Goal: Task Accomplishment & Management: Use online tool/utility

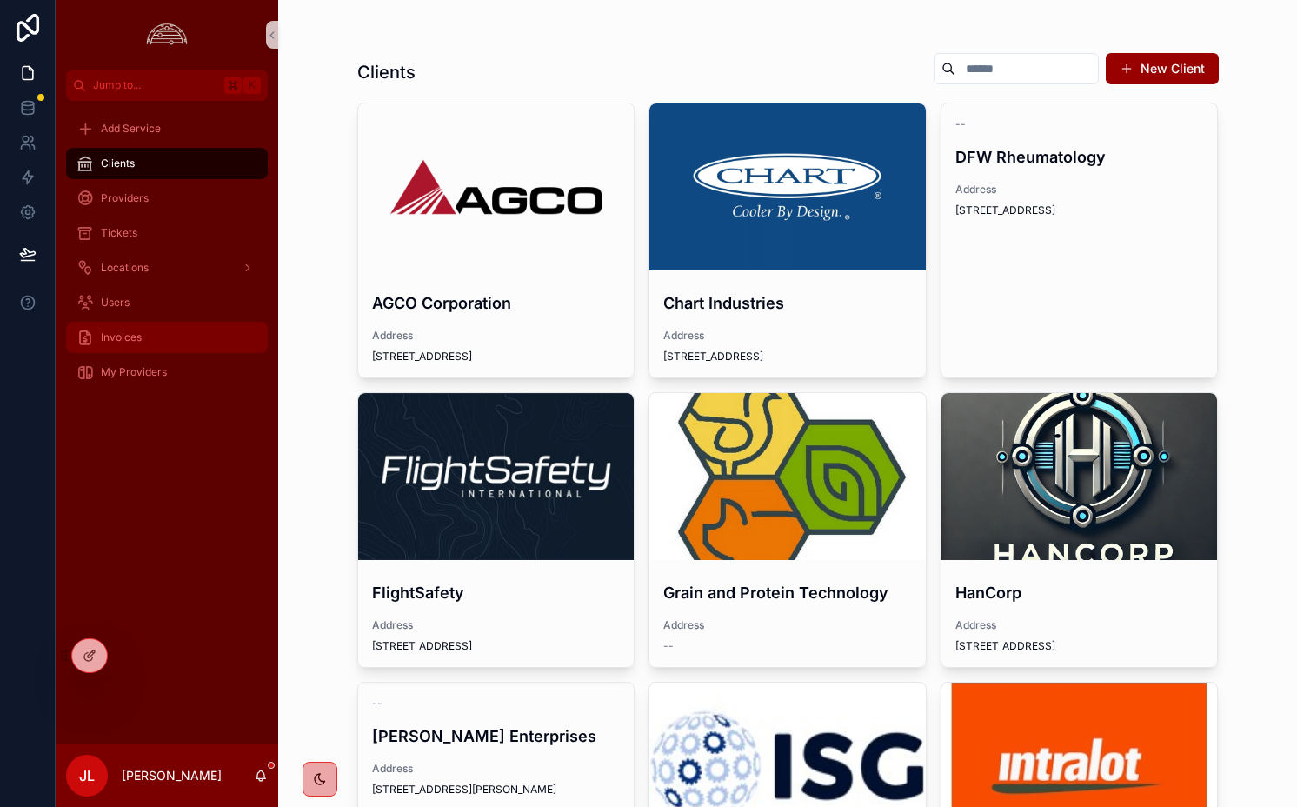
click at [155, 343] on div "Invoices" at bounding box center [166, 337] width 181 height 28
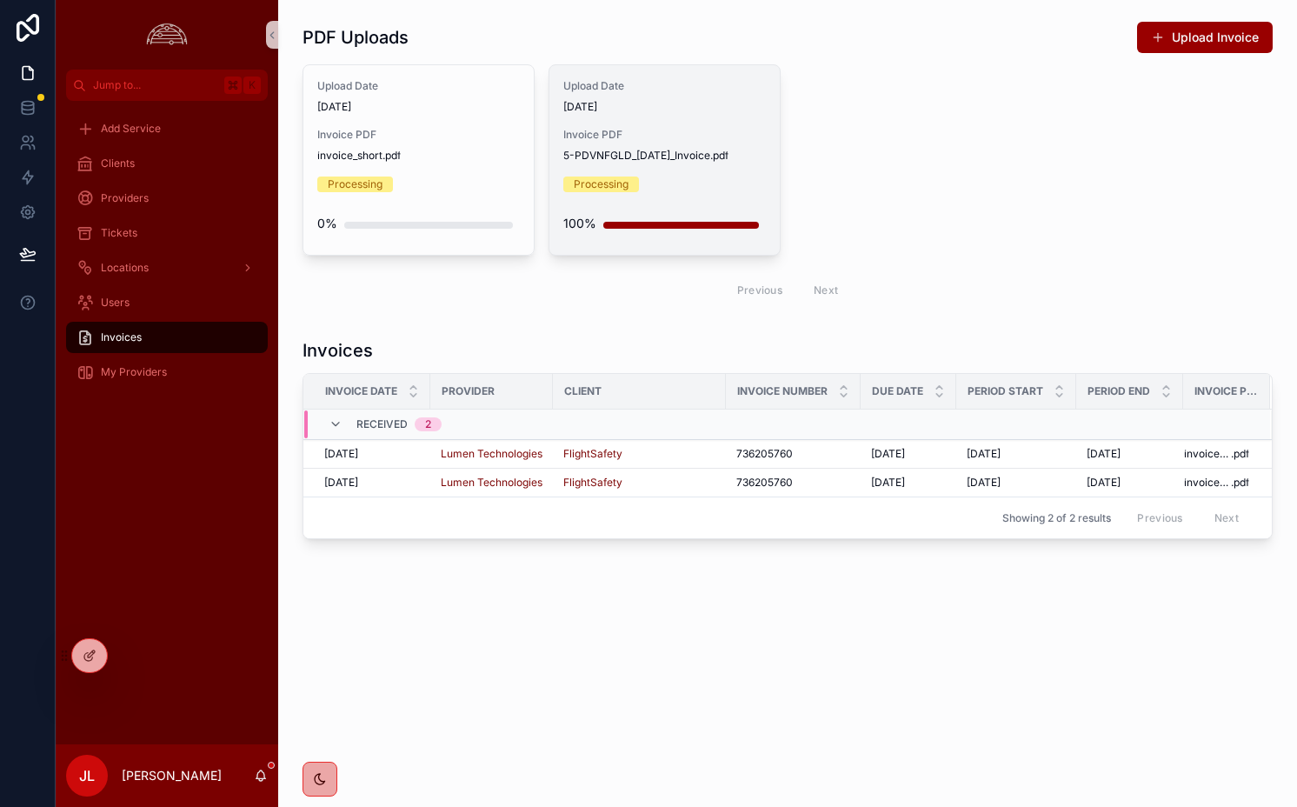
click at [716, 97] on div "Upload Date 8/11/2025" at bounding box center [664, 96] width 202 height 35
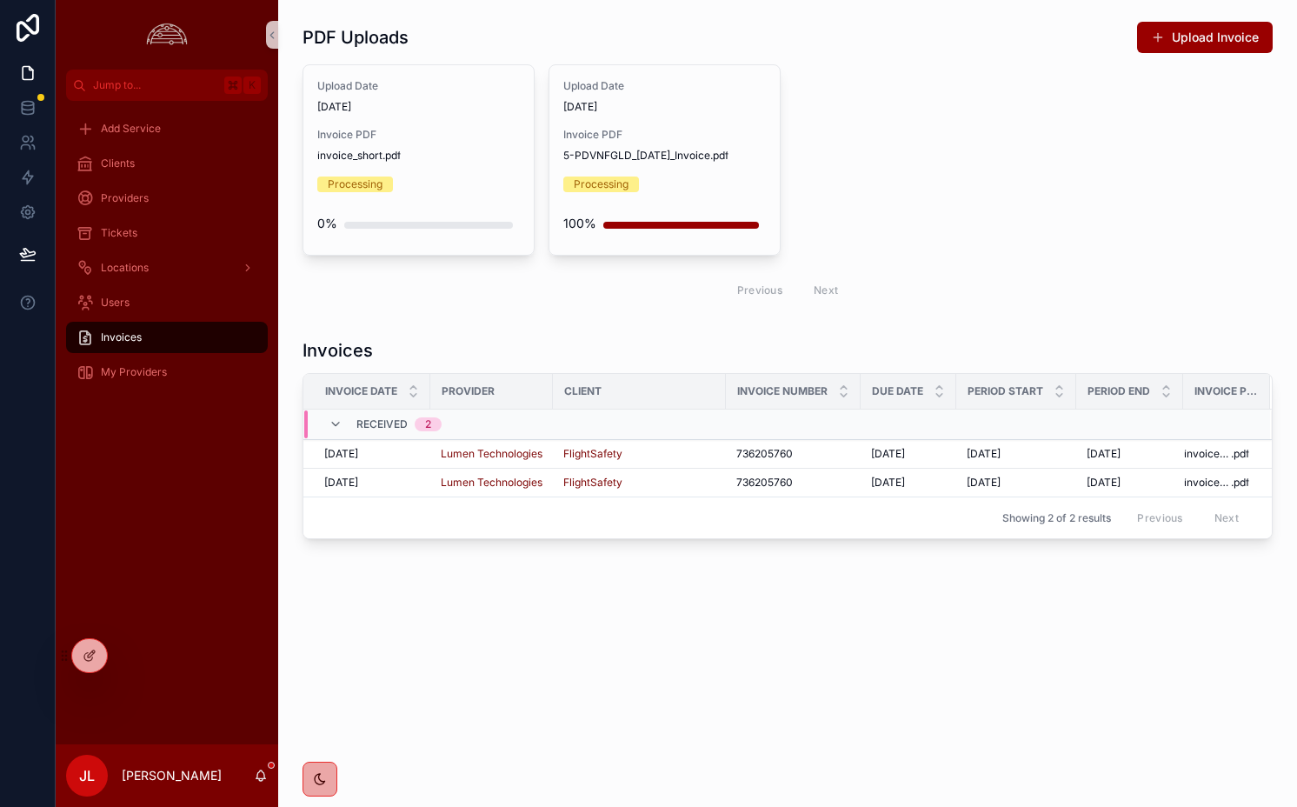
drag, startPoint x: 919, startPoint y: 155, endPoint x: 1193, endPoint y: 64, distance: 288.3
click at [919, 154] on div "Upload Date 8/27/2025 Invoice PDF invoice_short .pdf Processing 0% Upload Date …" at bounding box center [787, 187] width 970 height 246
click at [1106, 44] on button "Upload Invoice" at bounding box center [1205, 37] width 136 height 31
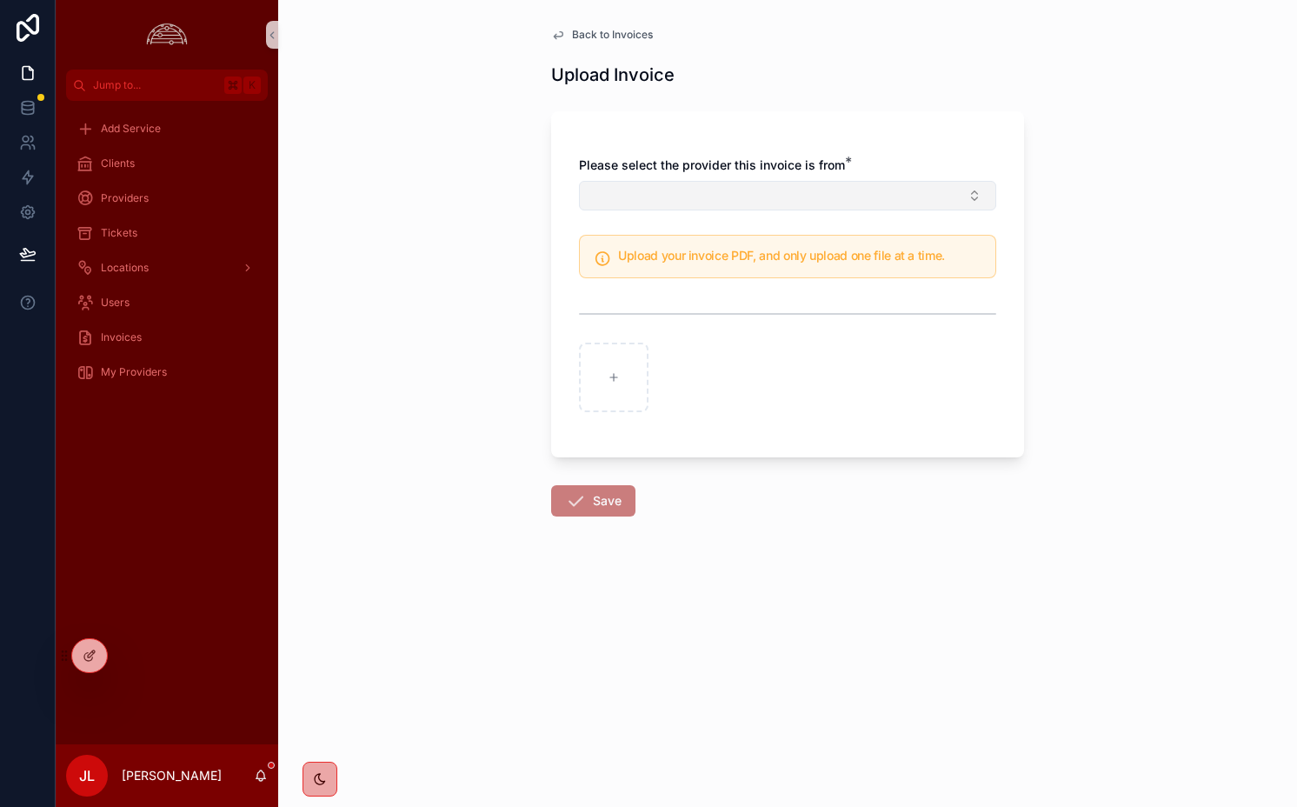
click at [791, 191] on button "Select Button" at bounding box center [787, 196] width 417 height 30
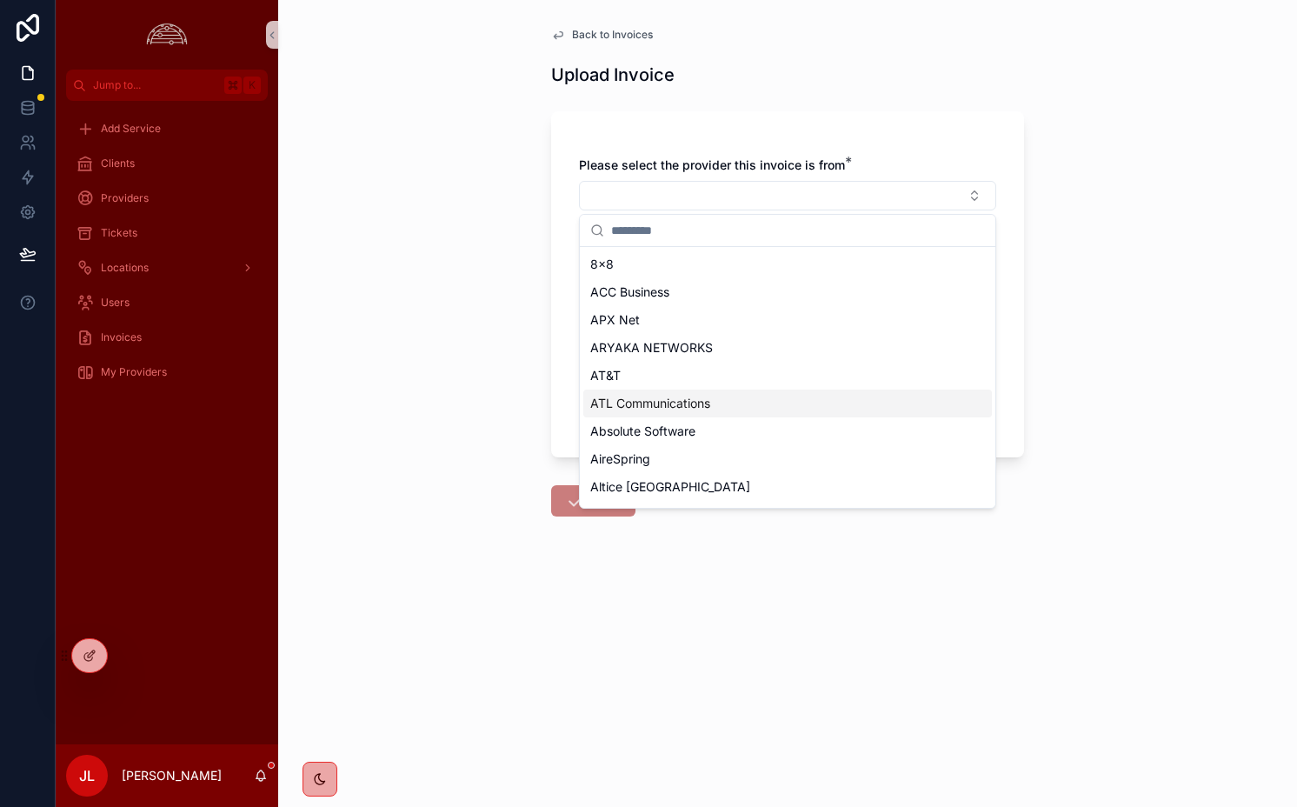
click at [705, 401] on span "ATL Communications" at bounding box center [650, 403] width 120 height 17
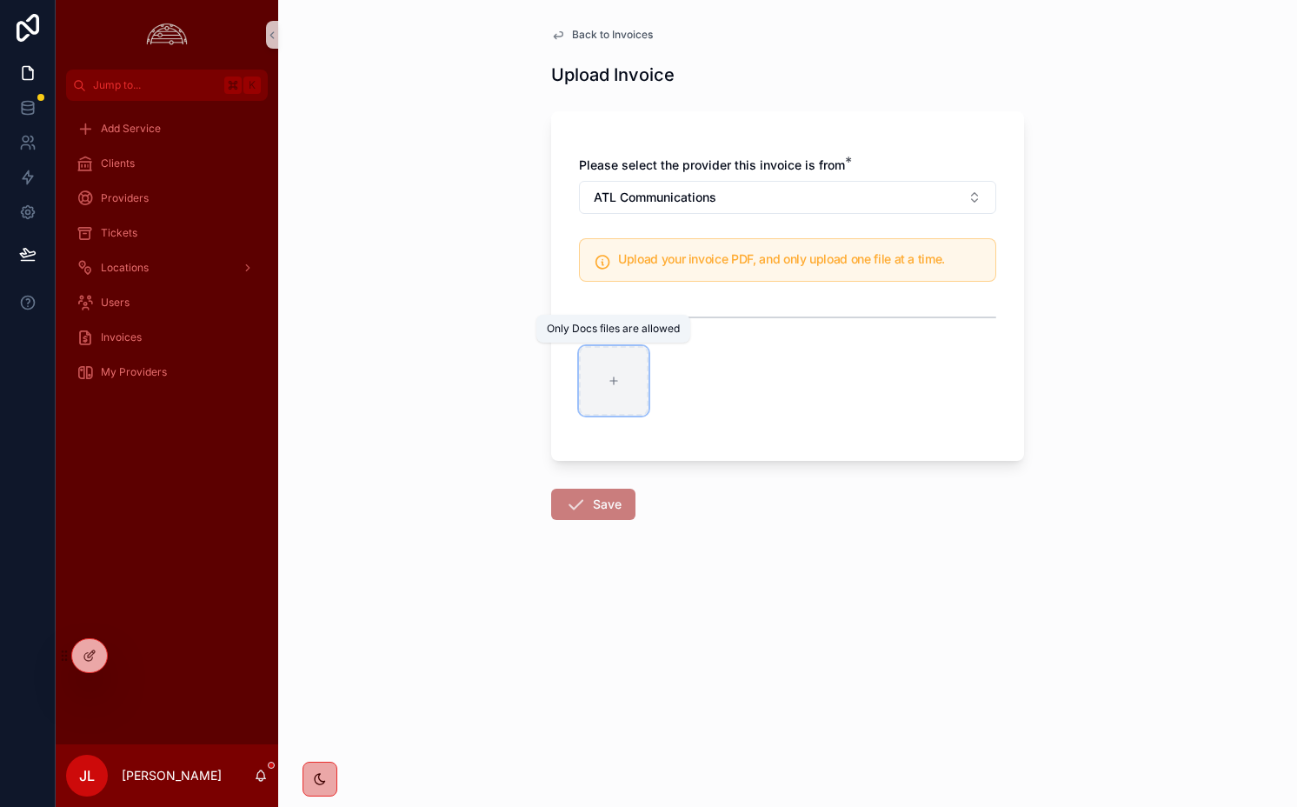
click at [585, 377] on div "scrollable content" at bounding box center [614, 381] width 70 height 70
type input "**********"
click at [614, 360] on icon "scrollable content" at bounding box center [616, 361] width 14 height 14
click at [652, 332] on icon "scrollable content" at bounding box center [652, 330] width 0 height 3
click at [612, 367] on div "scrollable content" at bounding box center [614, 381] width 70 height 70
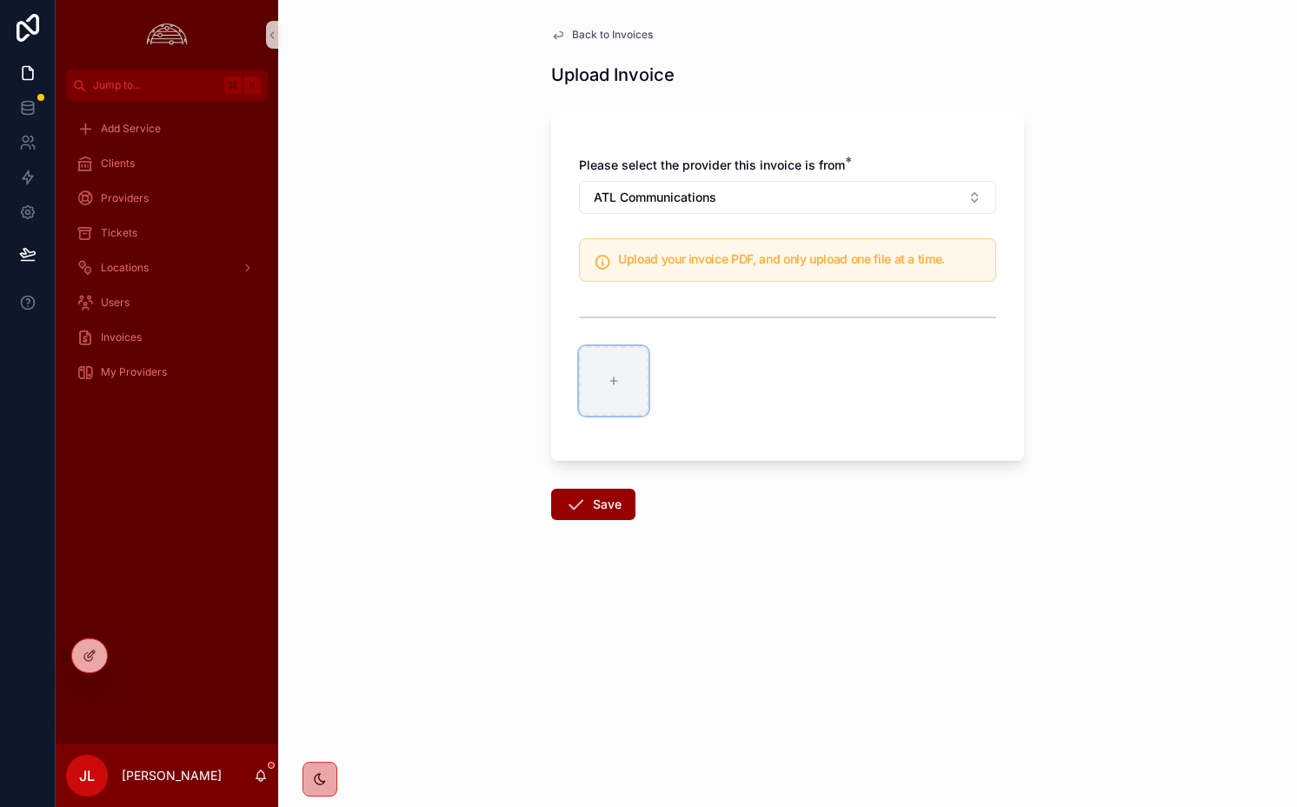
type input "**********"
click at [590, 503] on button "Save" at bounding box center [593, 503] width 84 height 31
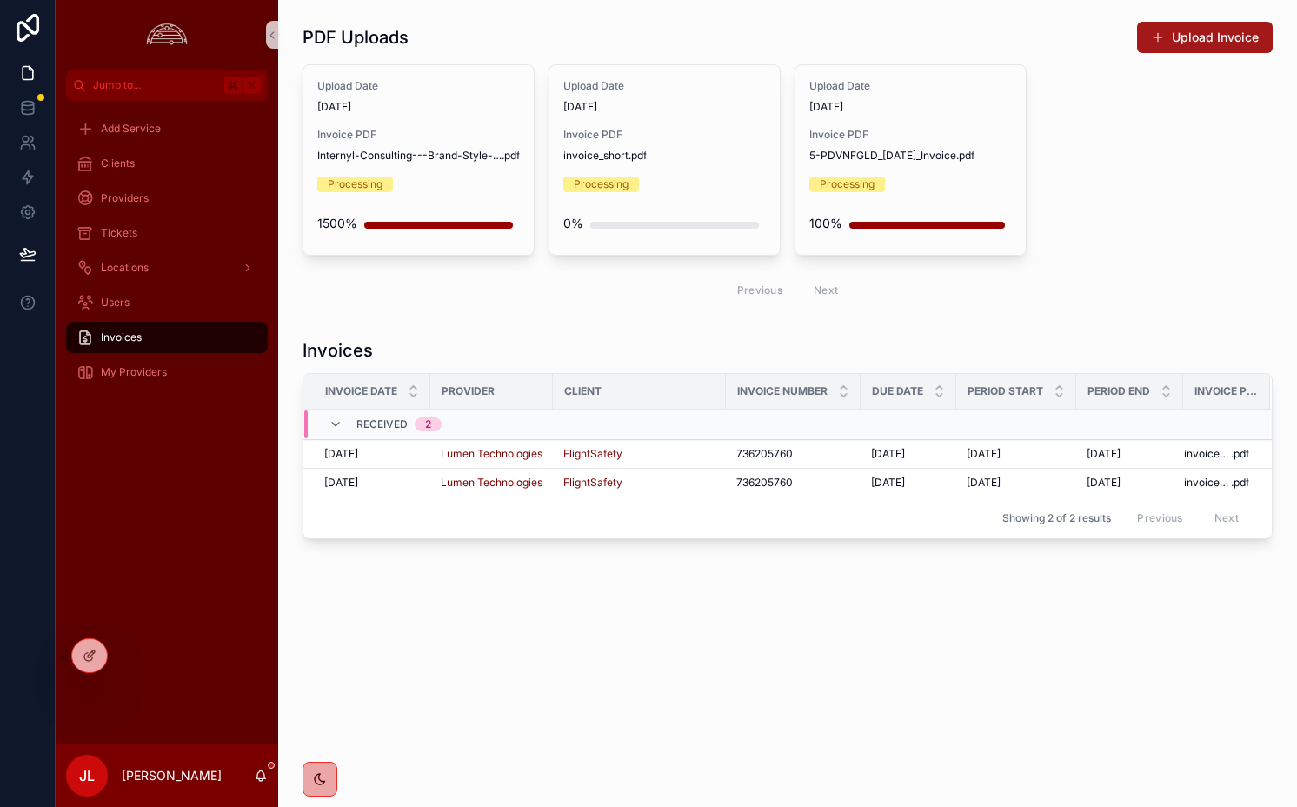
click at [1106, 37] on button "Upload Invoice" at bounding box center [1205, 37] width 136 height 31
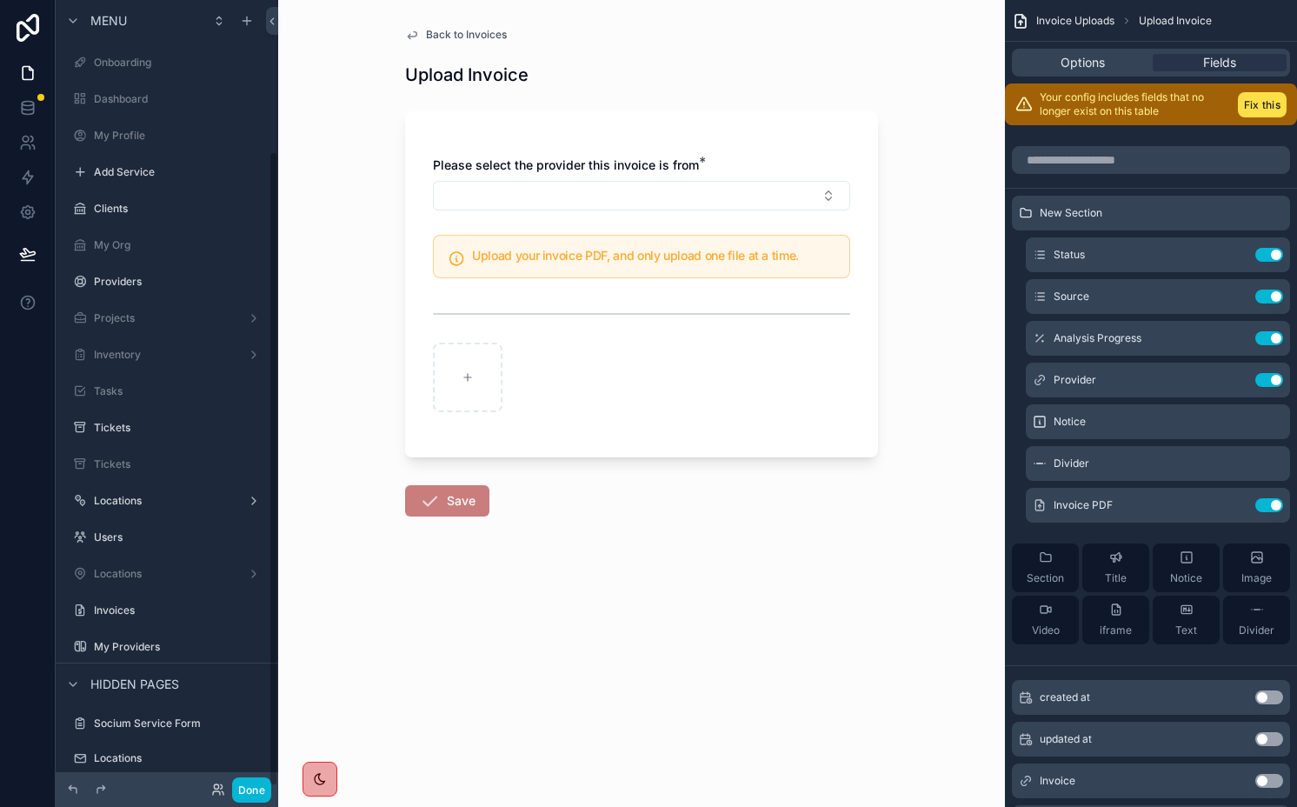
scroll to position [186, 0]
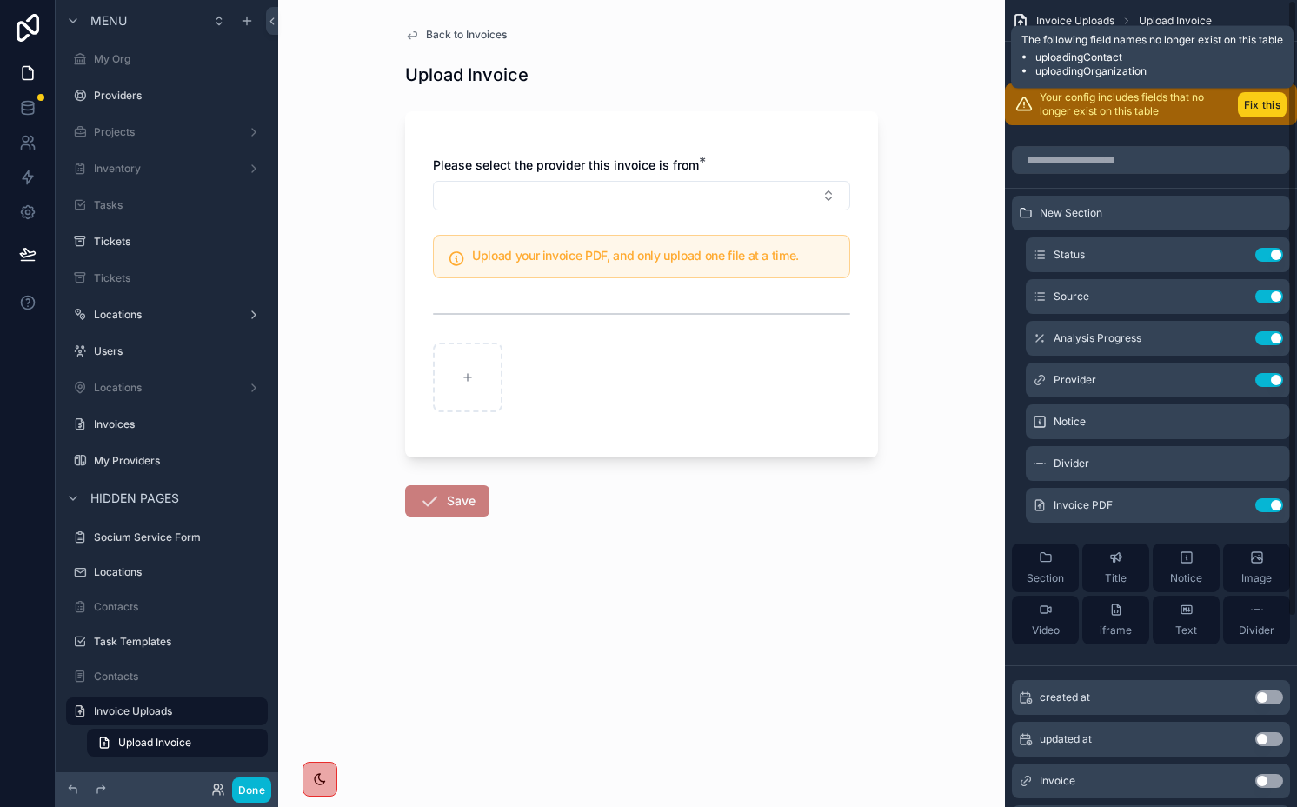
click at [1106, 103] on button "Fix this" at bounding box center [1262, 104] width 49 height 25
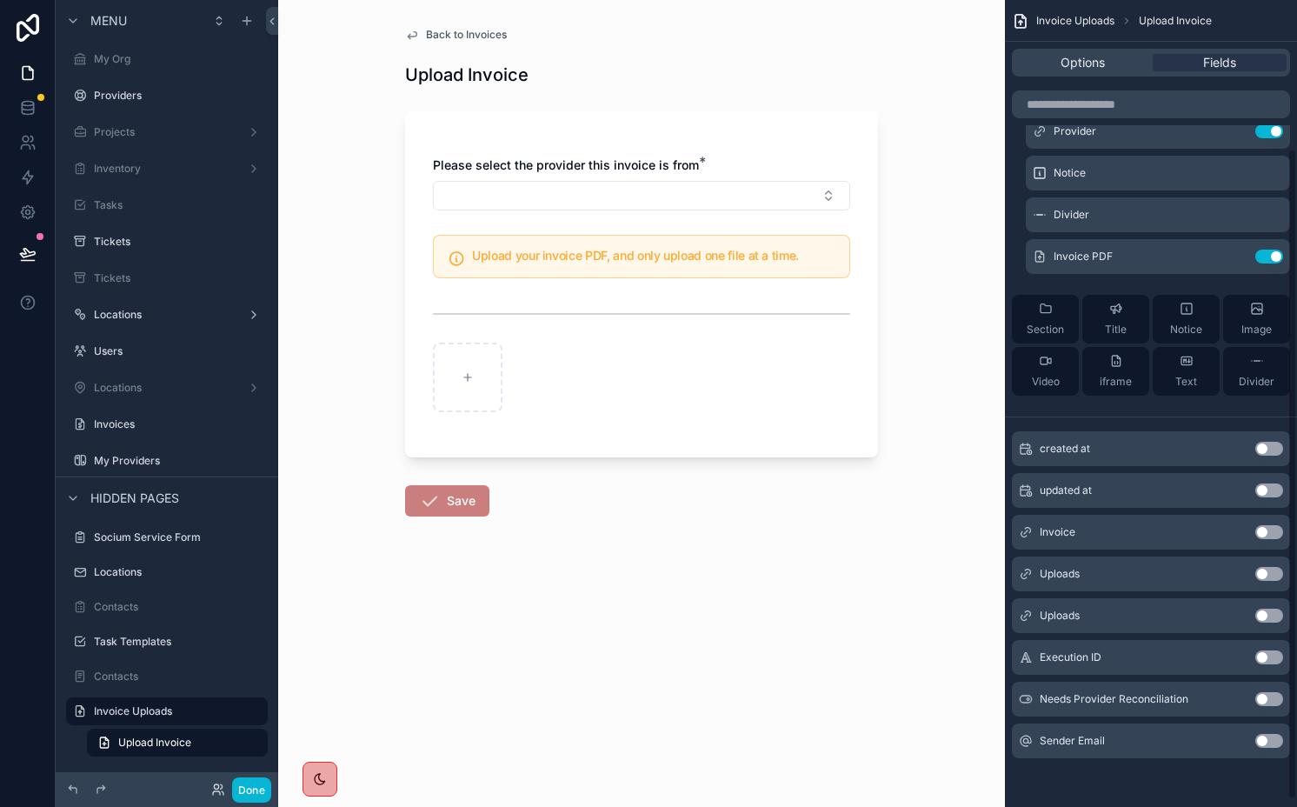
scroll to position [0, 0]
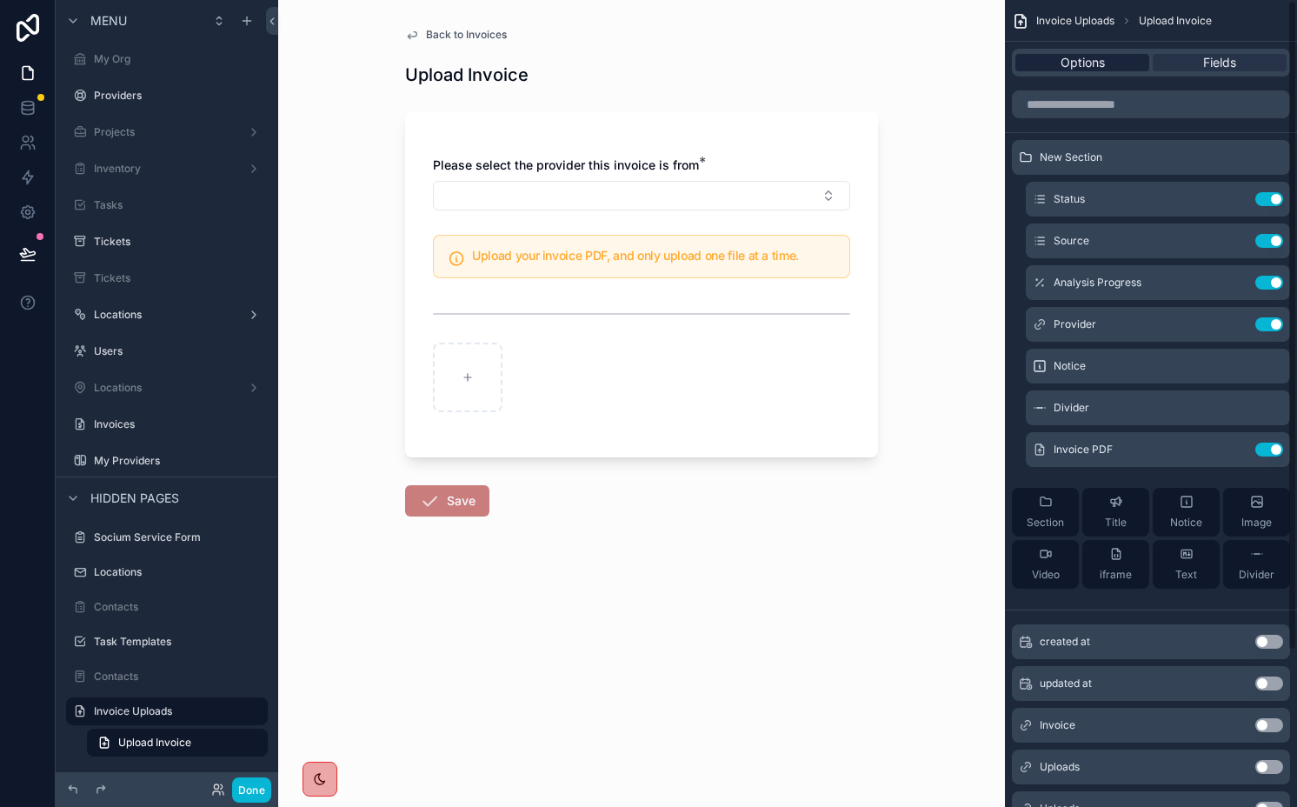
click at [1106, 60] on div "Options" at bounding box center [1082, 62] width 134 height 17
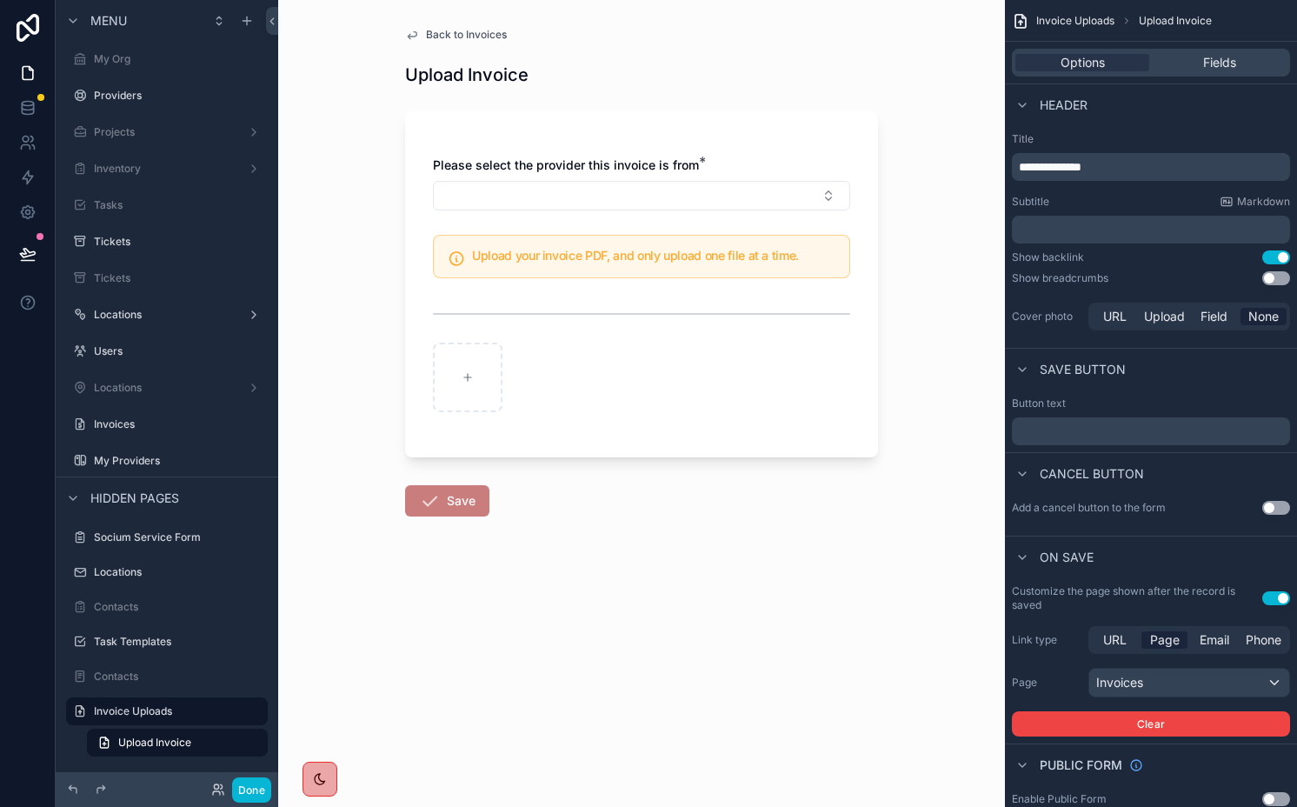
click at [904, 96] on div "Back to Invoices Upload Invoice Please select the provider this invoice is from…" at bounding box center [641, 403] width 727 height 807
click at [196, 706] on label "Invoice Uploads" at bounding box center [163, 711] width 139 height 14
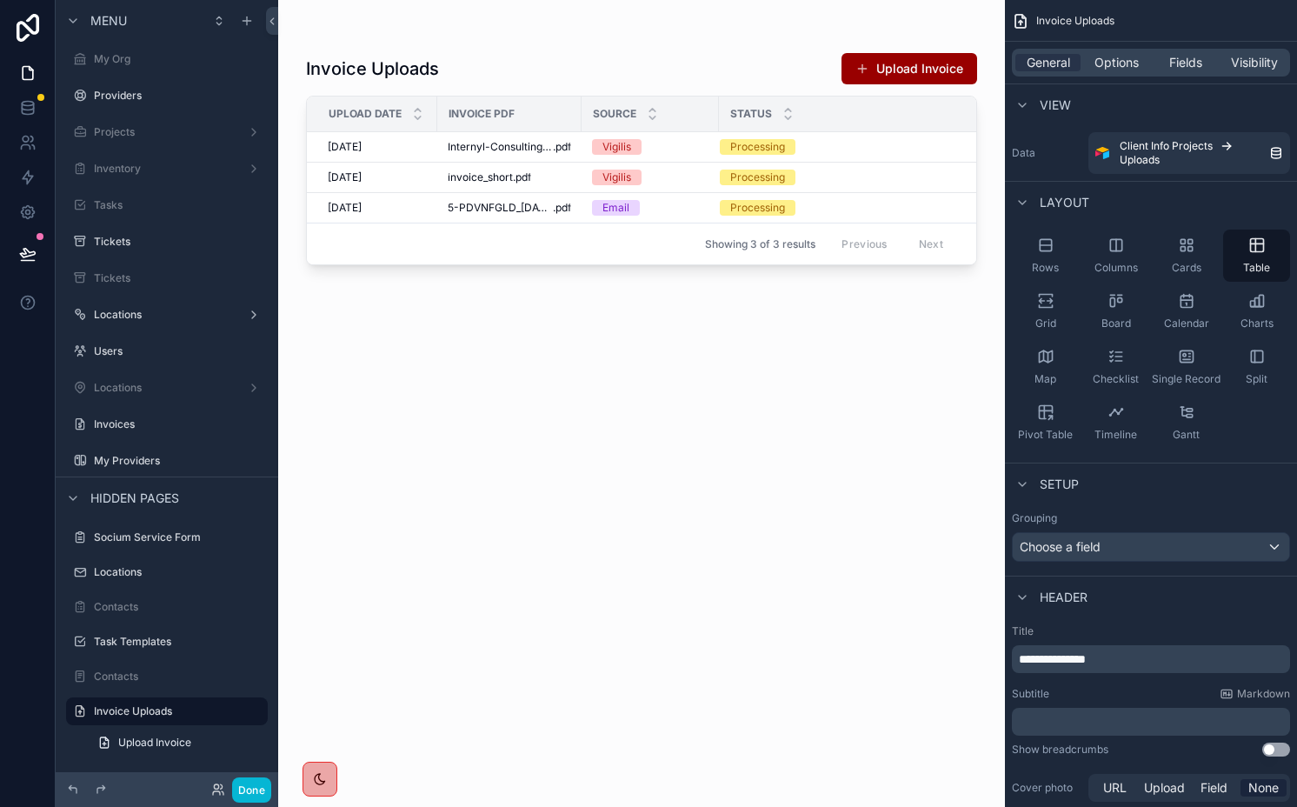
click at [877, 64] on div "scrollable content" at bounding box center [641, 393] width 727 height 786
click at [884, 66] on button "Upload Invoice" at bounding box center [909, 68] width 136 height 31
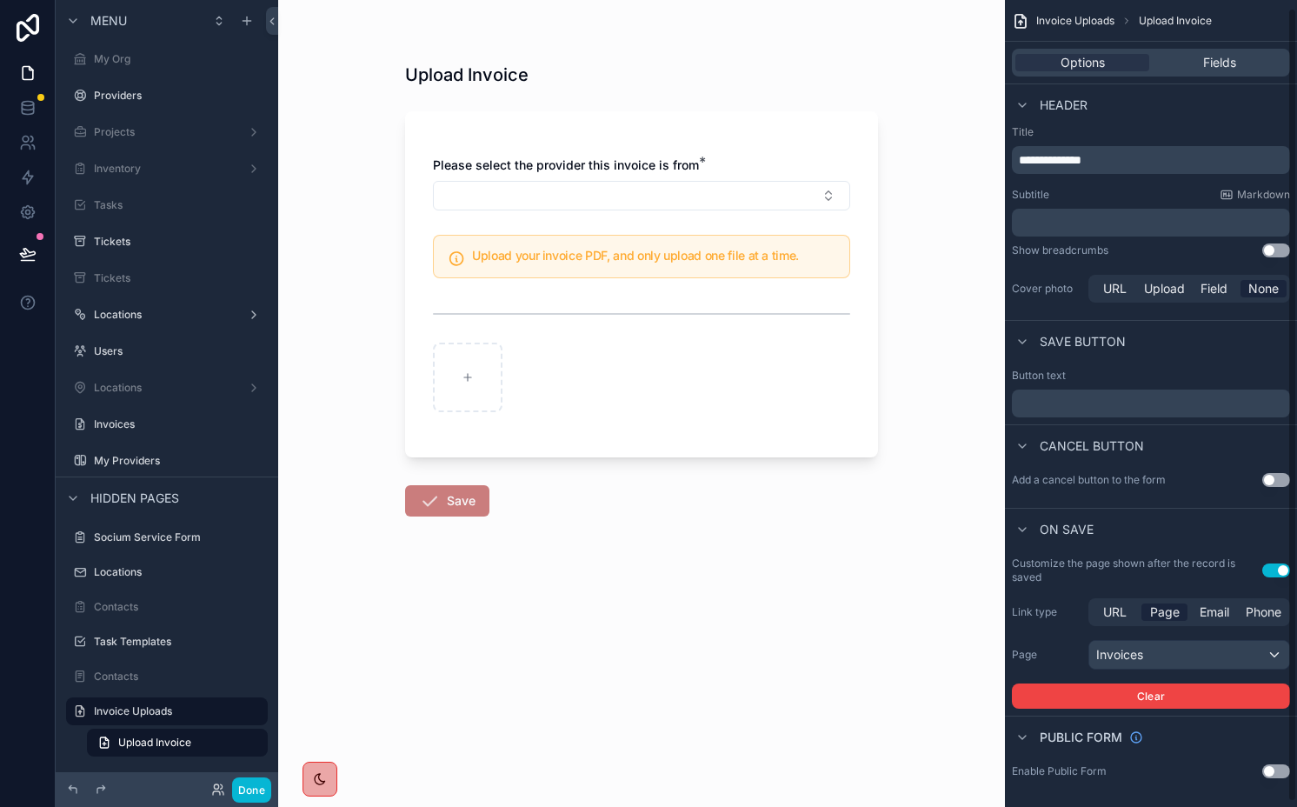
scroll to position [13, 0]
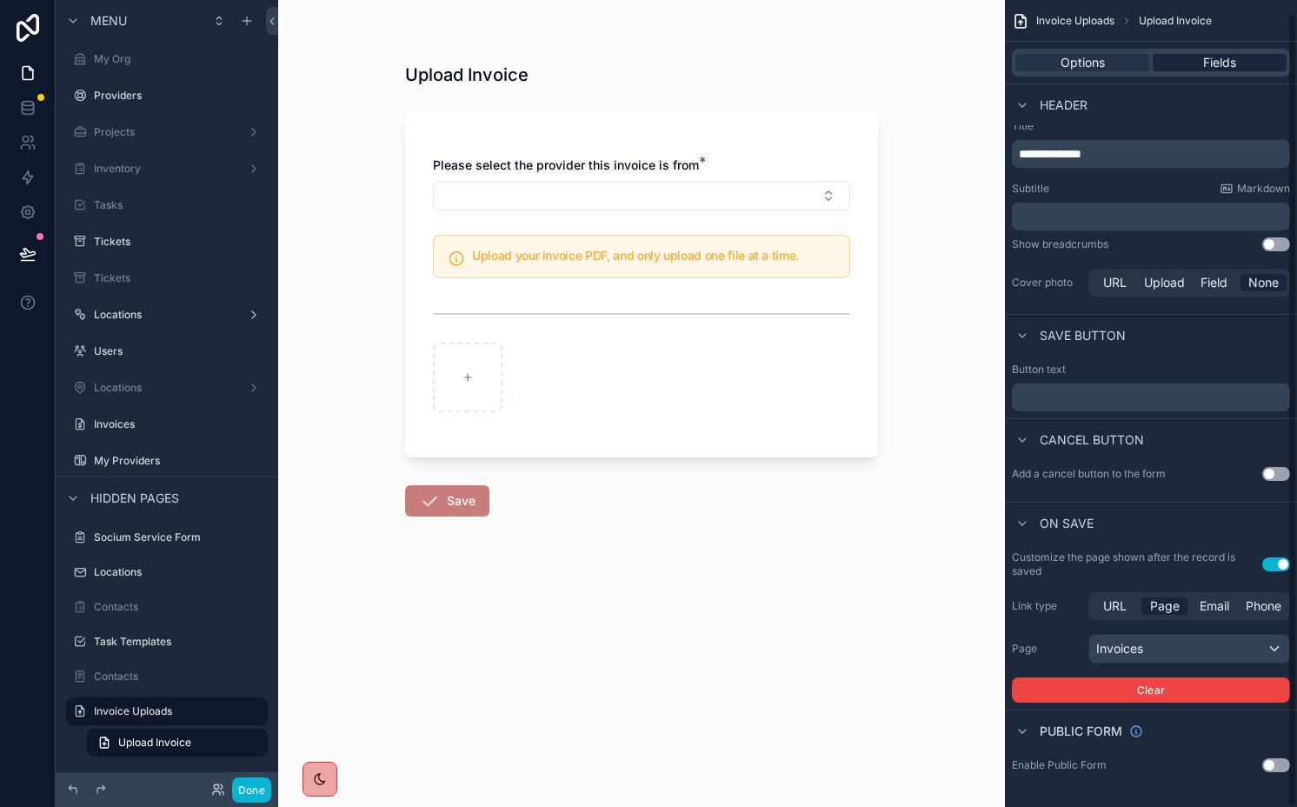
click at [1106, 61] on span "Fields" at bounding box center [1219, 62] width 33 height 17
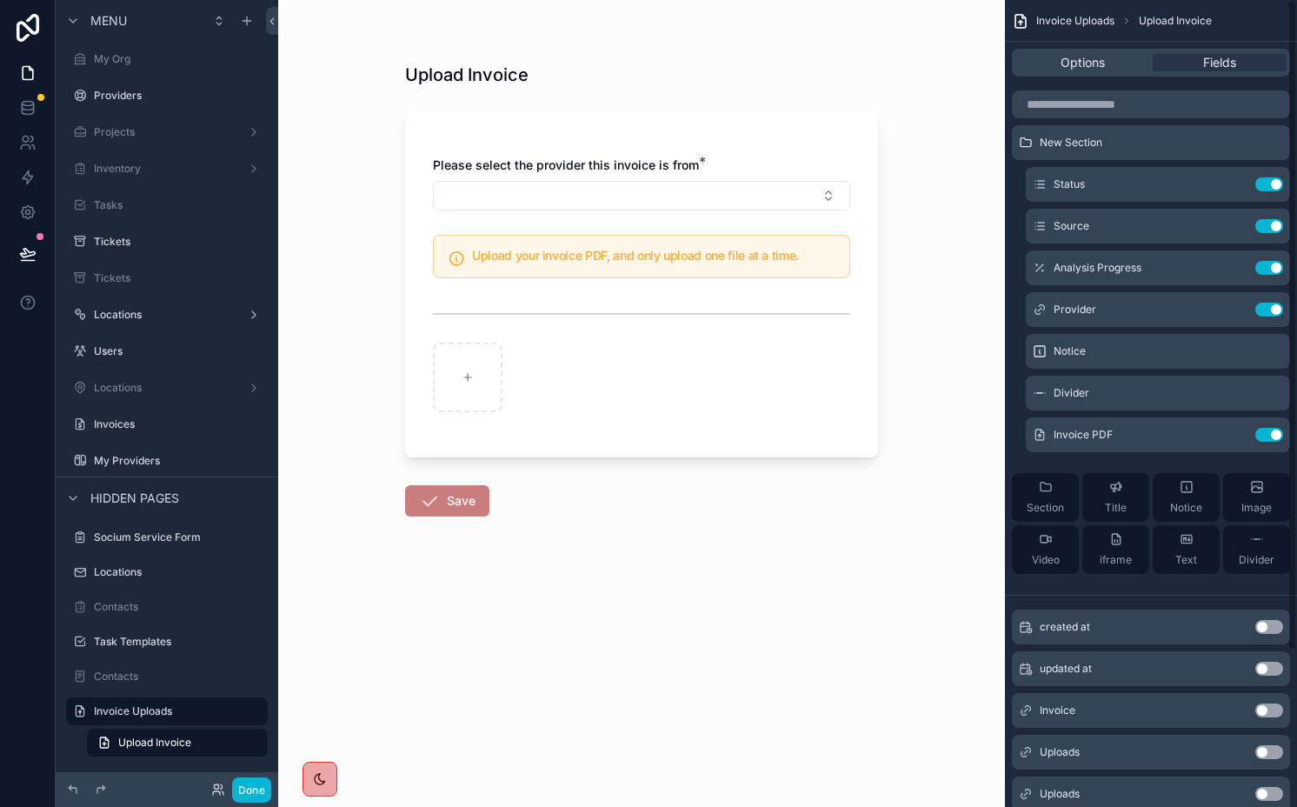
scroll to position [0, 0]
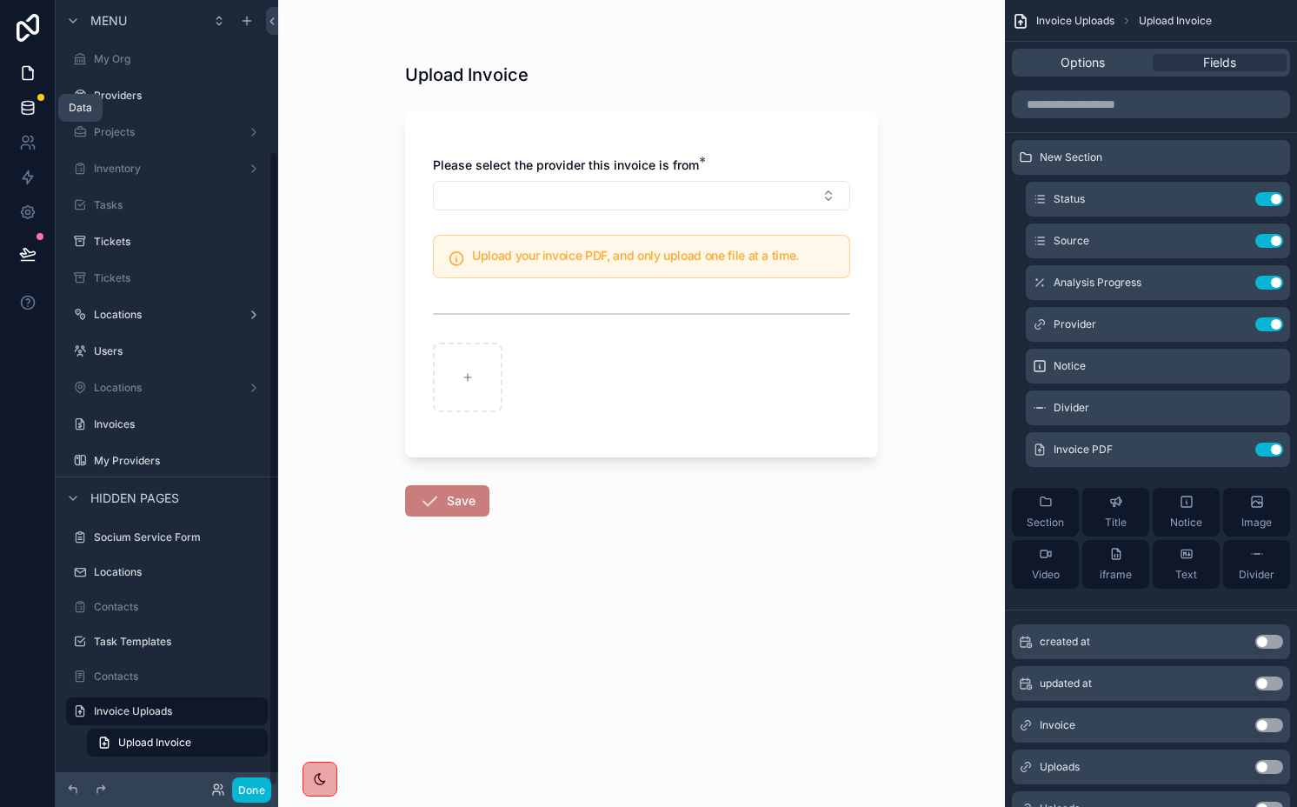
click at [19, 115] on icon at bounding box center [27, 107] width 17 height 17
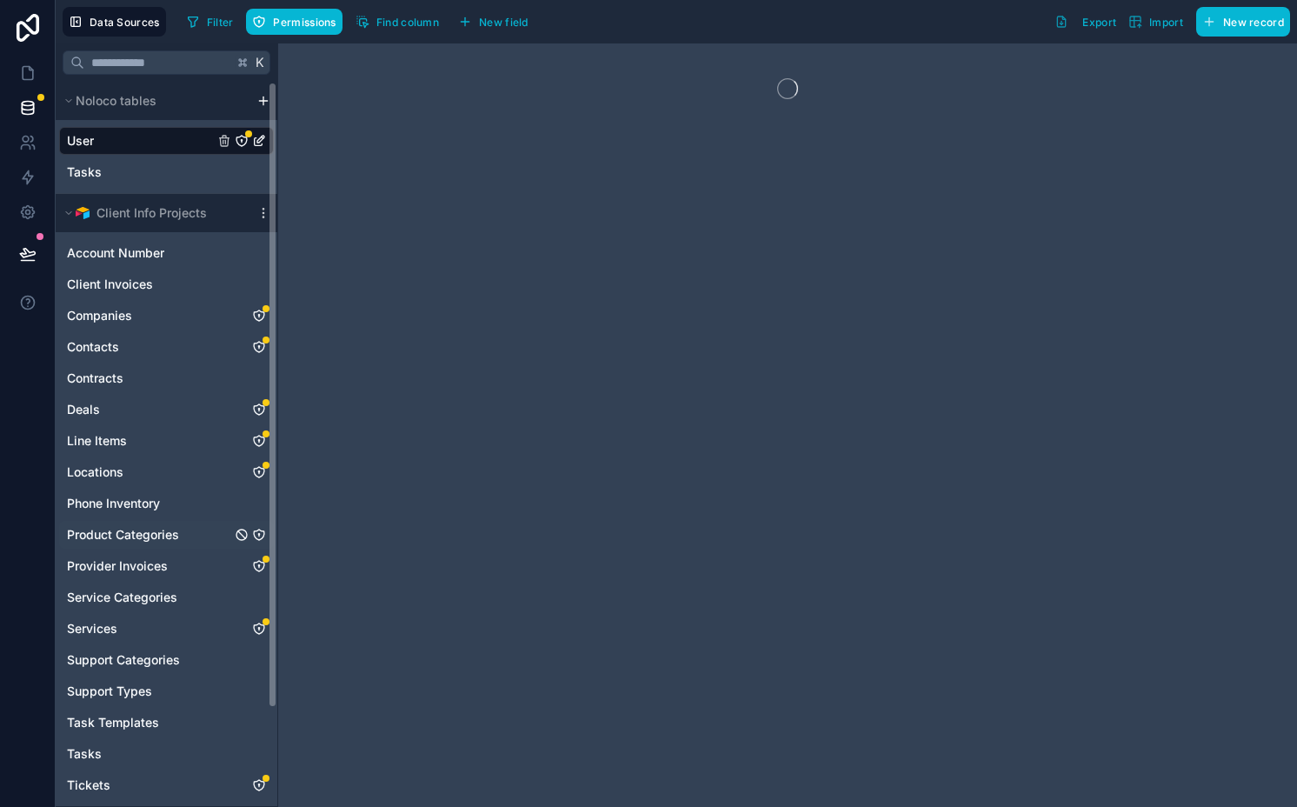
scroll to position [113, 0]
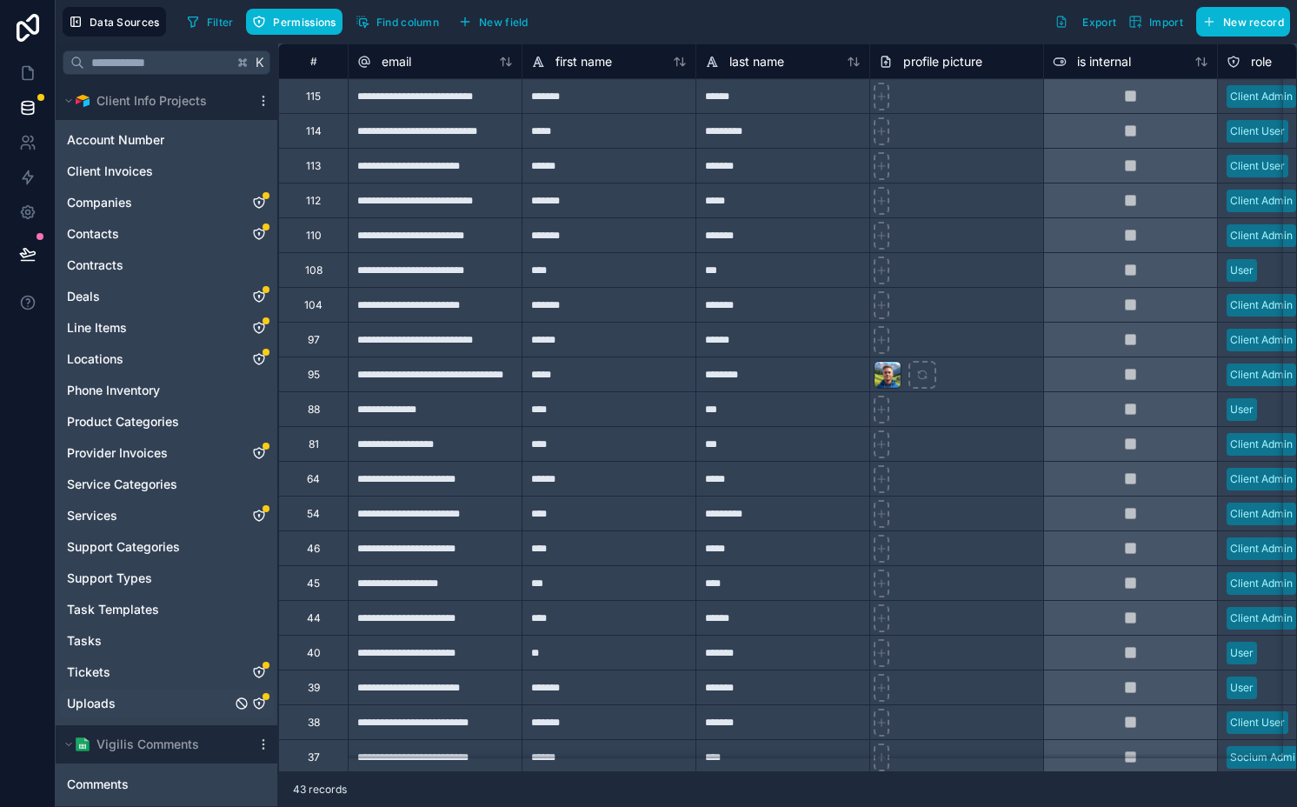
click at [193, 707] on link "Uploads" at bounding box center [149, 702] width 164 height 17
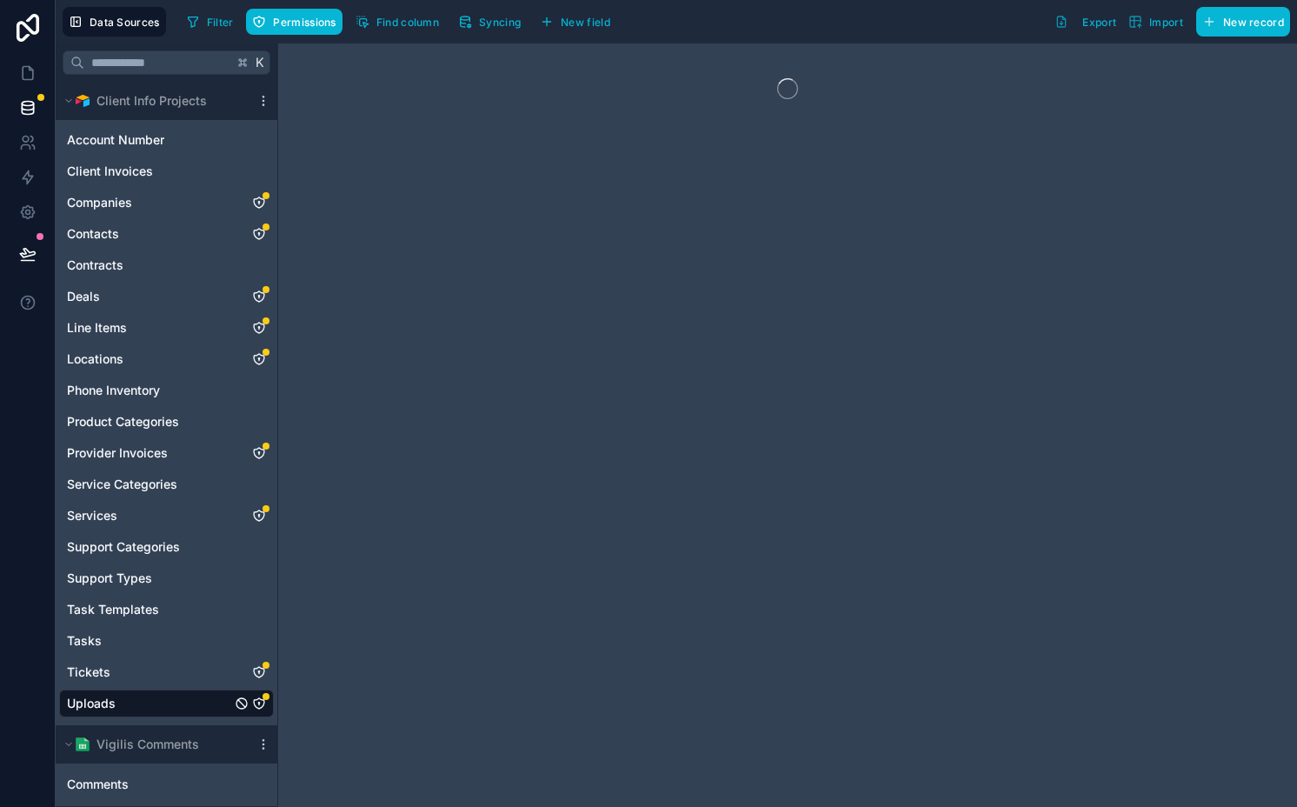
click at [262, 700] on icon "Uploads" at bounding box center [259, 703] width 14 height 14
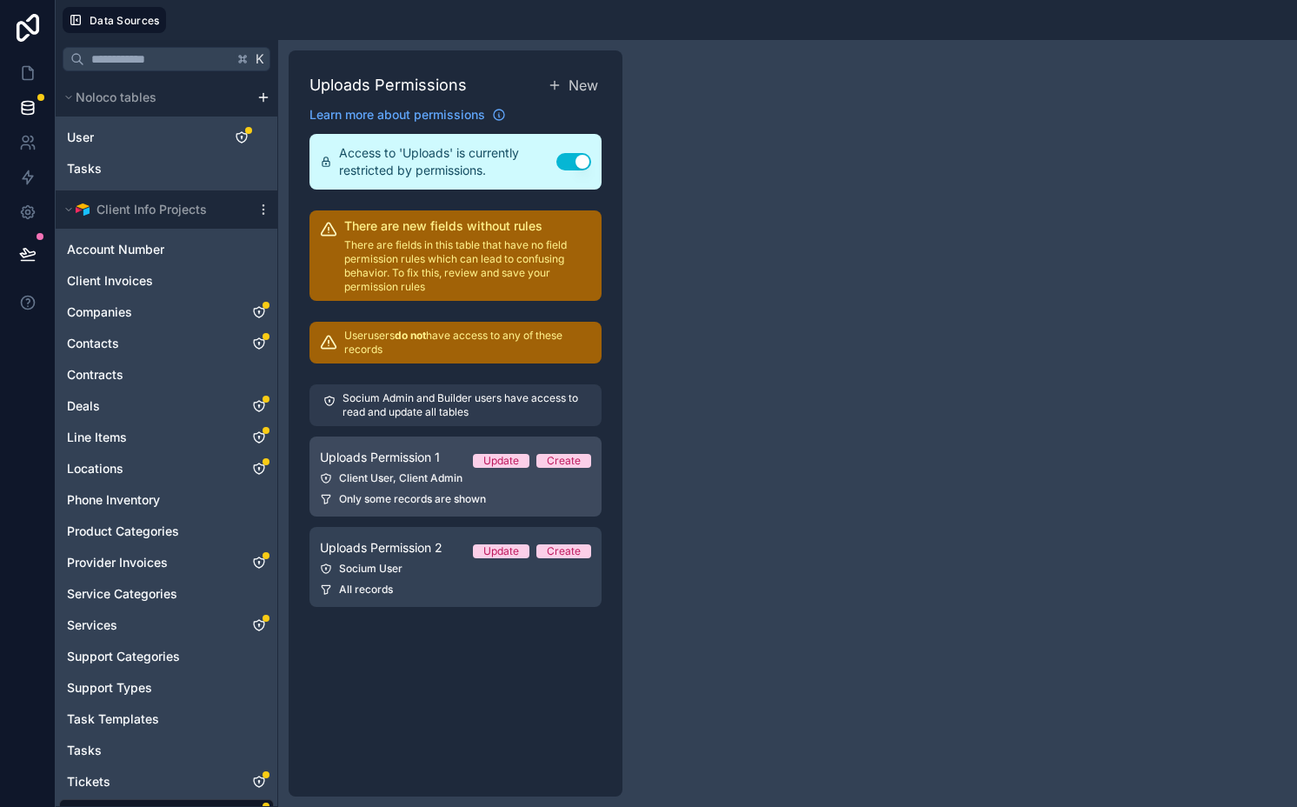
click at [428, 470] on link "Uploads Permission 1 Update Create Client User, Client Admin Only some records …" at bounding box center [455, 476] width 292 height 80
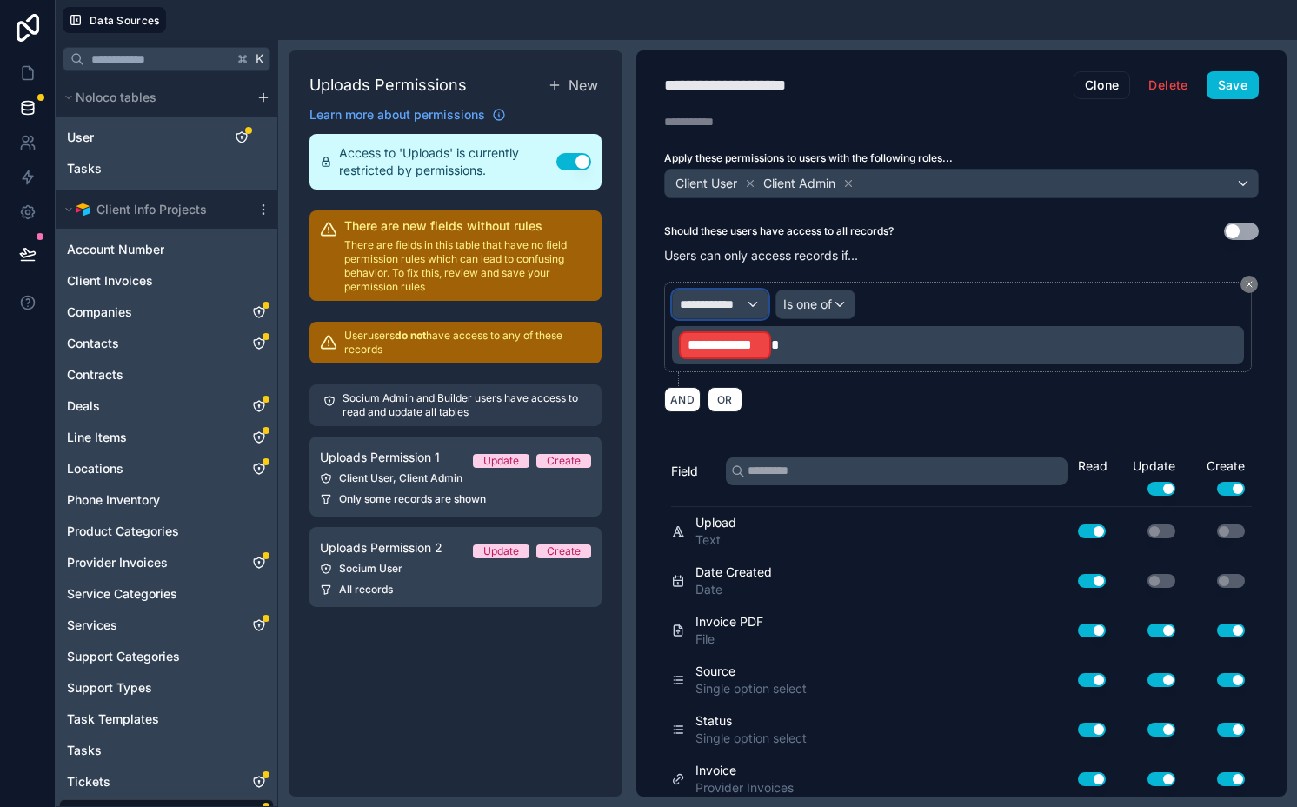
click at [736, 309] on span "**********" at bounding box center [712, 303] width 65 height 17
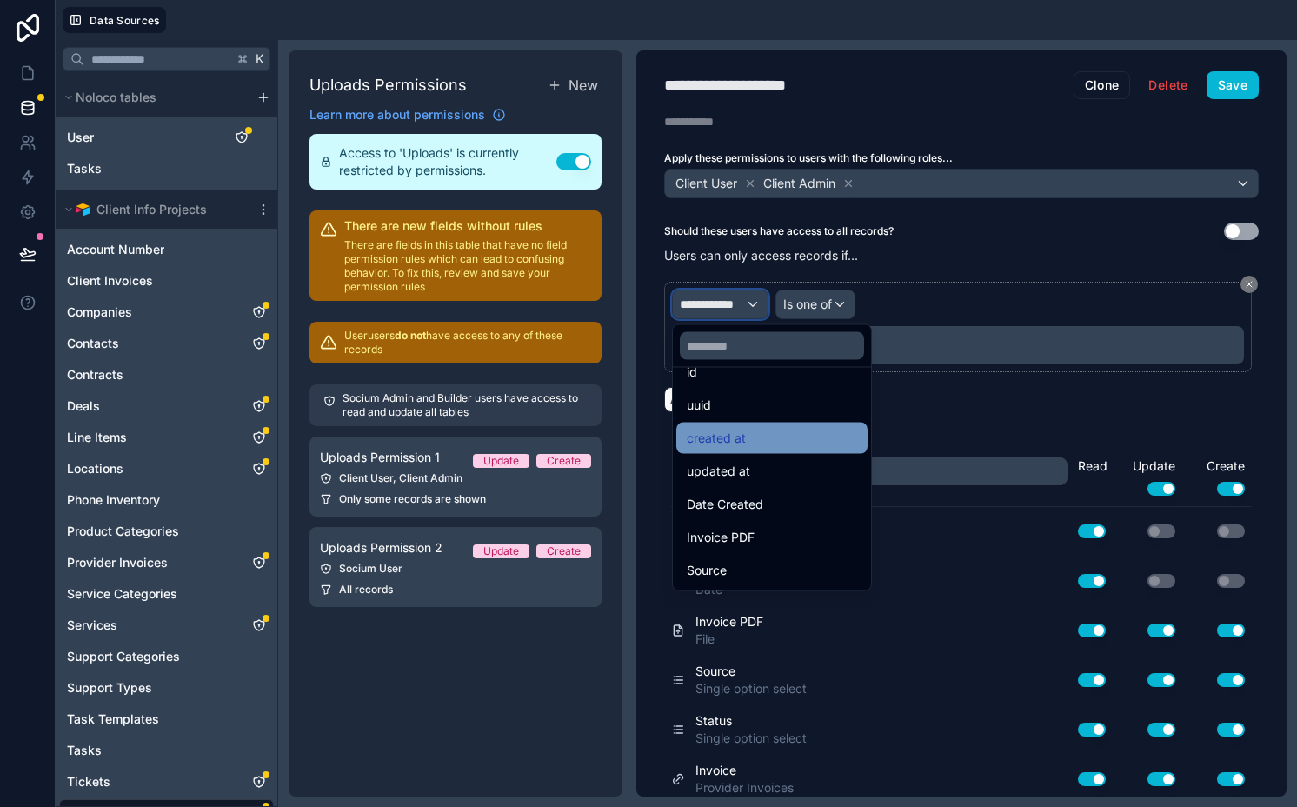
scroll to position [29, 0]
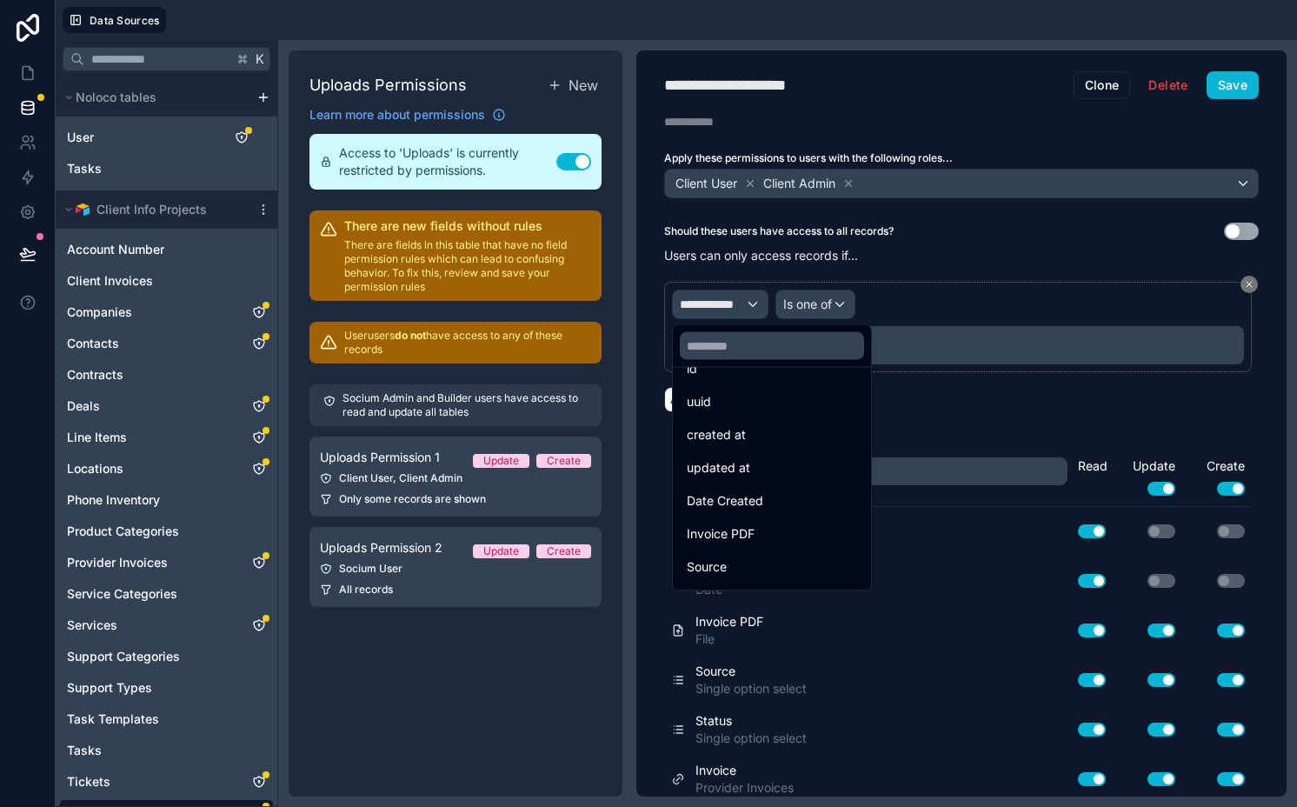
drag, startPoint x: 893, startPoint y: 309, endPoint x: 924, endPoint y: 297, distance: 33.3
click at [893, 308] on div at bounding box center [648, 403] width 1297 height 807
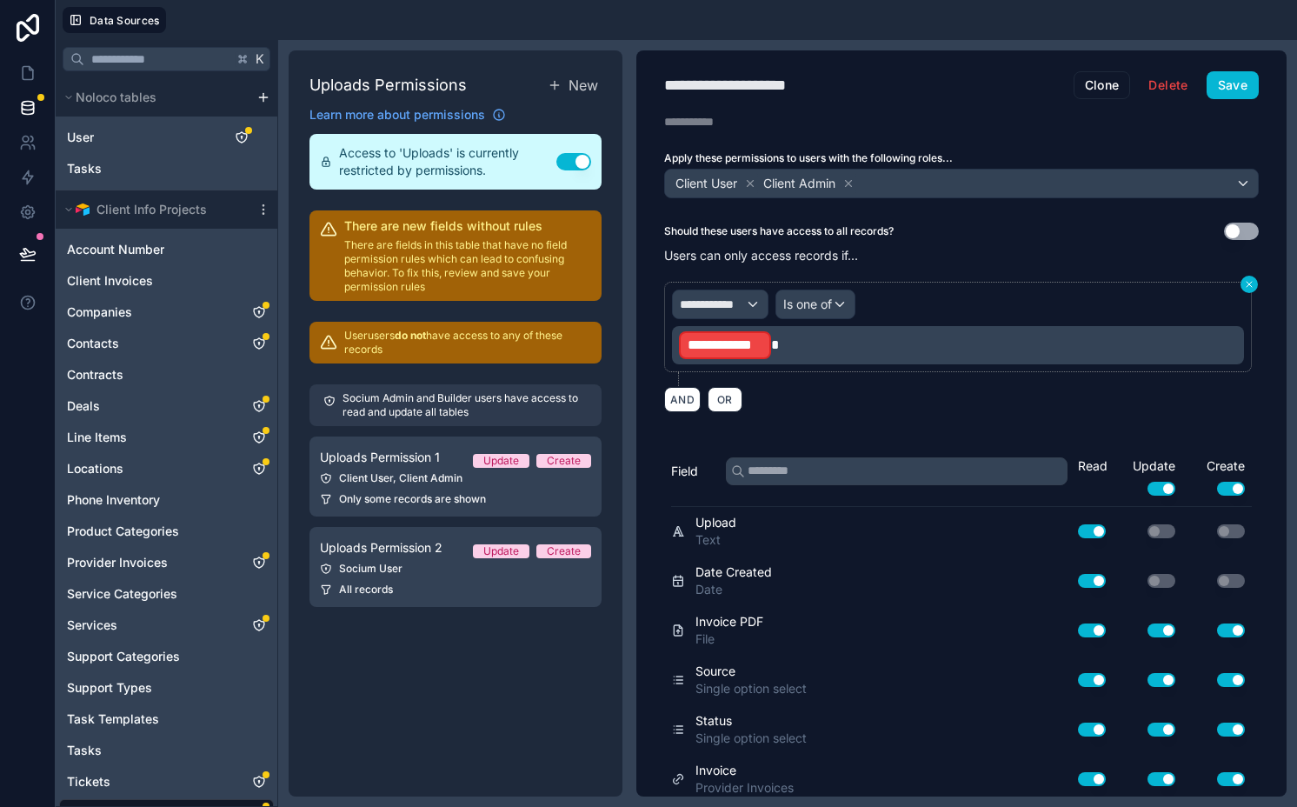
click at [1106, 279] on icon at bounding box center [1249, 284] width 10 height 10
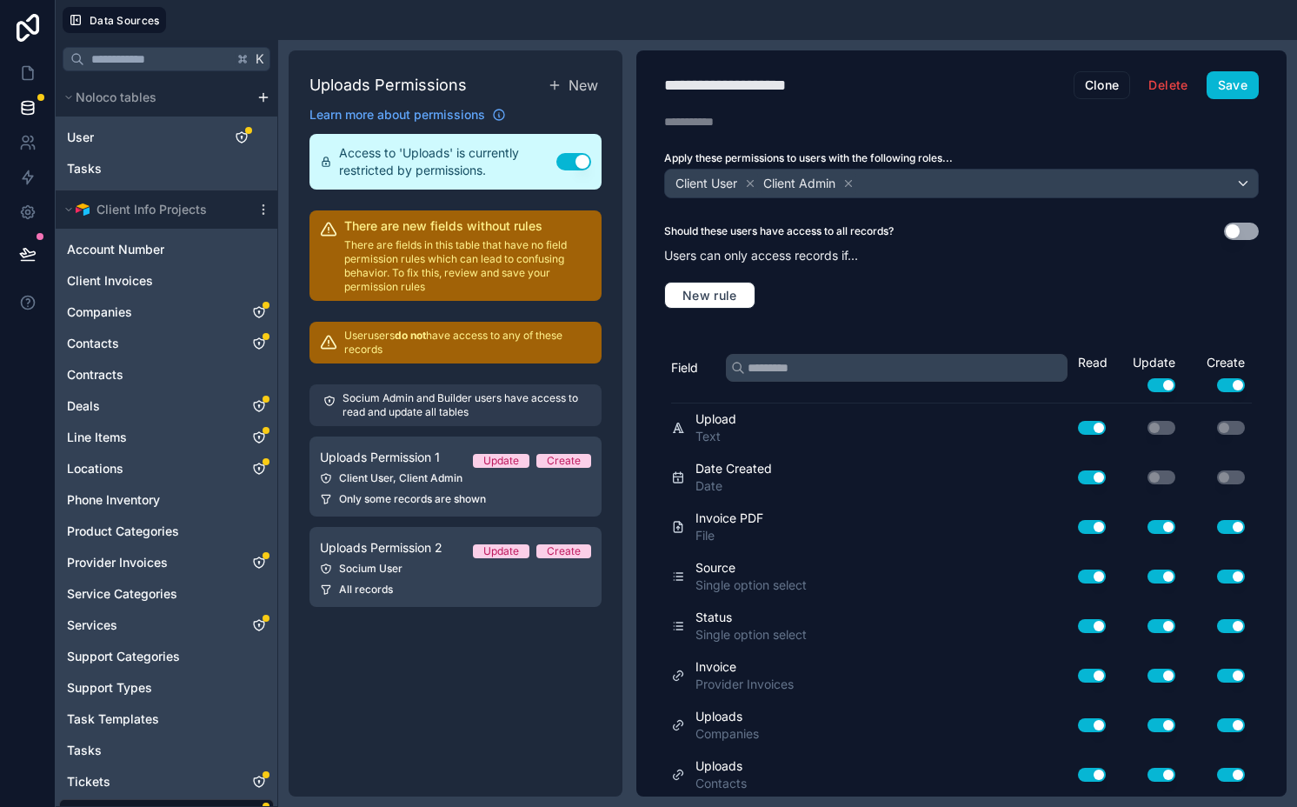
click at [1106, 231] on button "Use setting" at bounding box center [1241, 230] width 35 height 17
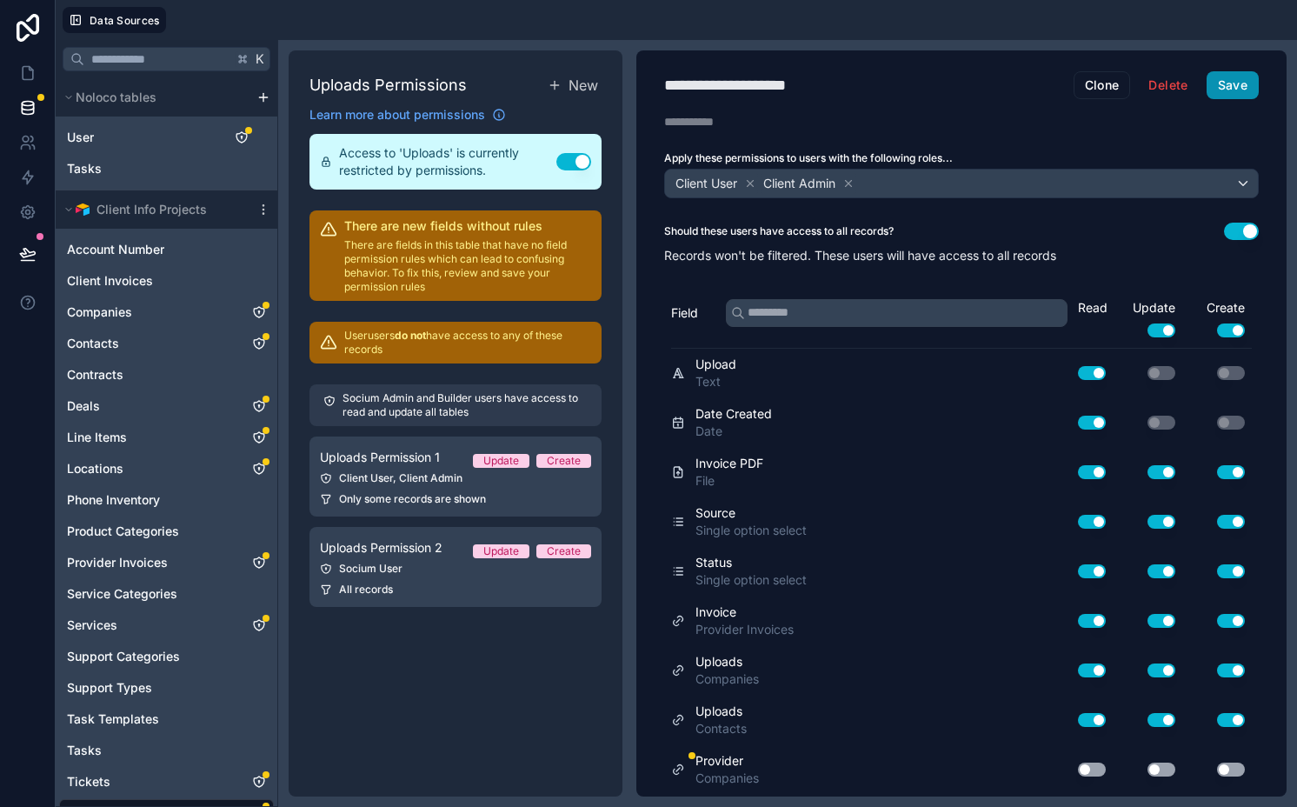
click at [1106, 85] on button "Save" at bounding box center [1232, 85] width 52 height 28
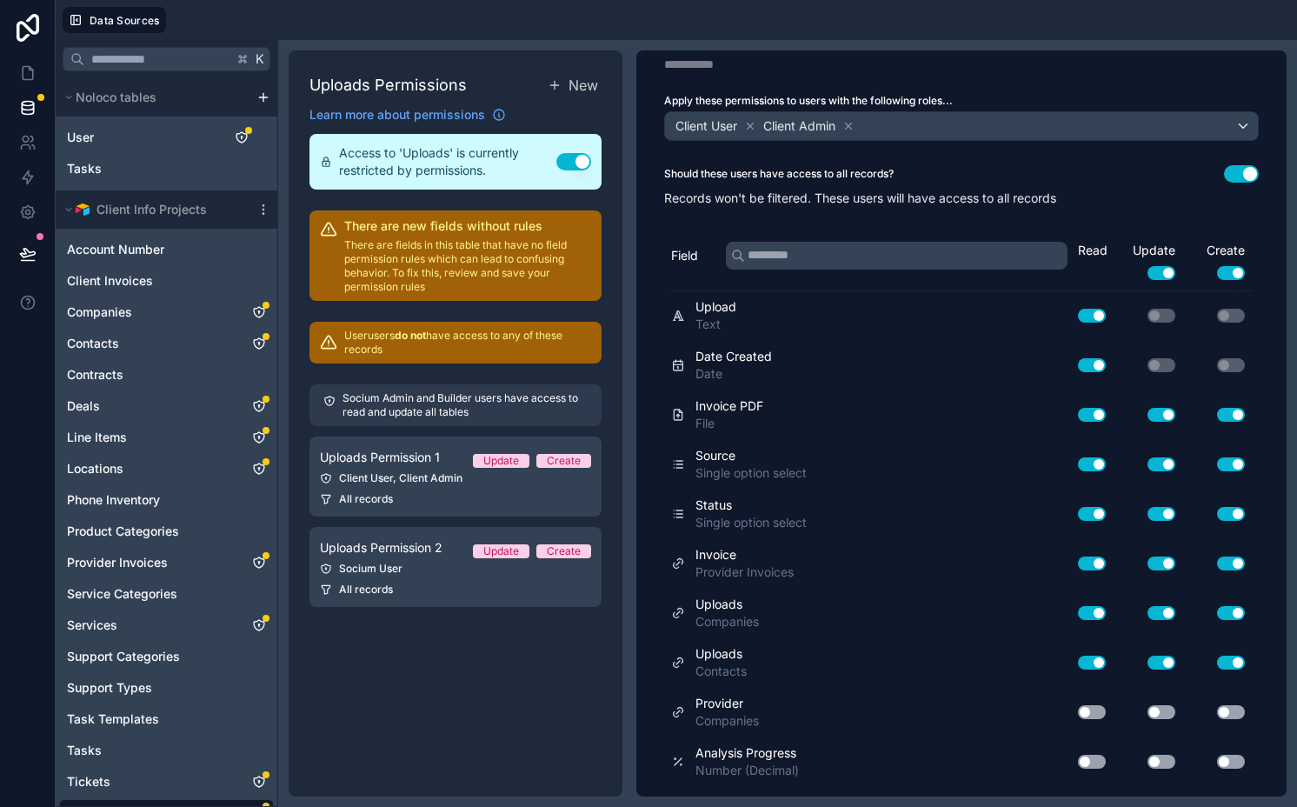
scroll to position [196, 0]
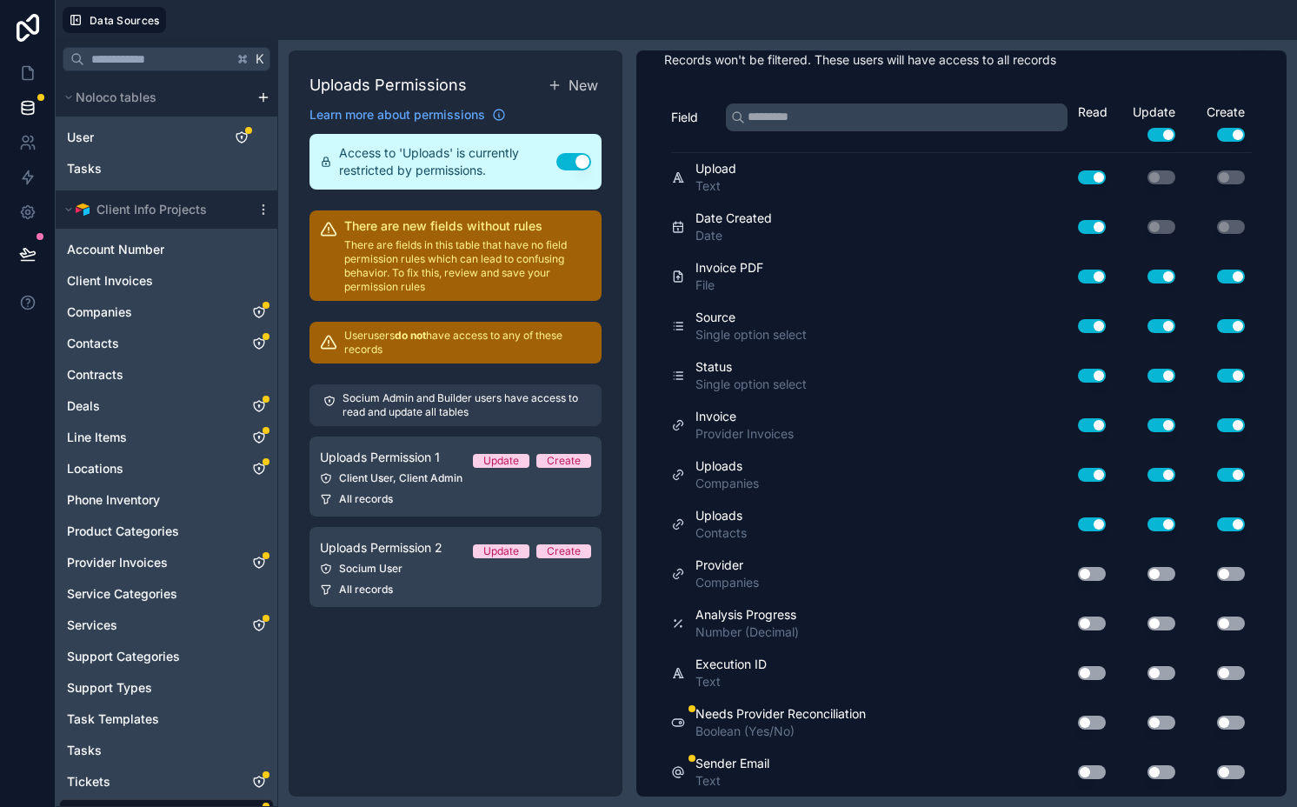
click at [1078, 571] on button "Use setting" at bounding box center [1092, 574] width 28 height 14
click at [1081, 720] on button "Use setting" at bounding box center [1092, 722] width 28 height 14
click at [1081, 773] on button "Use setting" at bounding box center [1092, 772] width 28 height 14
click at [1091, 621] on button "Use setting" at bounding box center [1092, 623] width 28 height 14
click at [1083, 673] on button "Use setting" at bounding box center [1092, 673] width 28 height 14
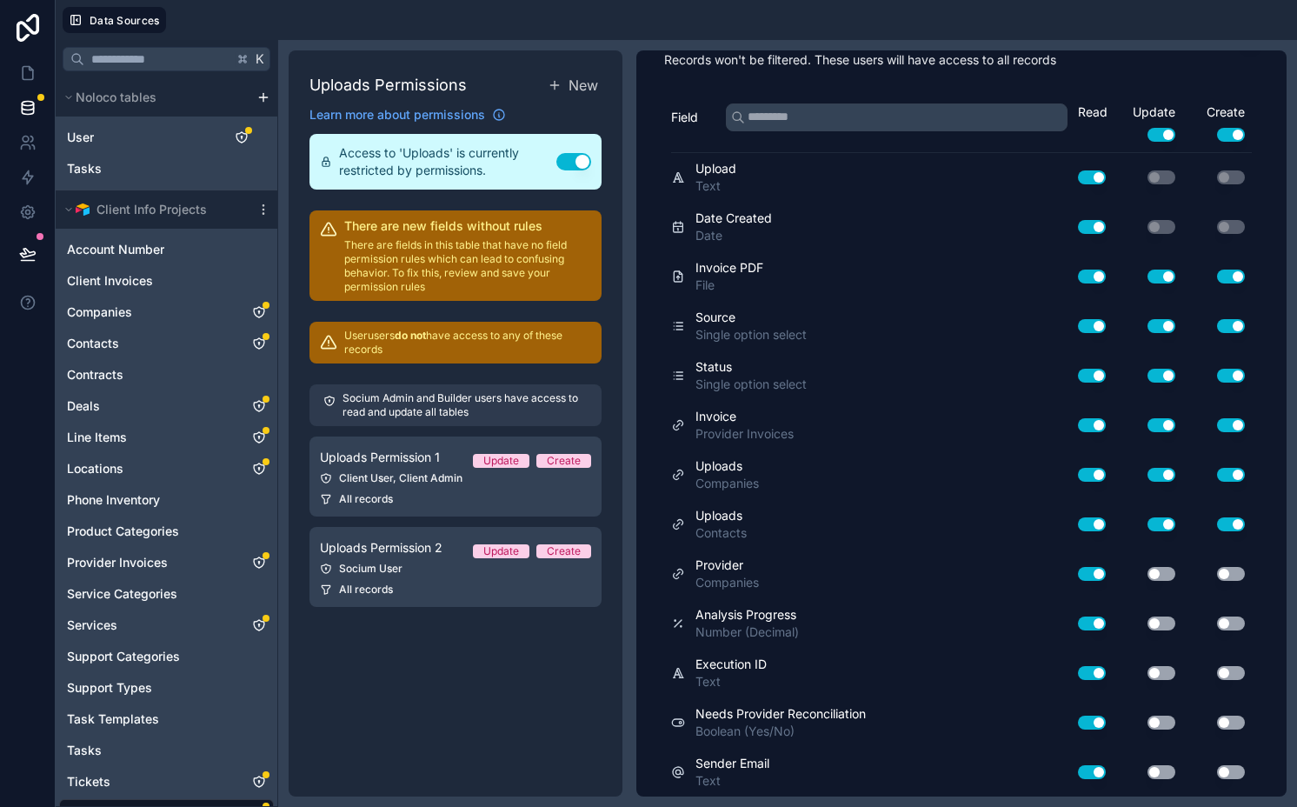
scroll to position [0, 0]
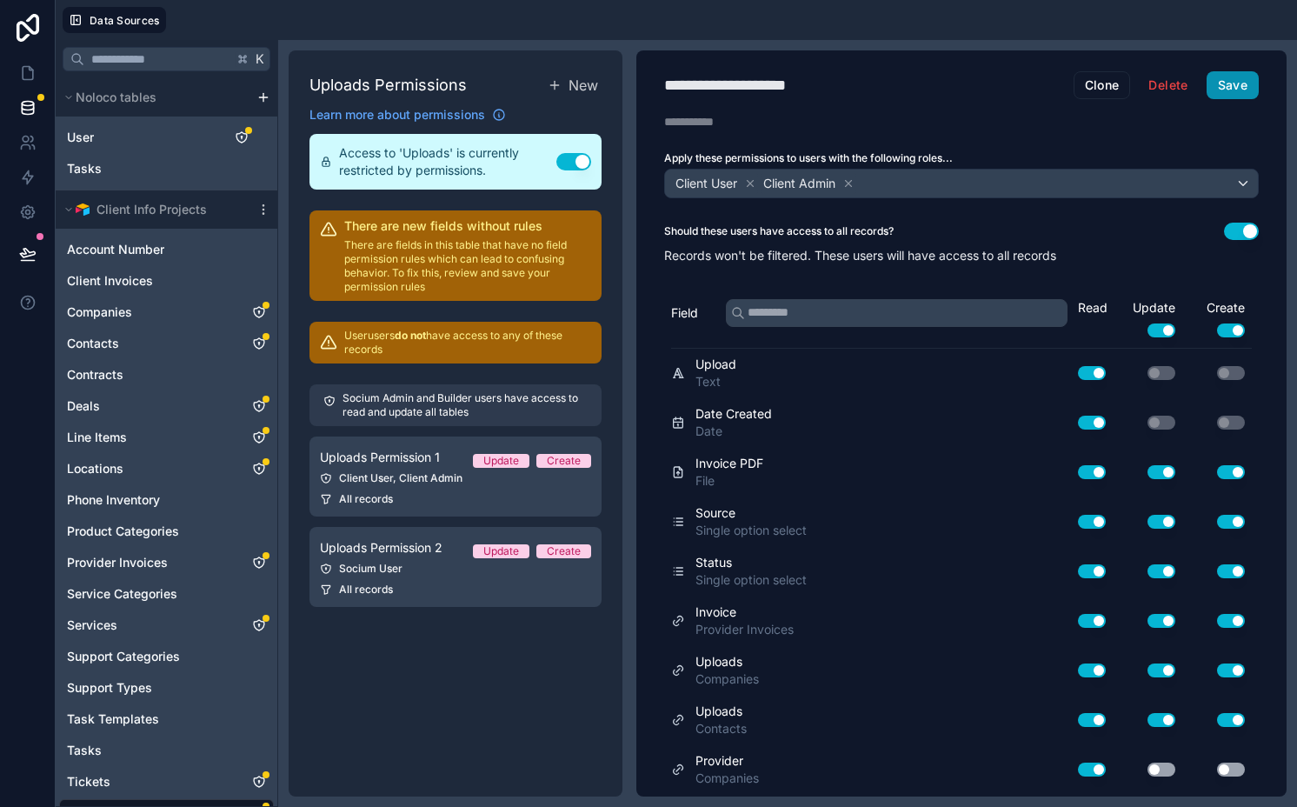
click at [1106, 87] on button "Save" at bounding box center [1232, 85] width 52 height 28
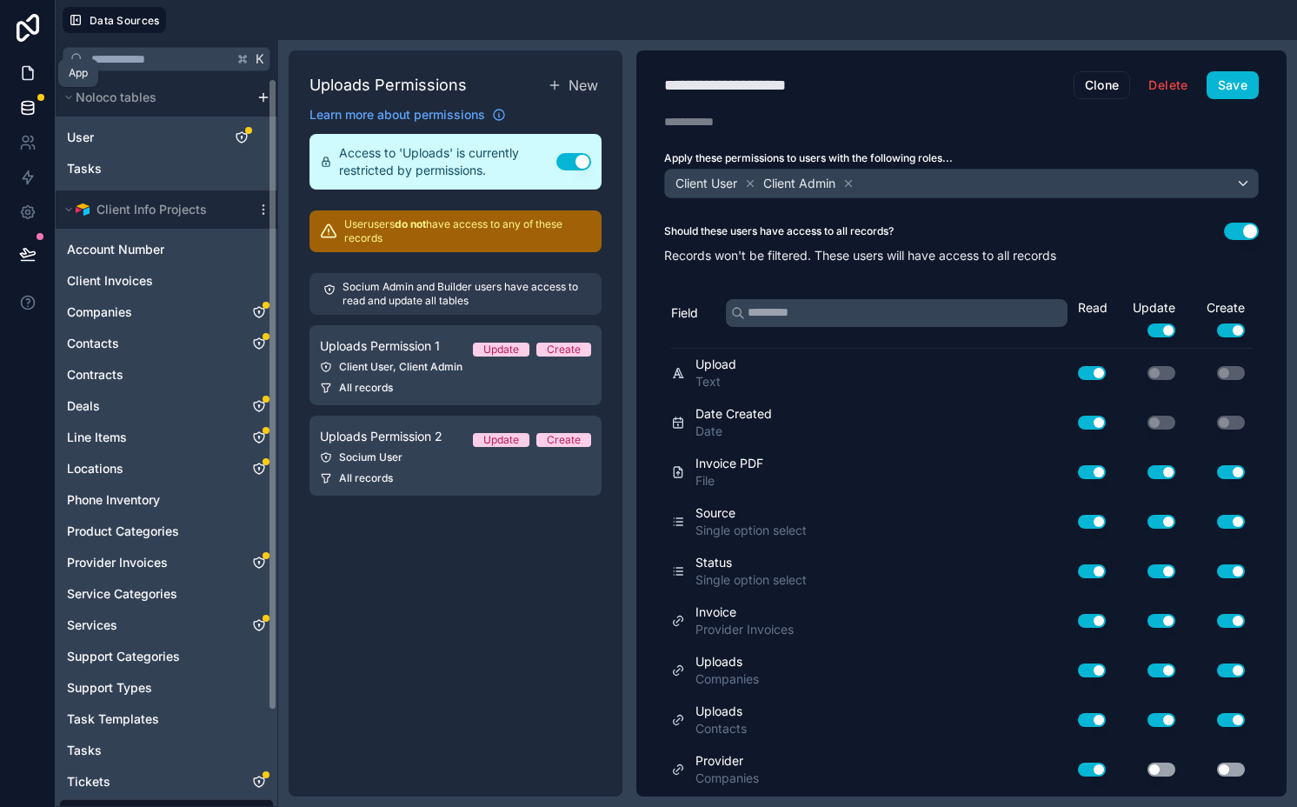
click at [28, 73] on icon at bounding box center [27, 72] width 17 height 17
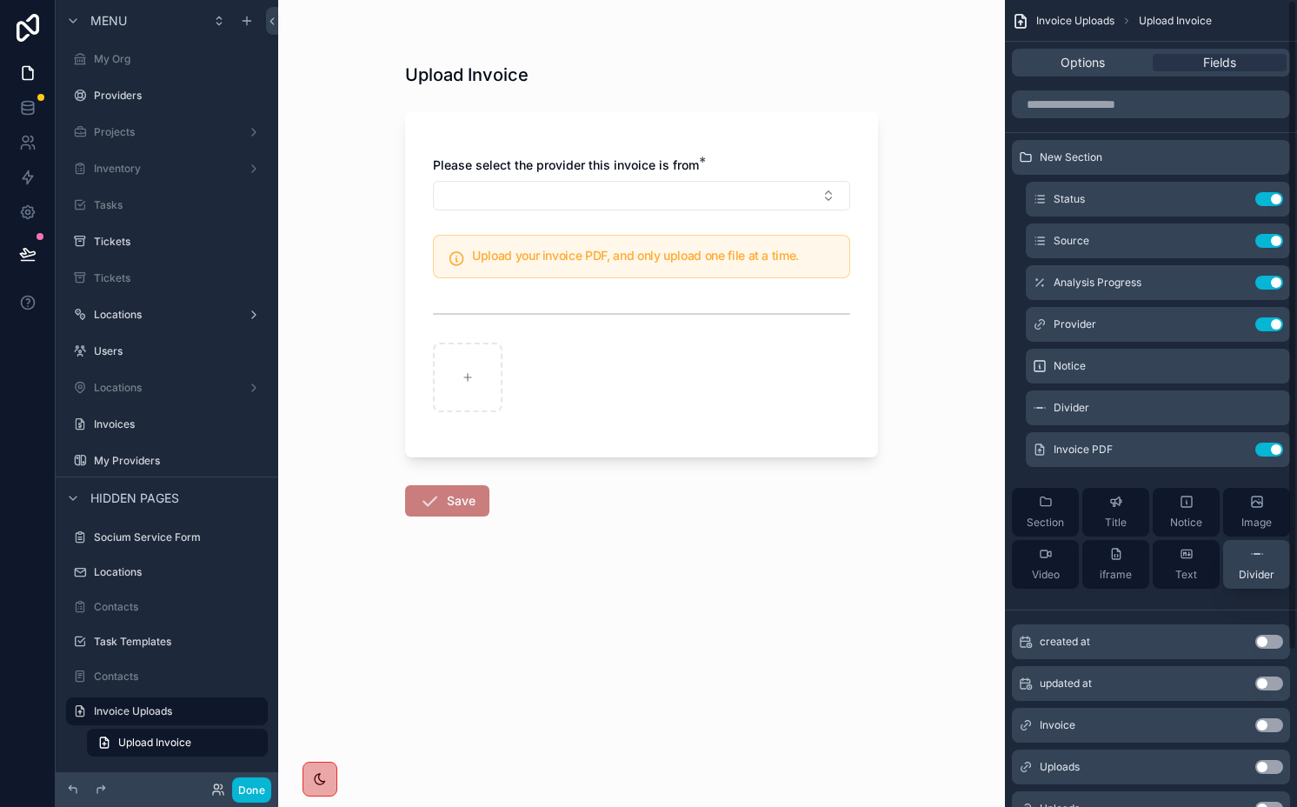
scroll to position [193, 0]
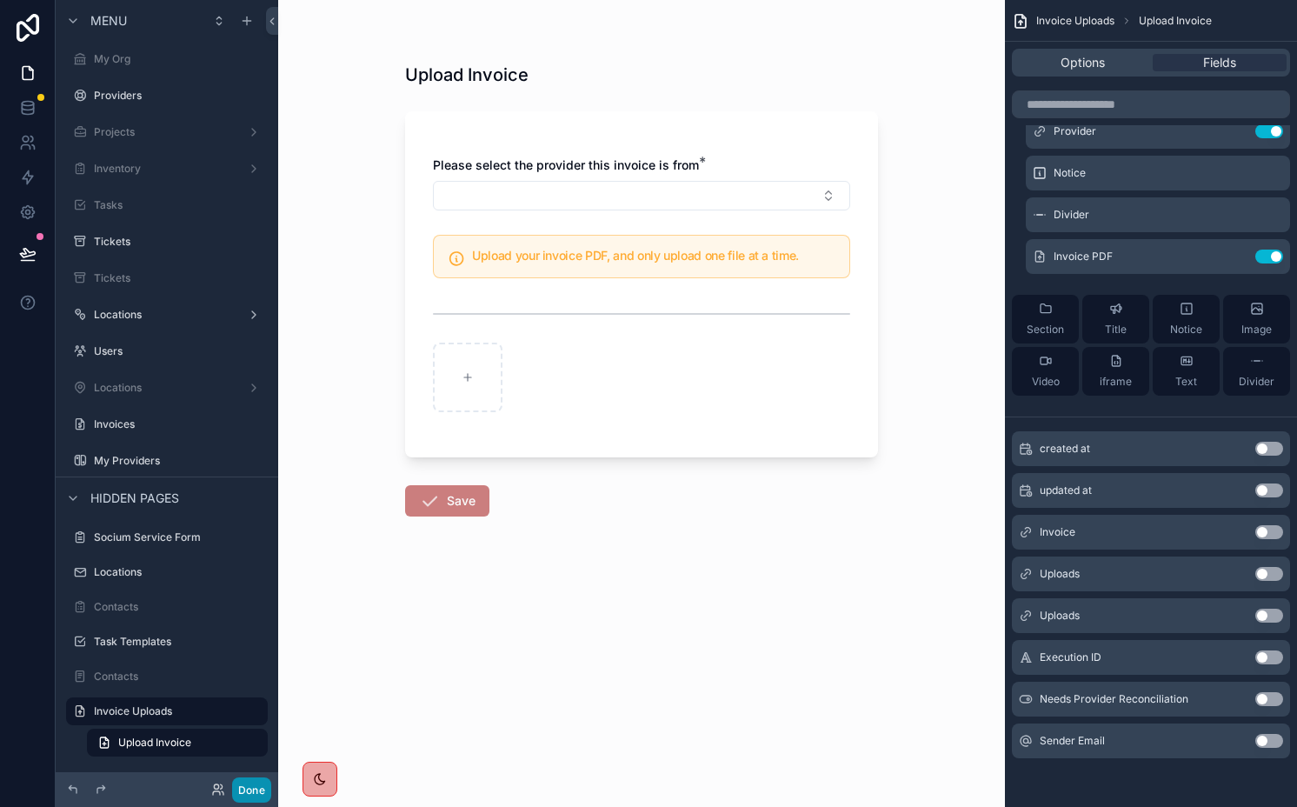
click at [259, 789] on button "Done" at bounding box center [251, 789] width 39 height 25
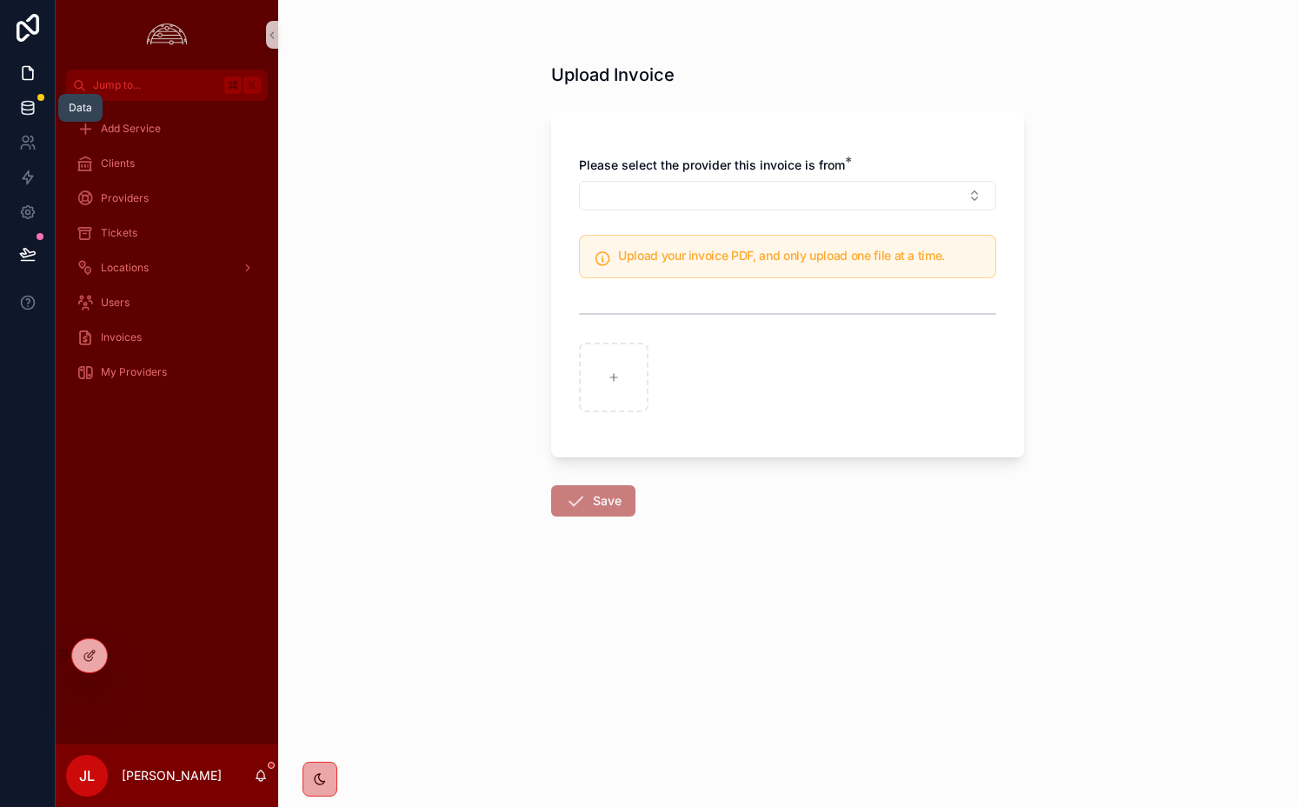
click at [22, 103] on icon at bounding box center [27, 107] width 17 height 17
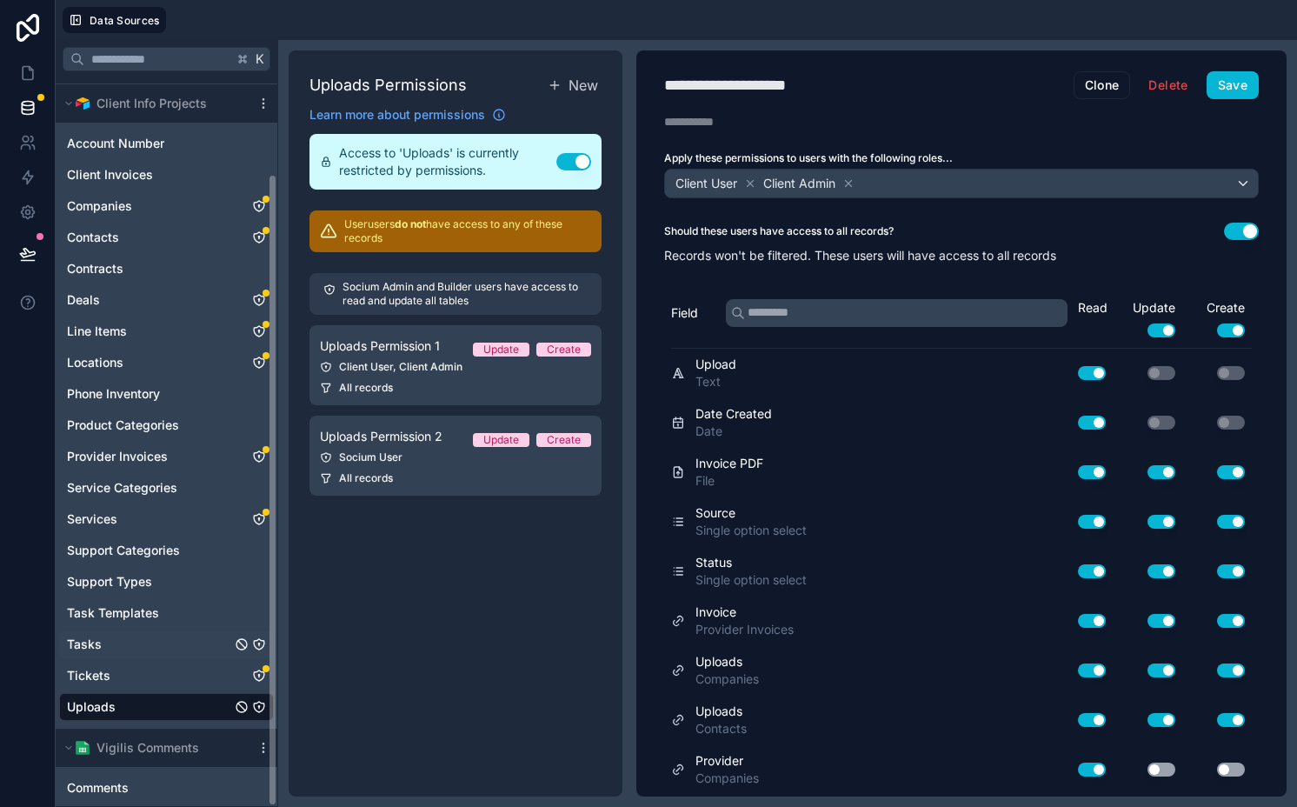
scroll to position [110, 0]
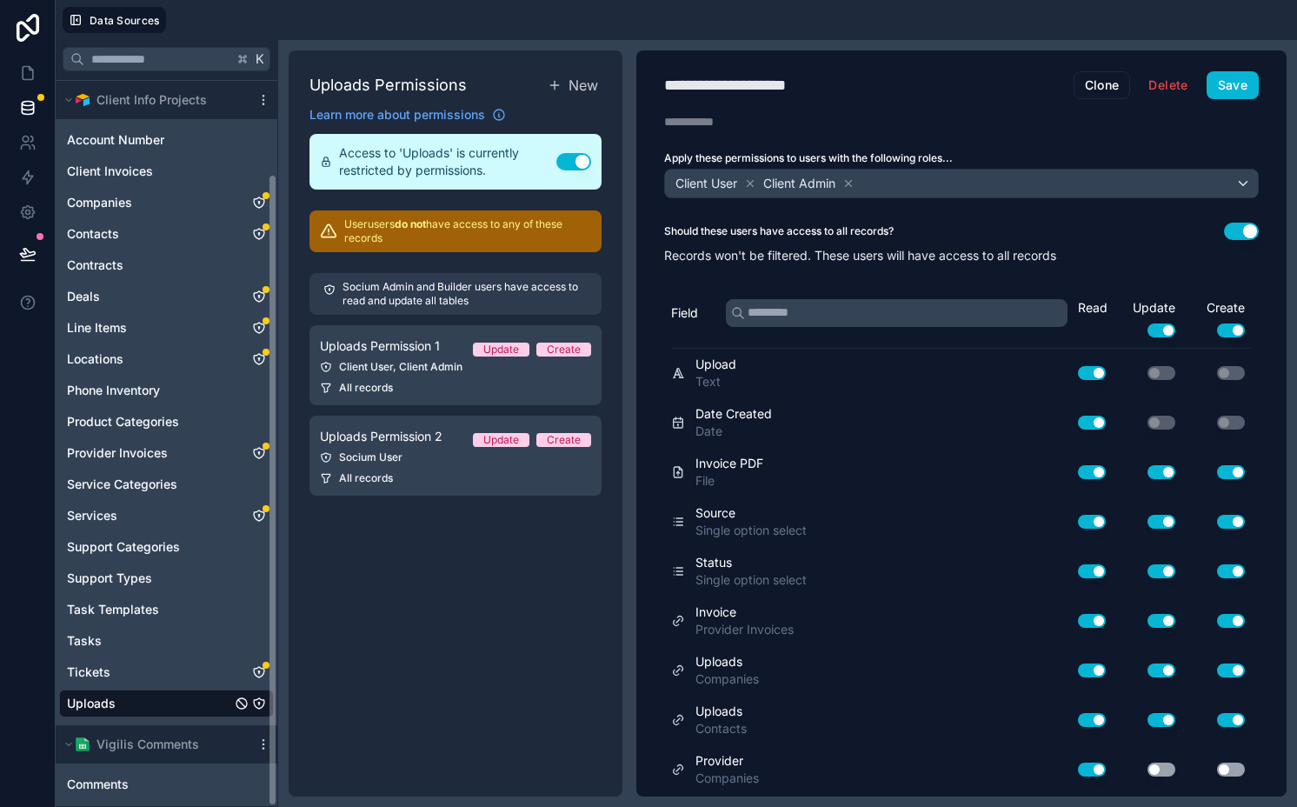
click at [175, 699] on link "Uploads" at bounding box center [149, 702] width 164 height 17
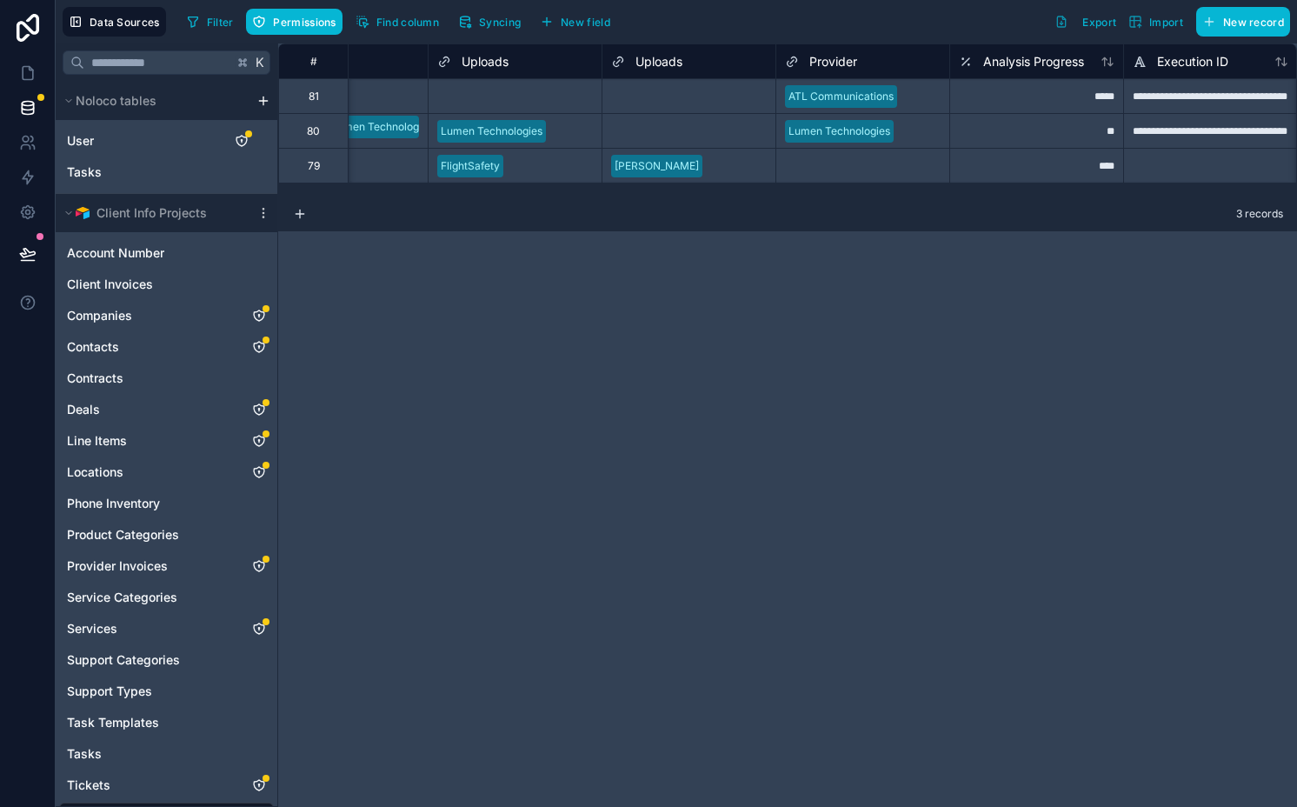
scroll to position [0, 973]
click at [649, 51] on div "Uploads" at bounding box center [636, 61] width 71 height 21
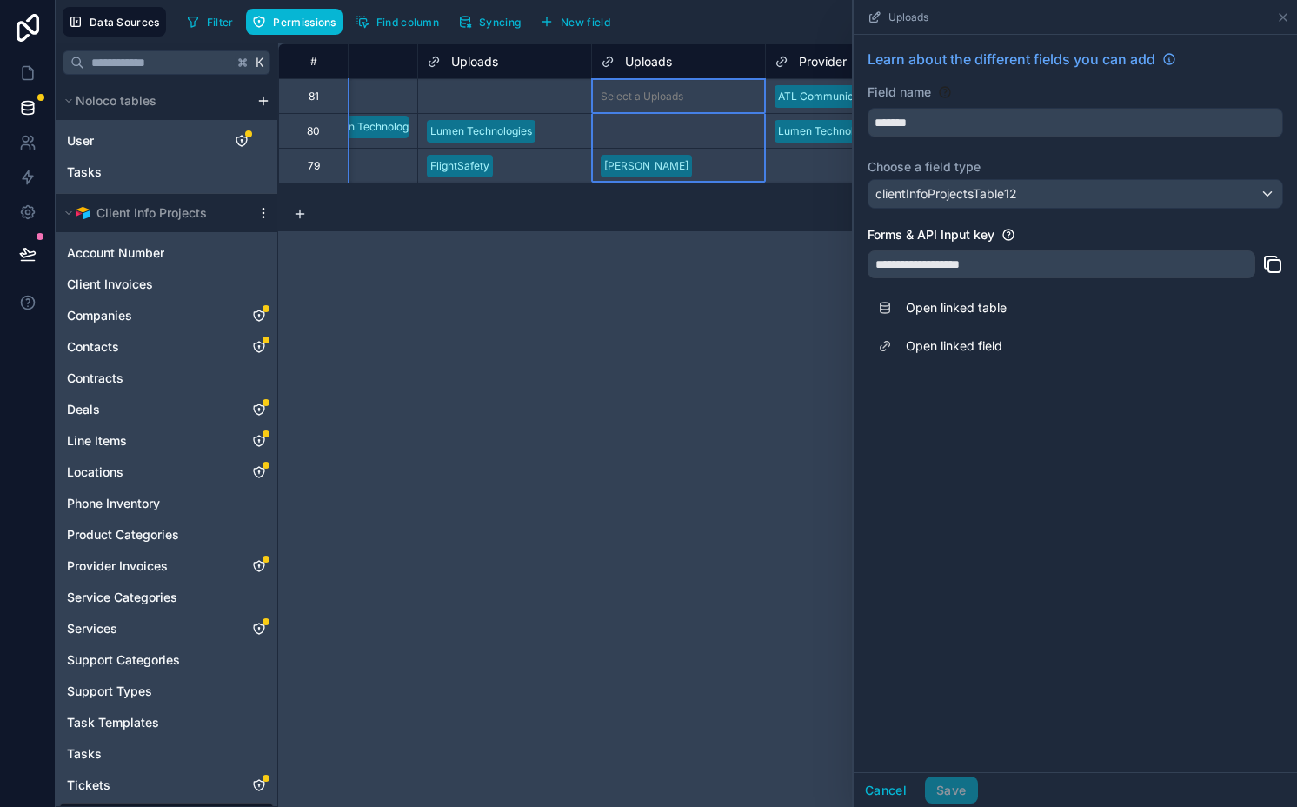
click at [263, 213] on icon "scrollable content" at bounding box center [262, 212] width 1 height 1
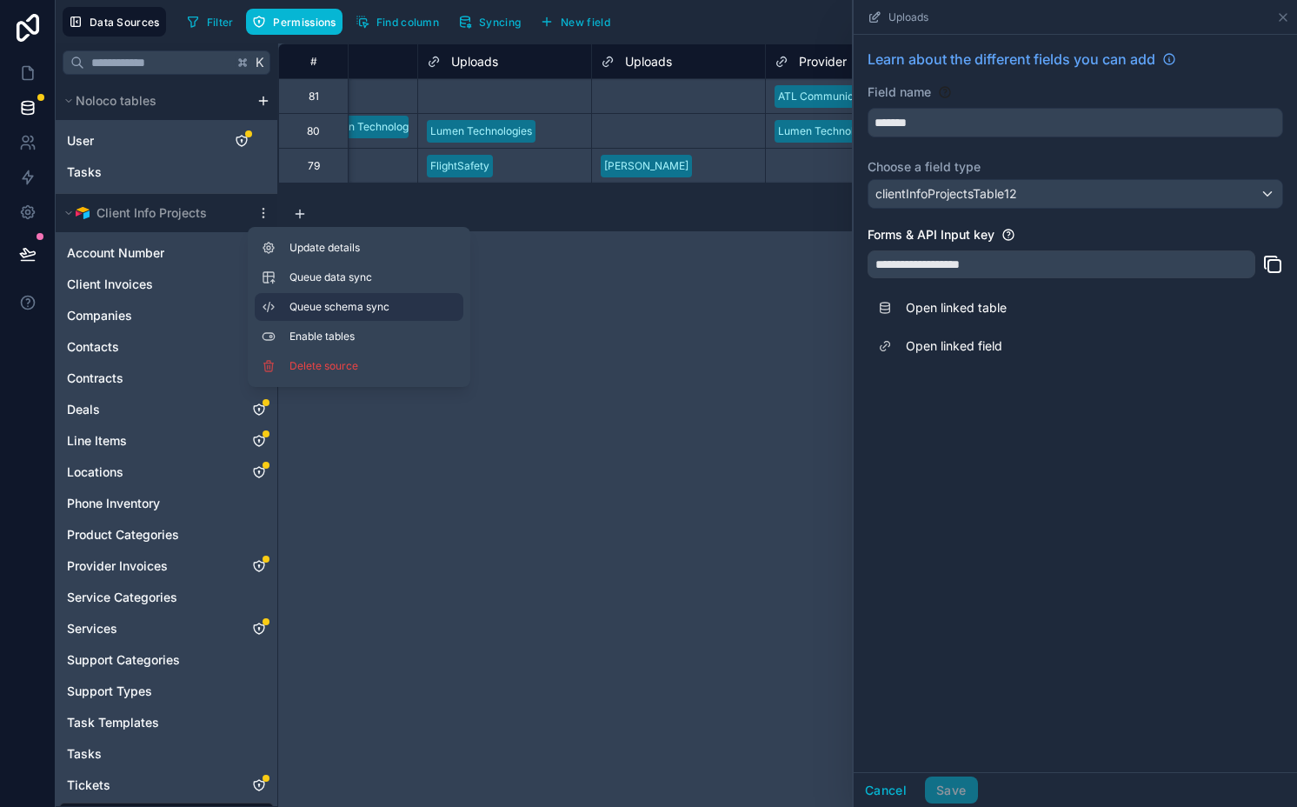
click at [340, 310] on span "Queue schema sync" at bounding box center [351, 307] width 125 height 14
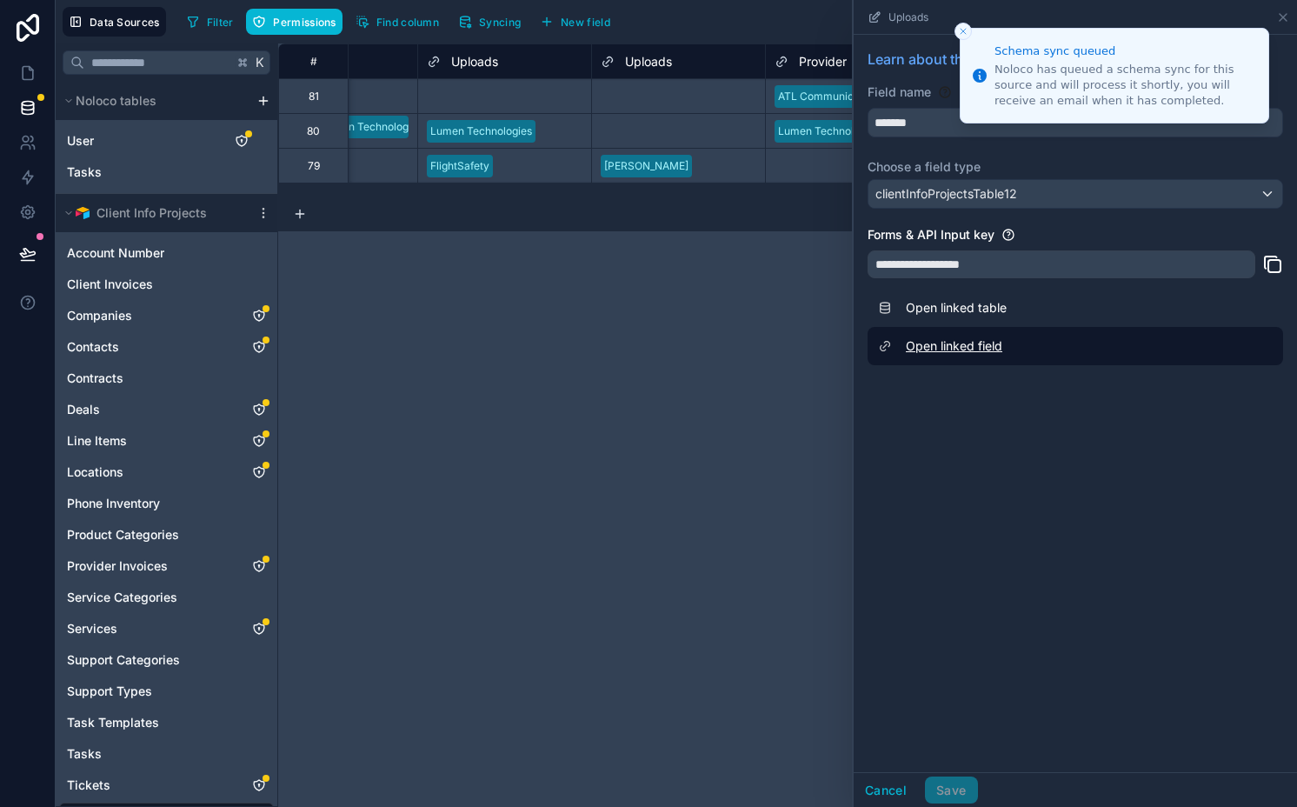
click at [962, 345] on link "Open linked field" at bounding box center [1074, 346] width 415 height 38
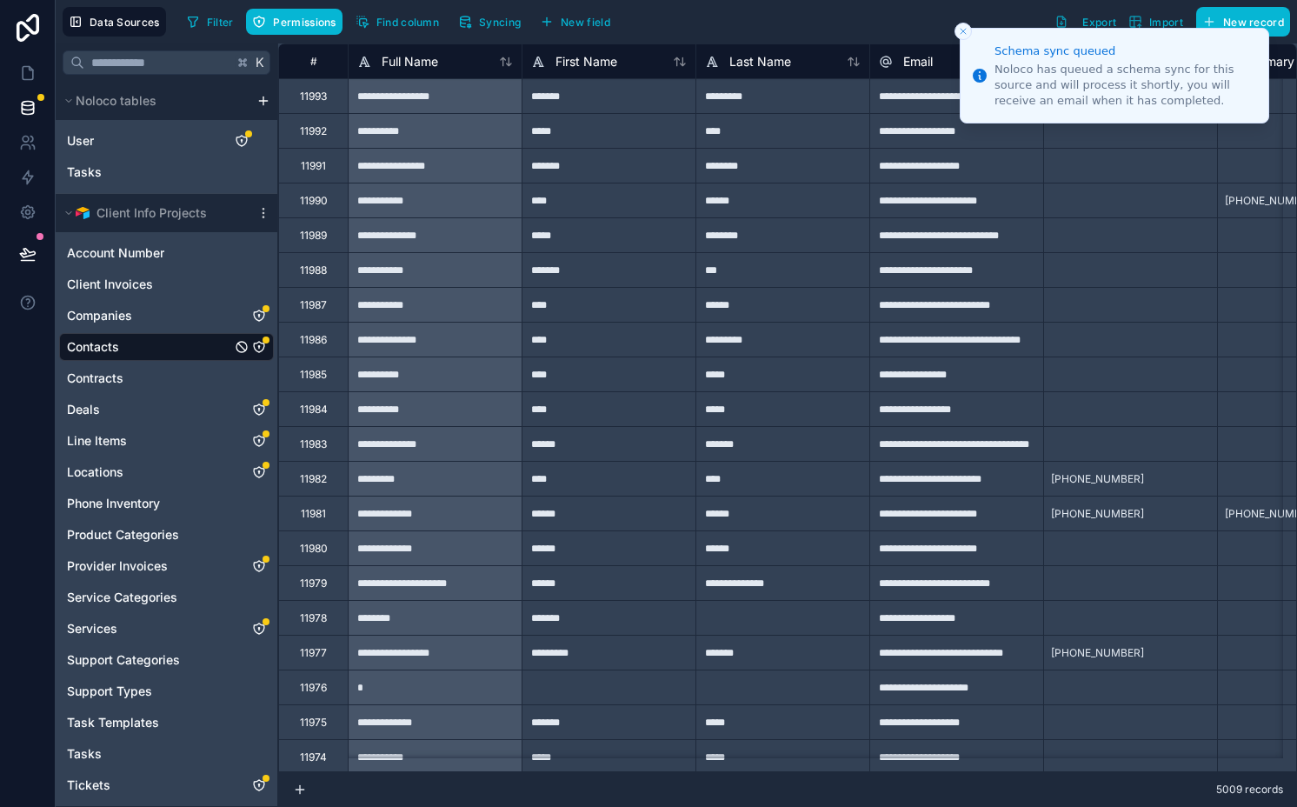
click at [965, 29] on line "Close toast" at bounding box center [962, 31] width 5 height 5
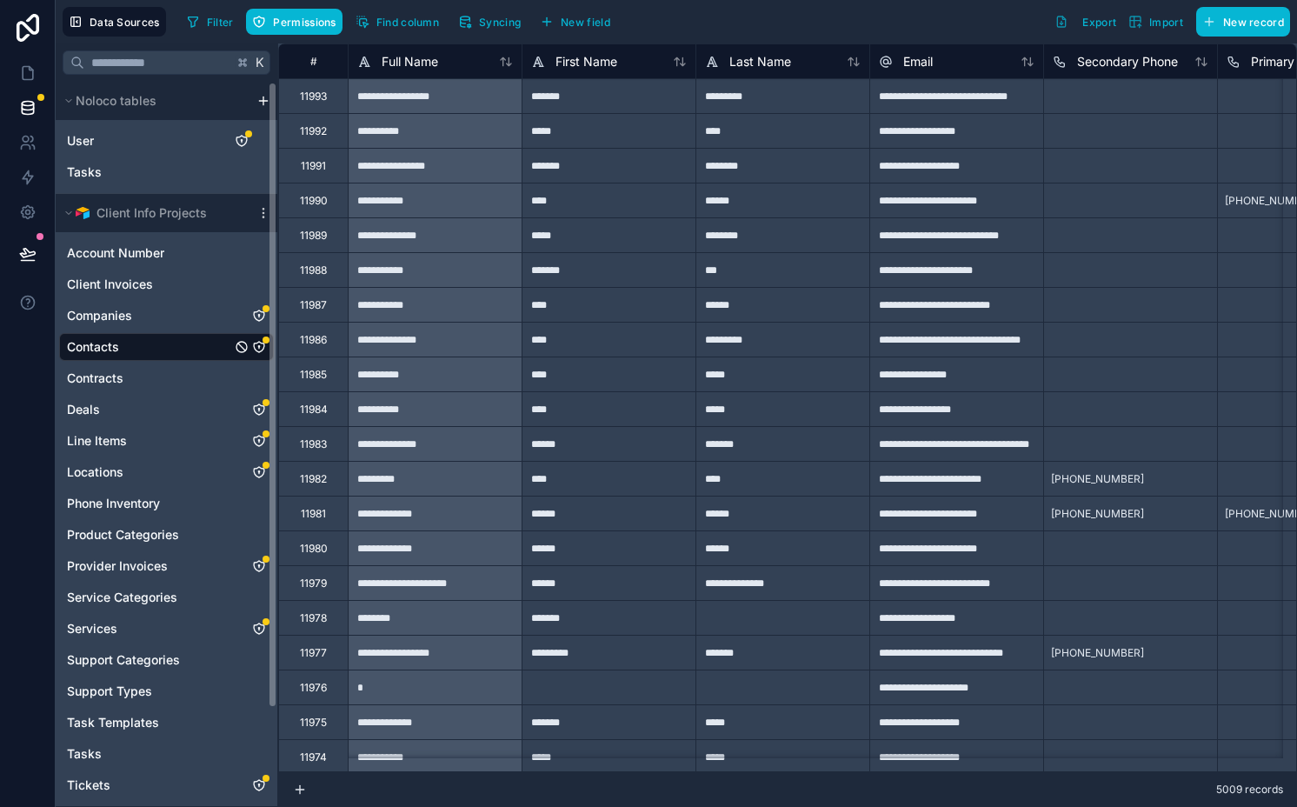
click at [169, 338] on link "Contacts" at bounding box center [149, 346] width 164 height 17
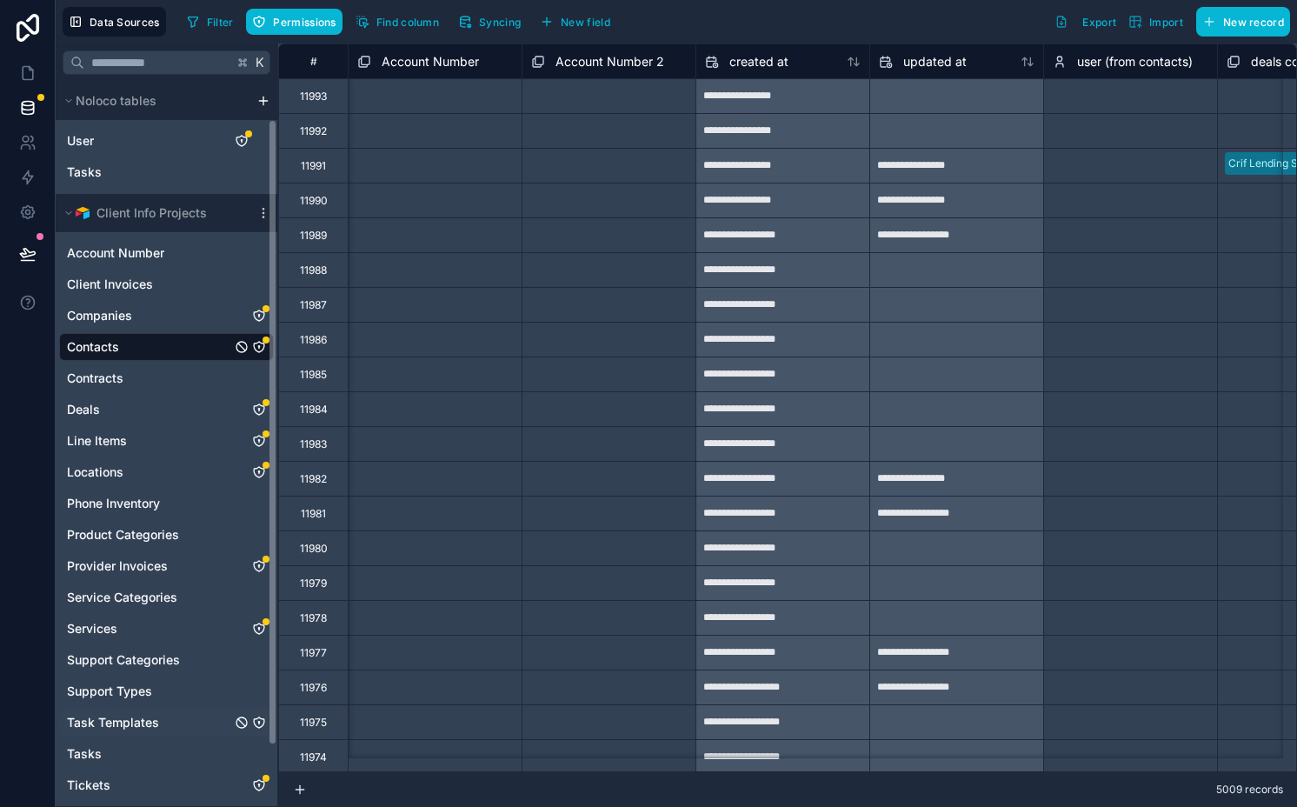
scroll to position [113, 0]
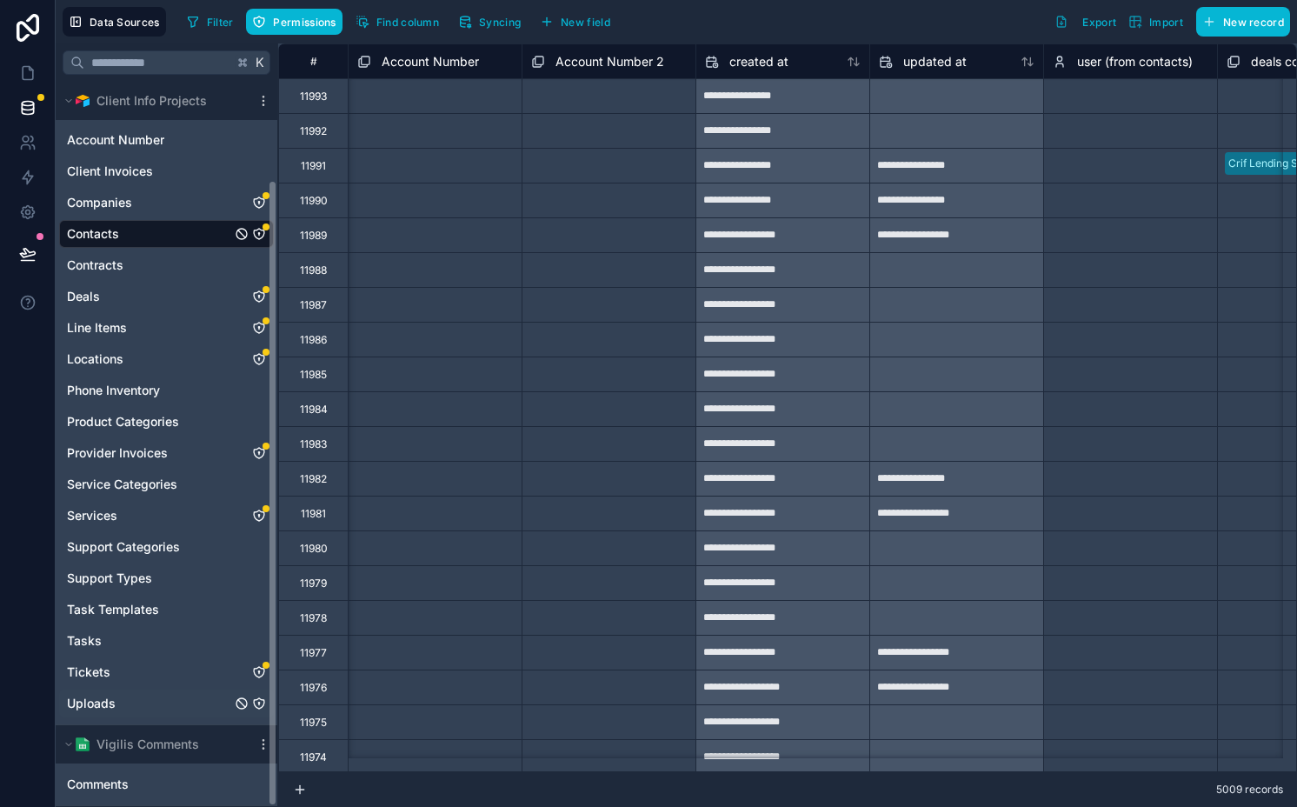
click at [197, 697] on link "Uploads" at bounding box center [149, 702] width 164 height 17
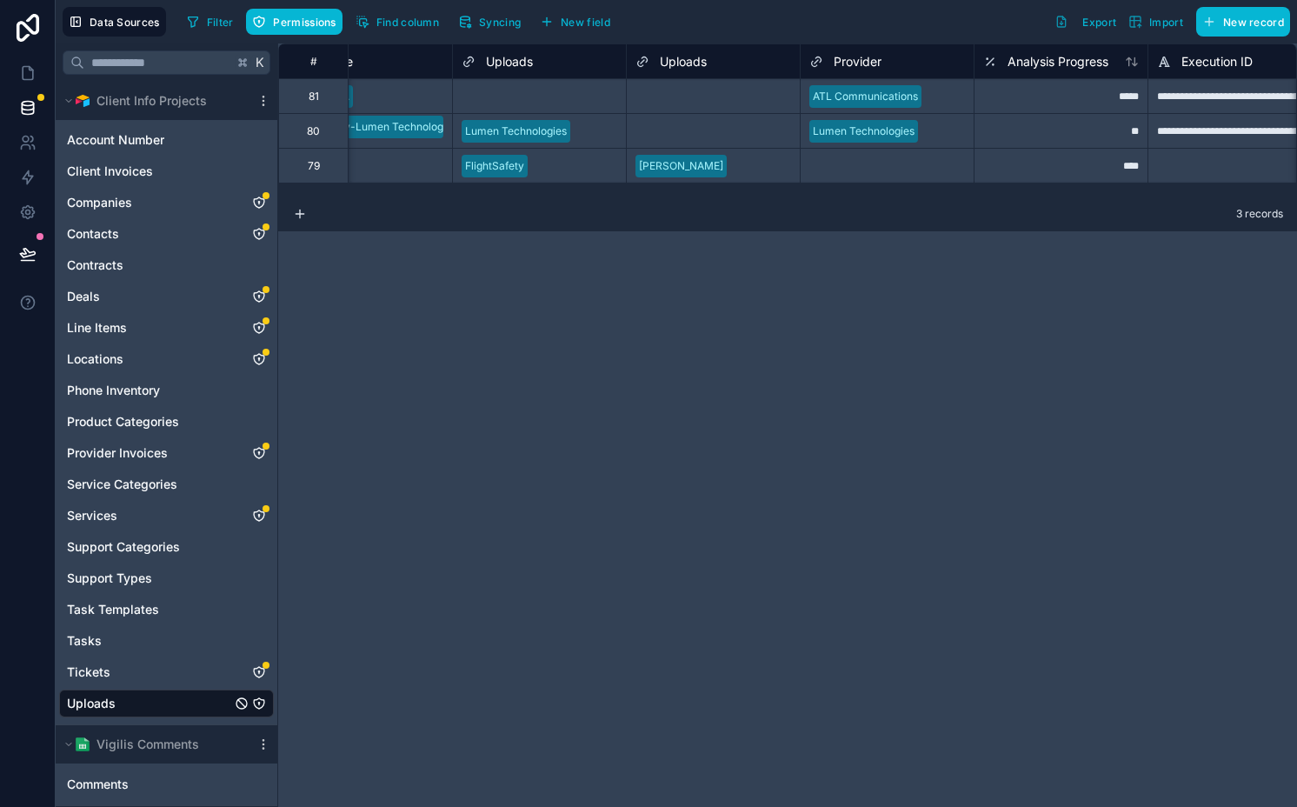
scroll to position [0, 939]
click at [492, 23] on span "Syncing" at bounding box center [500, 22] width 42 height 13
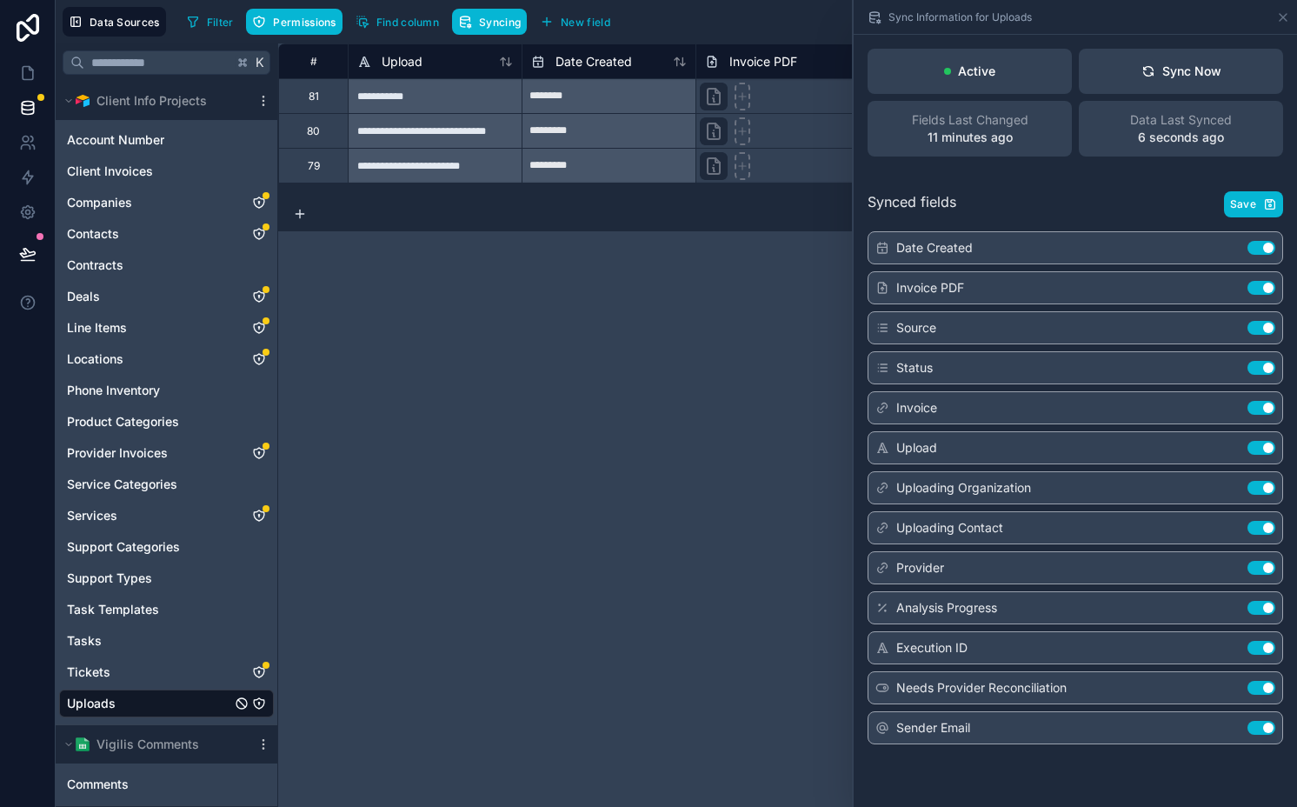
click at [506, 332] on div "**********" at bounding box center [787, 424] width 1019 height 763
click at [1106, 14] on div "Sync Information for Uploads" at bounding box center [1074, 17] width 443 height 35
click at [1106, 14] on icon at bounding box center [1282, 17] width 7 height 7
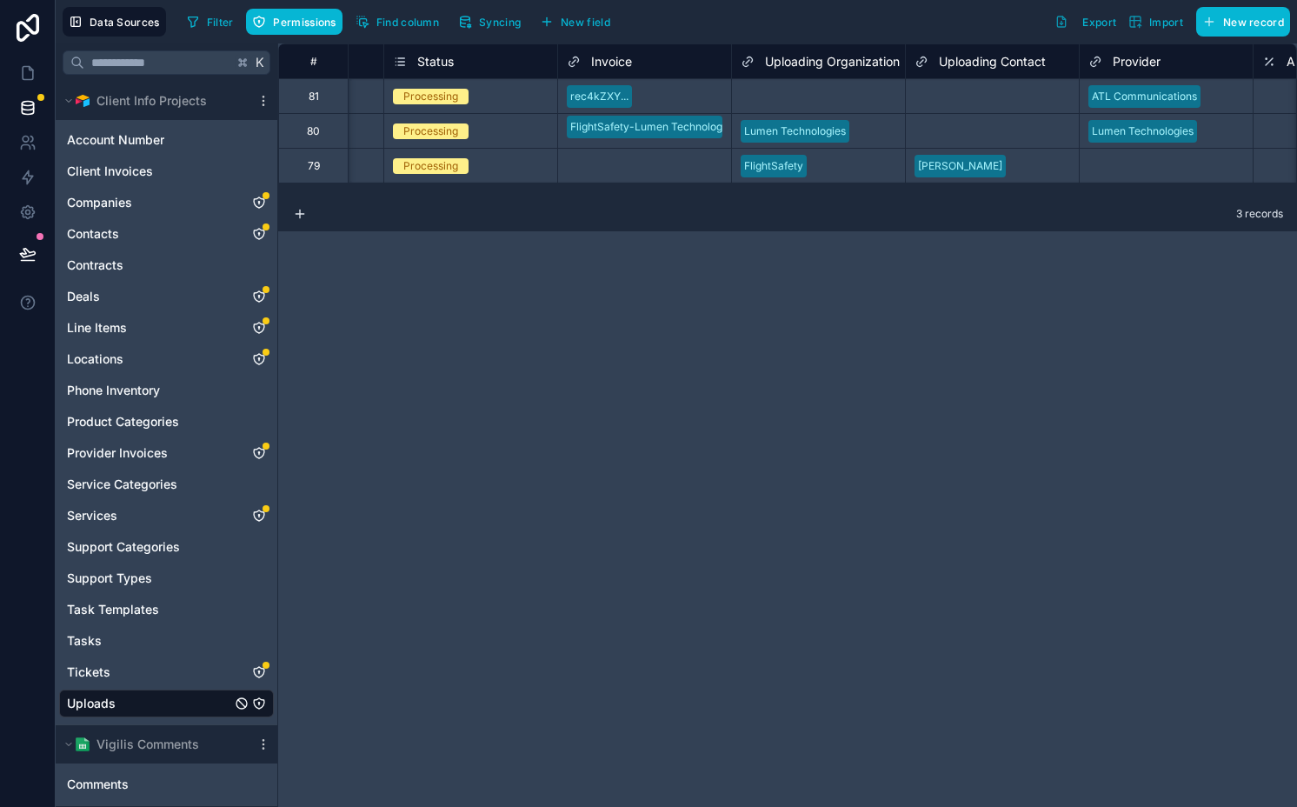
scroll to position [0, 869]
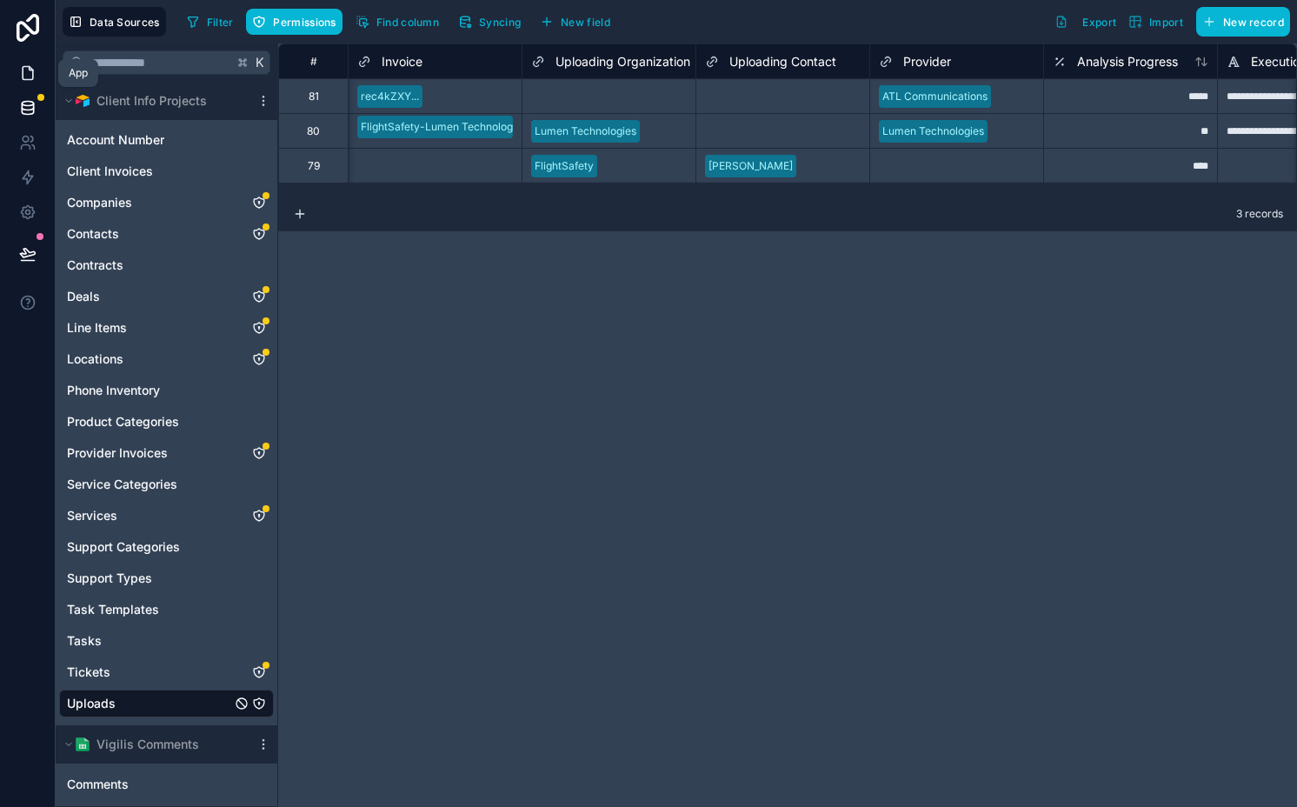
click at [39, 73] on link at bounding box center [27, 73] width 55 height 35
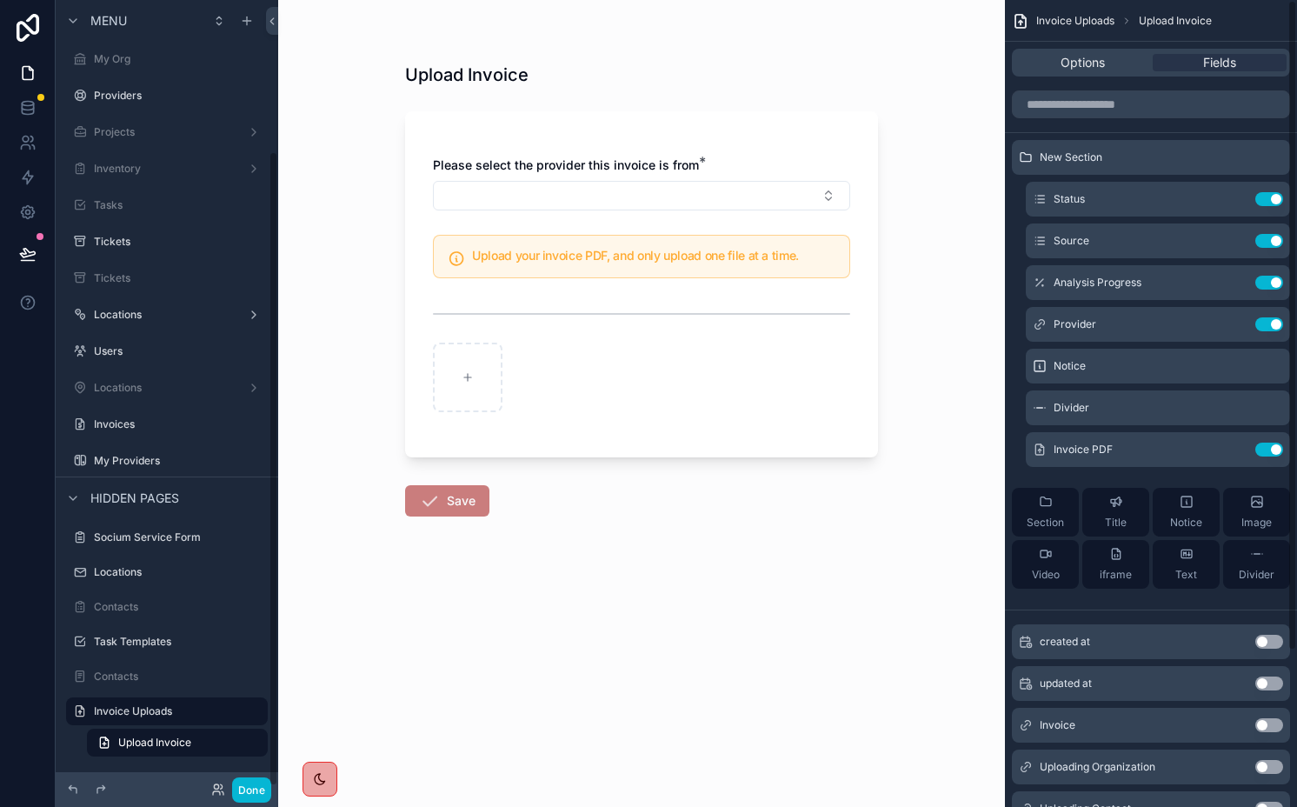
scroll to position [193, 0]
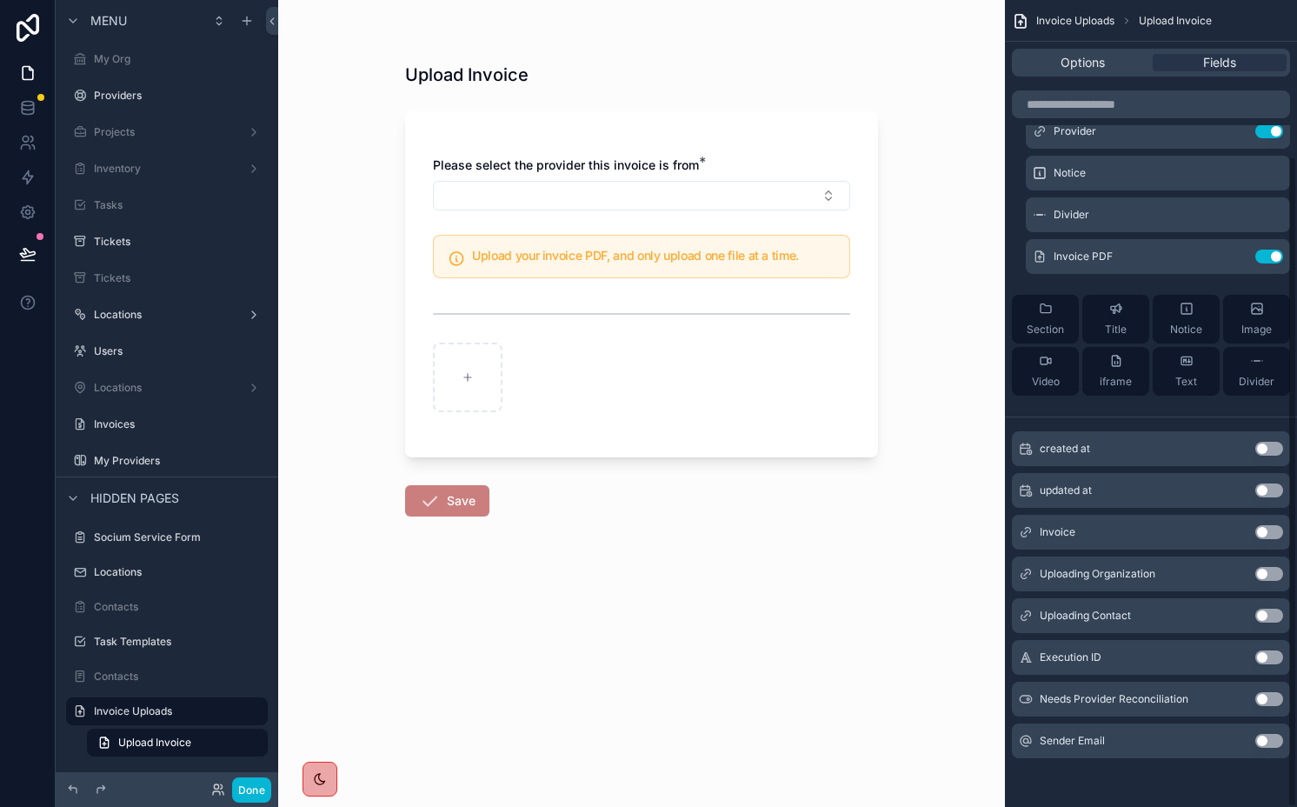
click at [1106, 569] on button "Use setting" at bounding box center [1269, 574] width 28 height 14
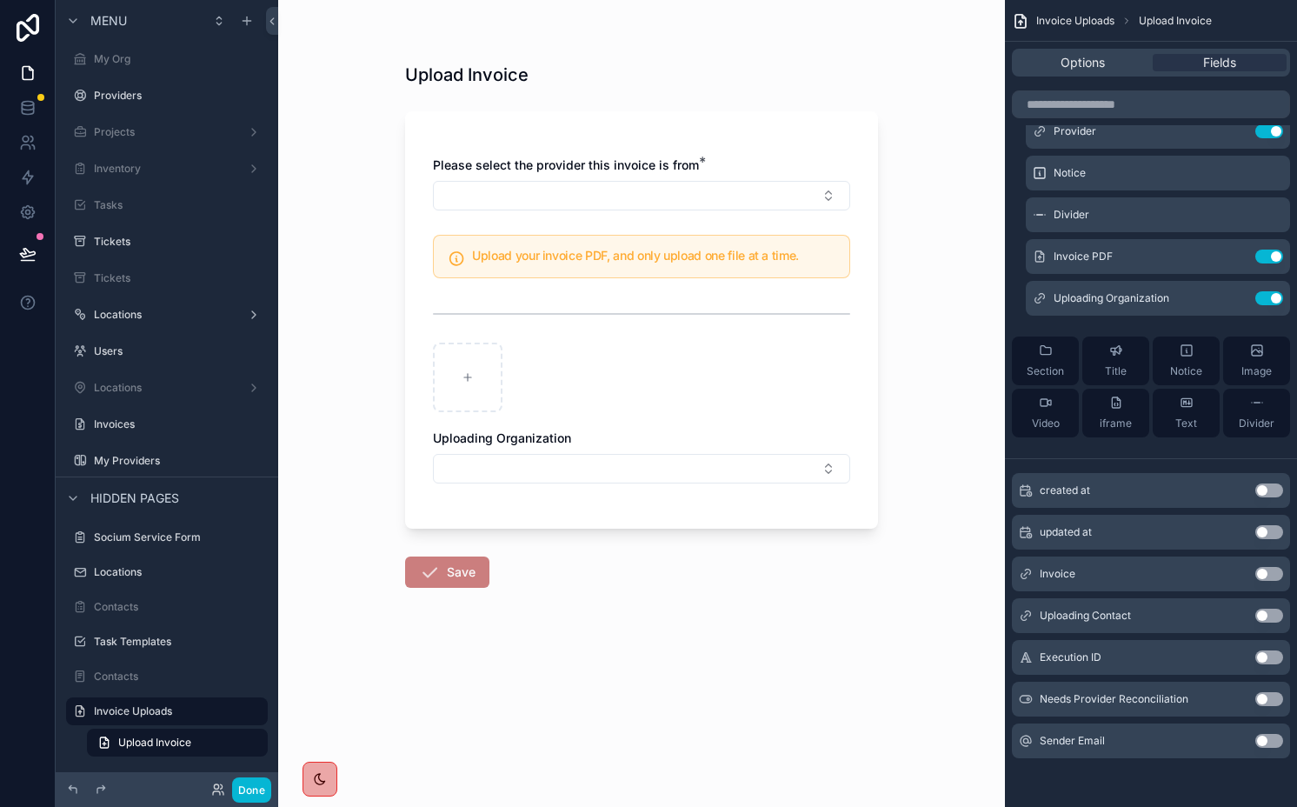
click at [1106, 614] on button "Use setting" at bounding box center [1269, 615] width 28 height 14
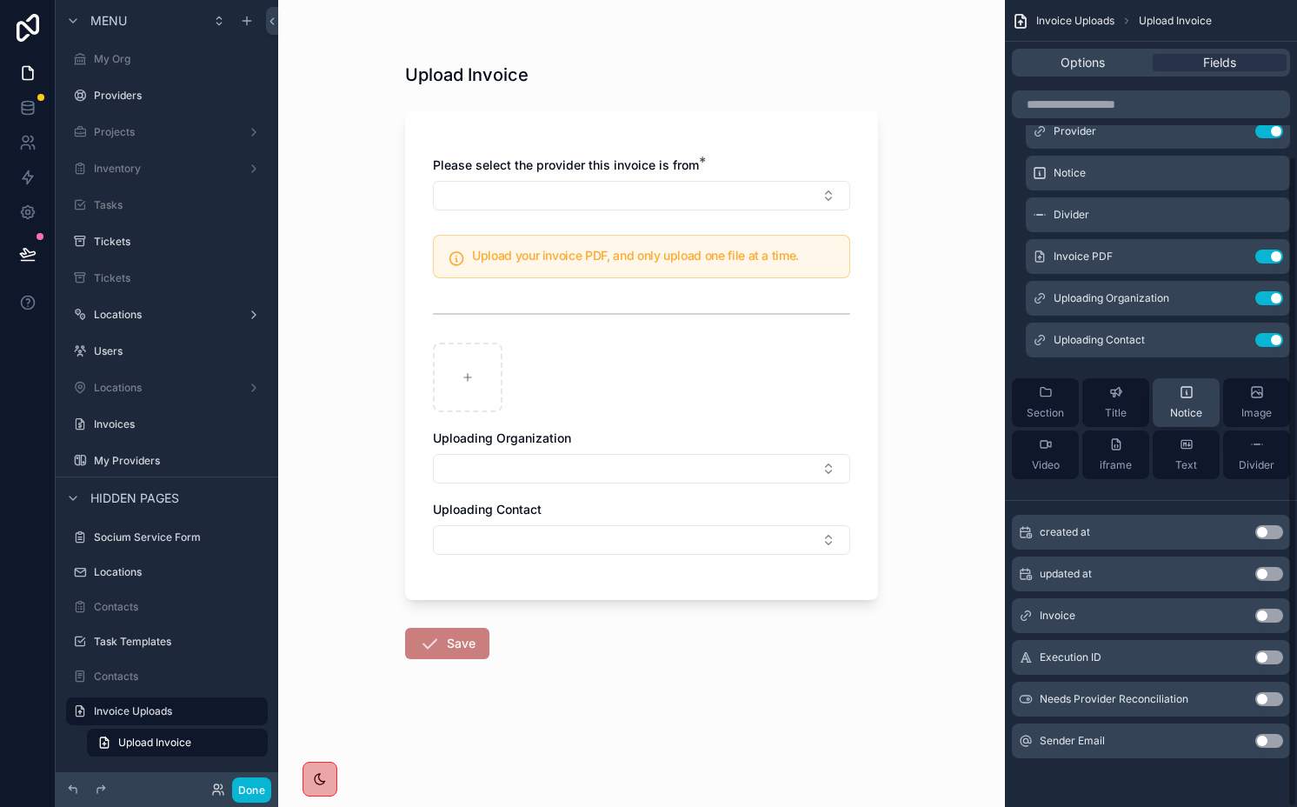
scroll to position [0, 0]
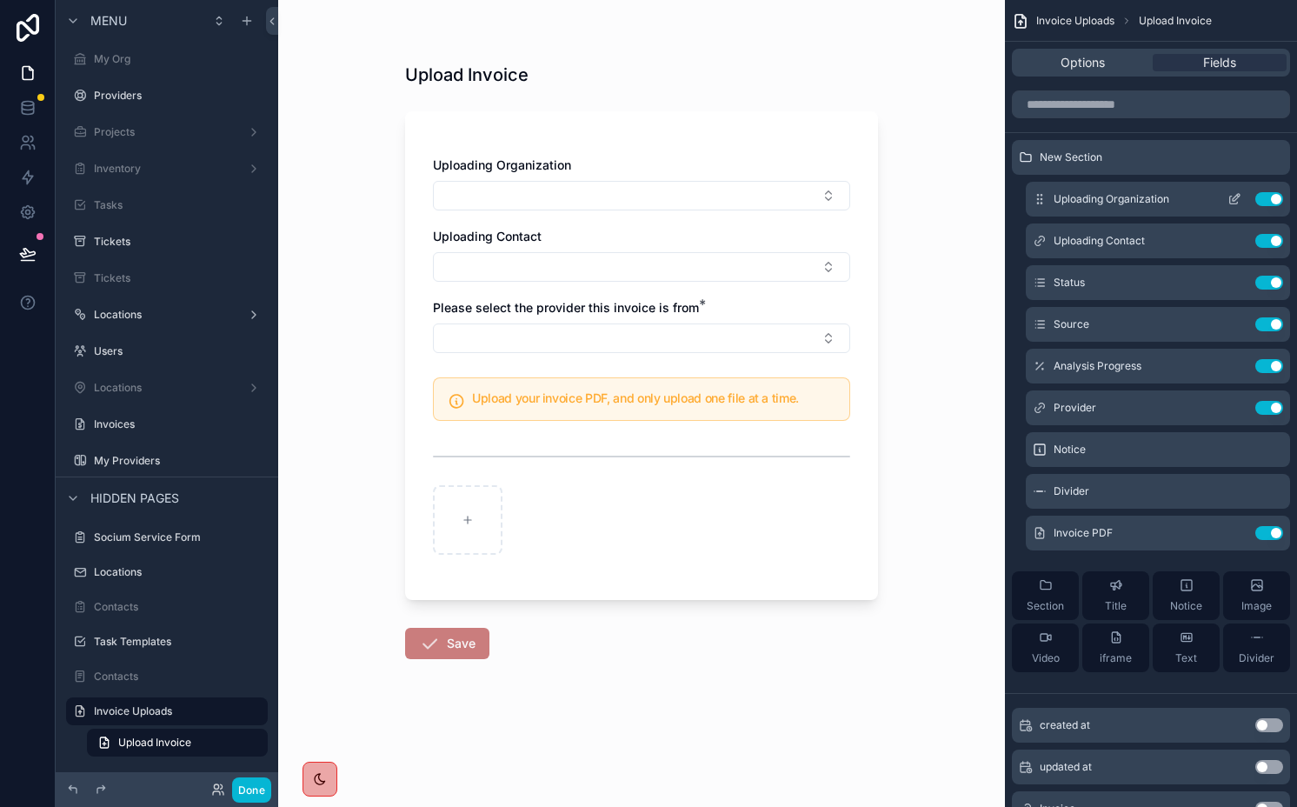
click at [1106, 194] on icon "scrollable content" at bounding box center [1234, 199] width 14 height 14
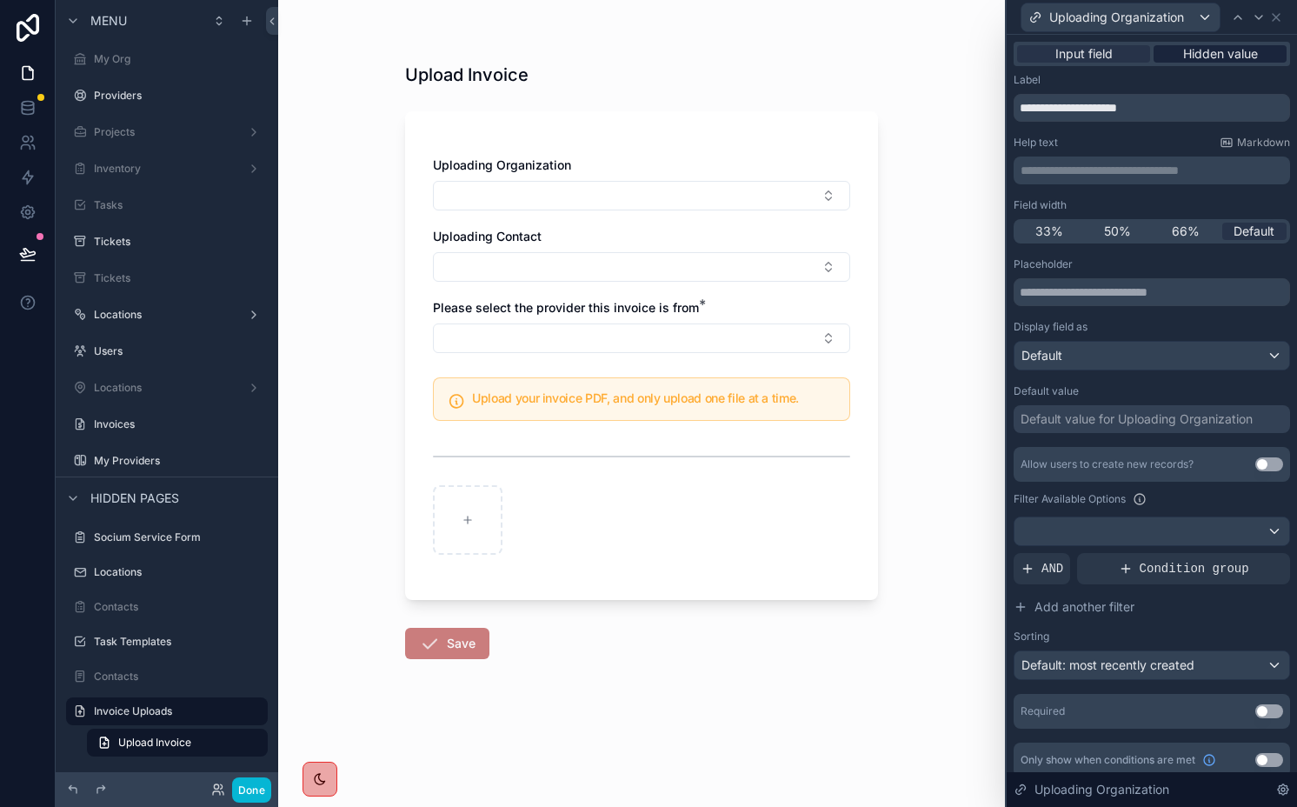
click at [1106, 47] on span "Hidden value" at bounding box center [1220, 53] width 75 height 17
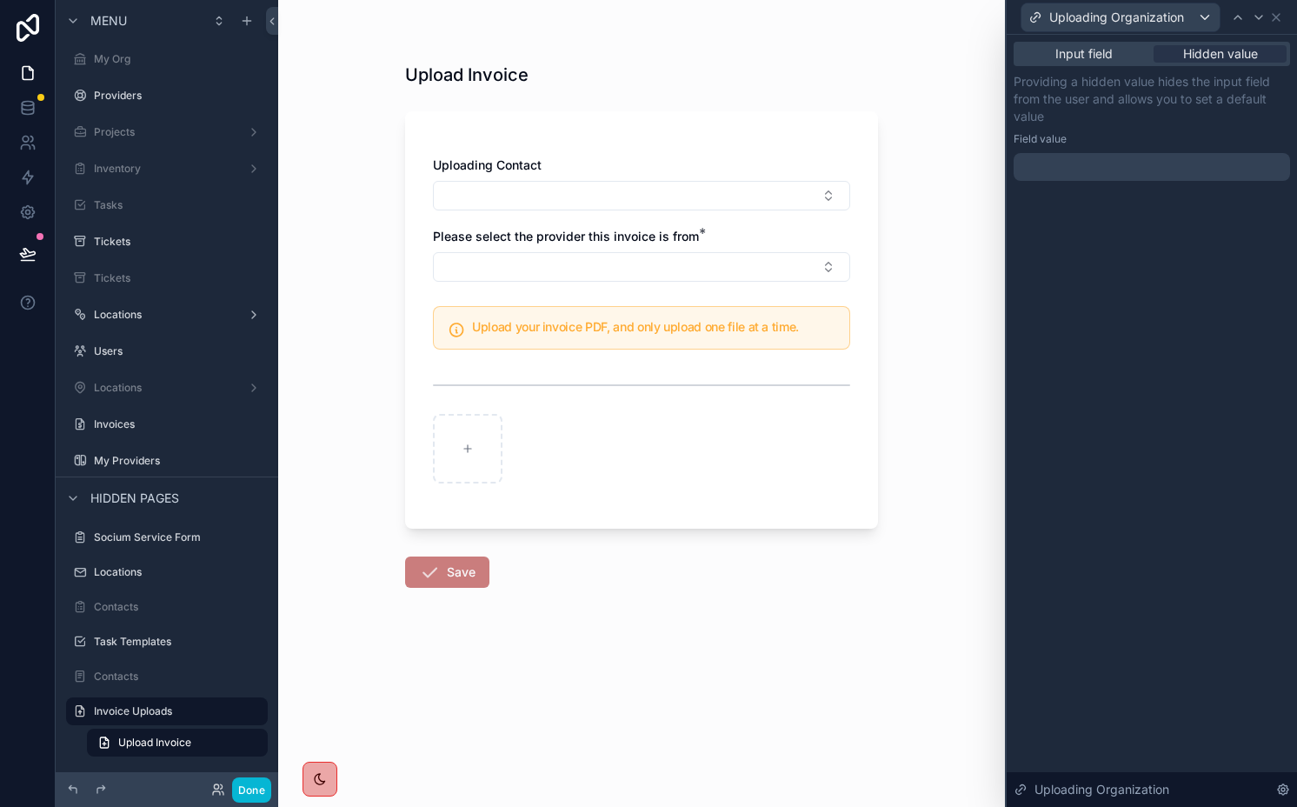
click at [1106, 167] on div at bounding box center [1151, 167] width 276 height 28
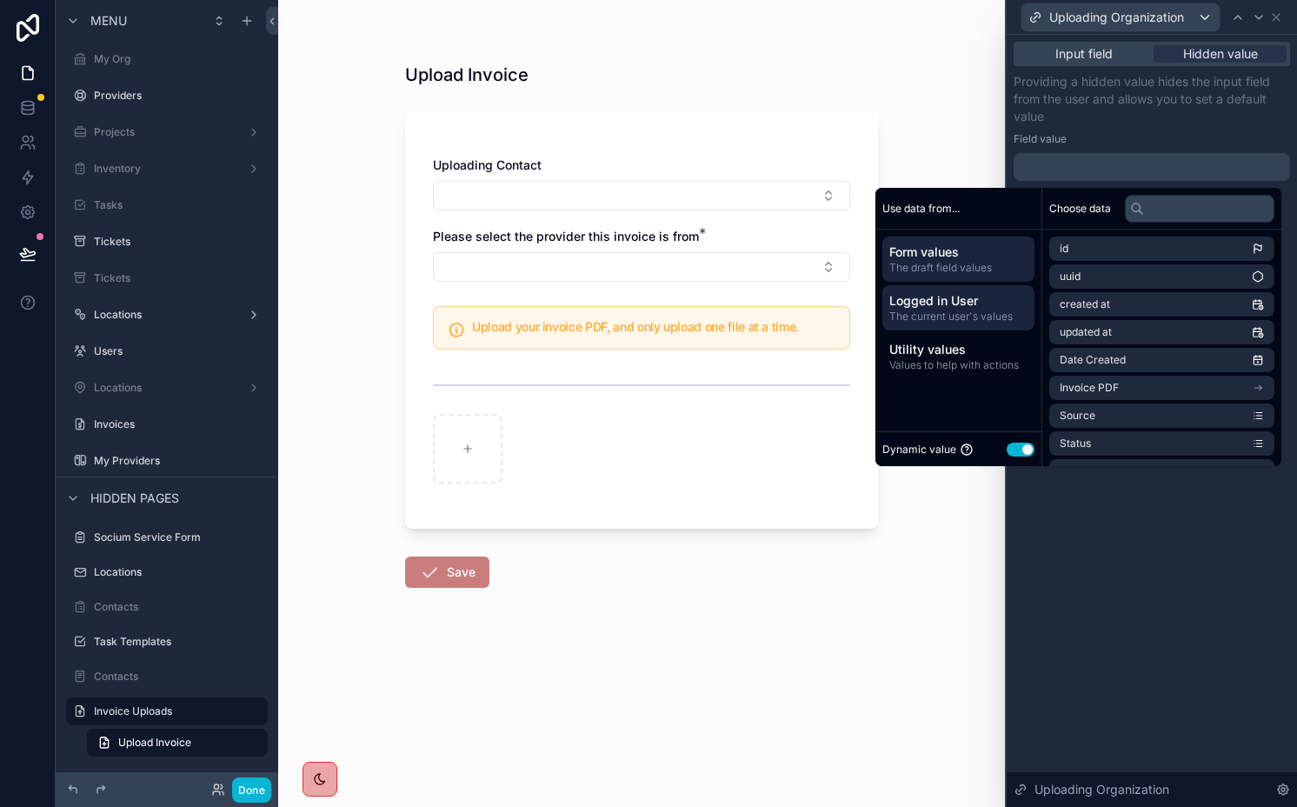
click at [970, 304] on span "Logged in User" at bounding box center [958, 300] width 138 height 17
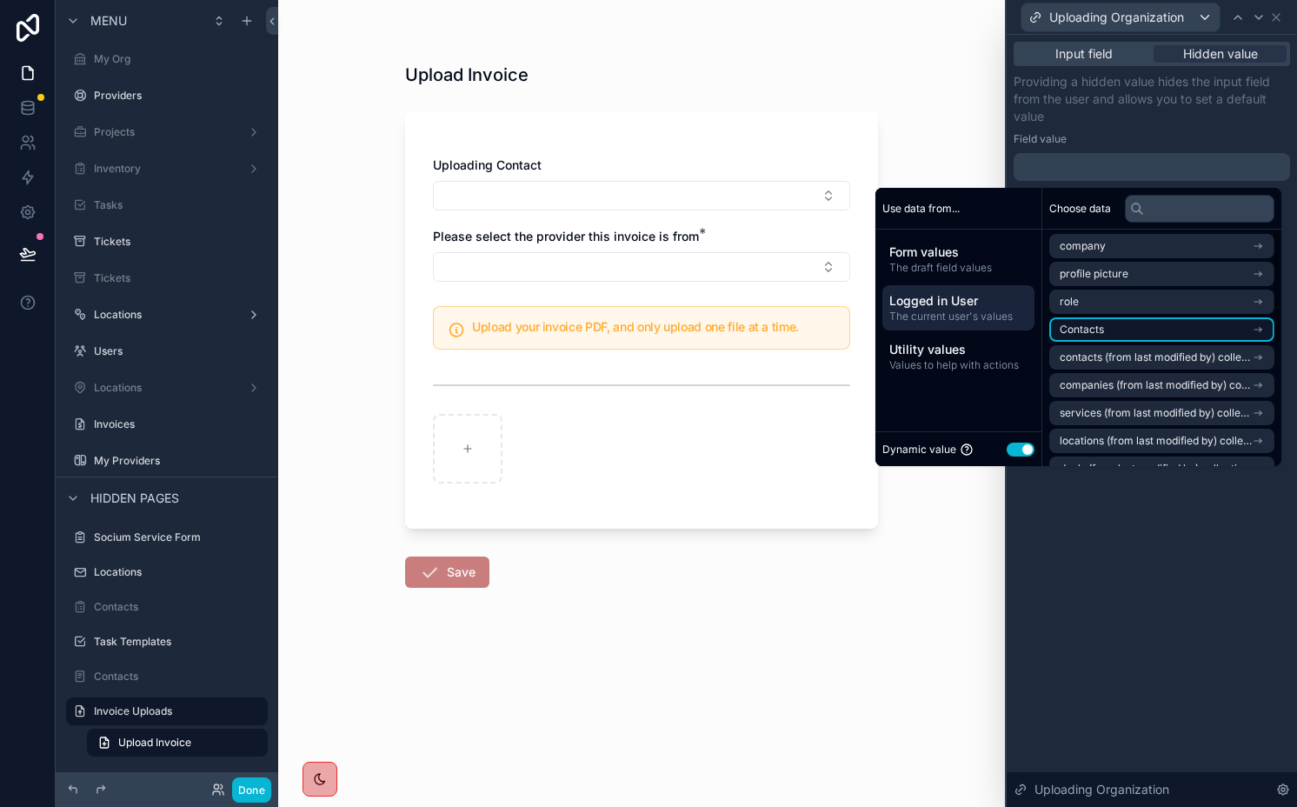
scroll to position [3, 0]
click at [1085, 320] on li "Contacts" at bounding box center [1161, 328] width 225 height 24
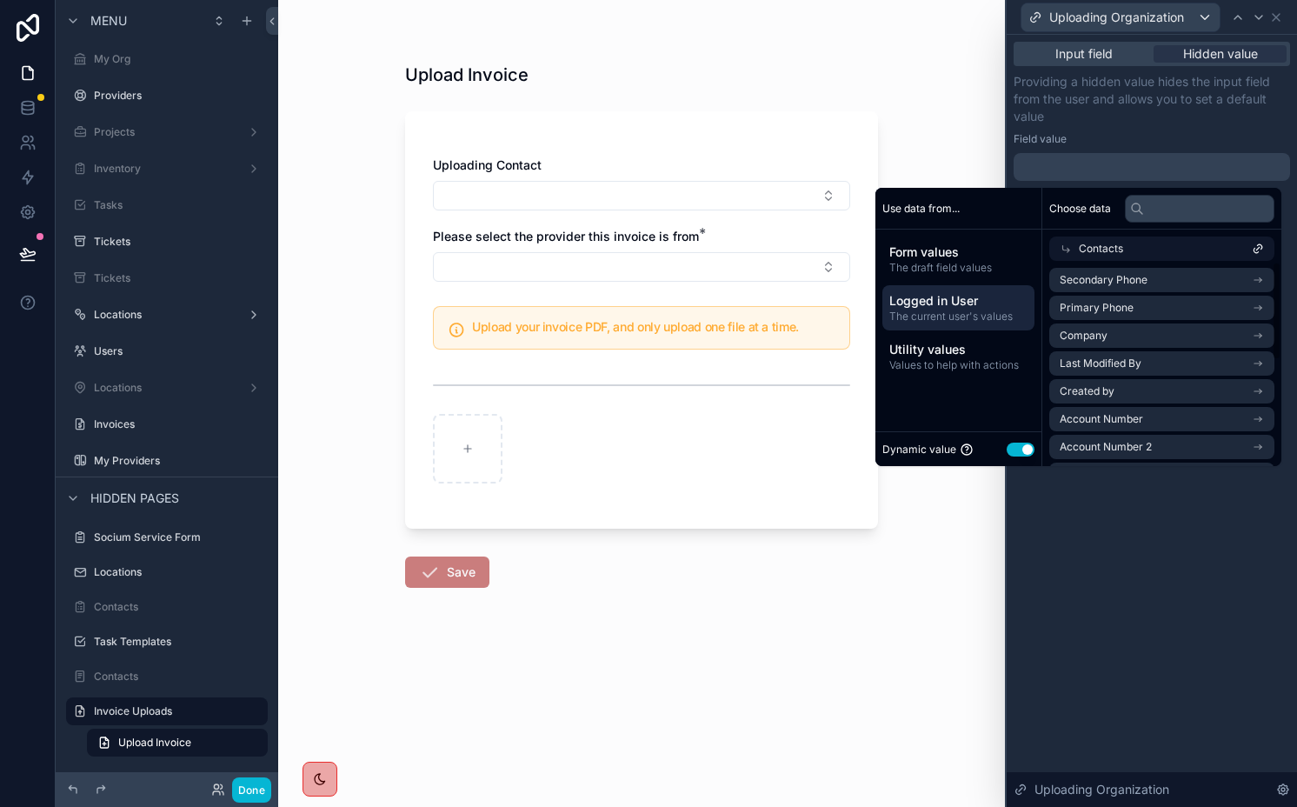
scroll to position [0, 0]
click at [1106, 332] on li "Company" at bounding box center [1161, 335] width 225 height 24
click at [1106, 305] on li "Company" at bounding box center [1161, 307] width 225 height 24
click at [1106, 585] on div "**********" at bounding box center [1151, 421] width 290 height 772
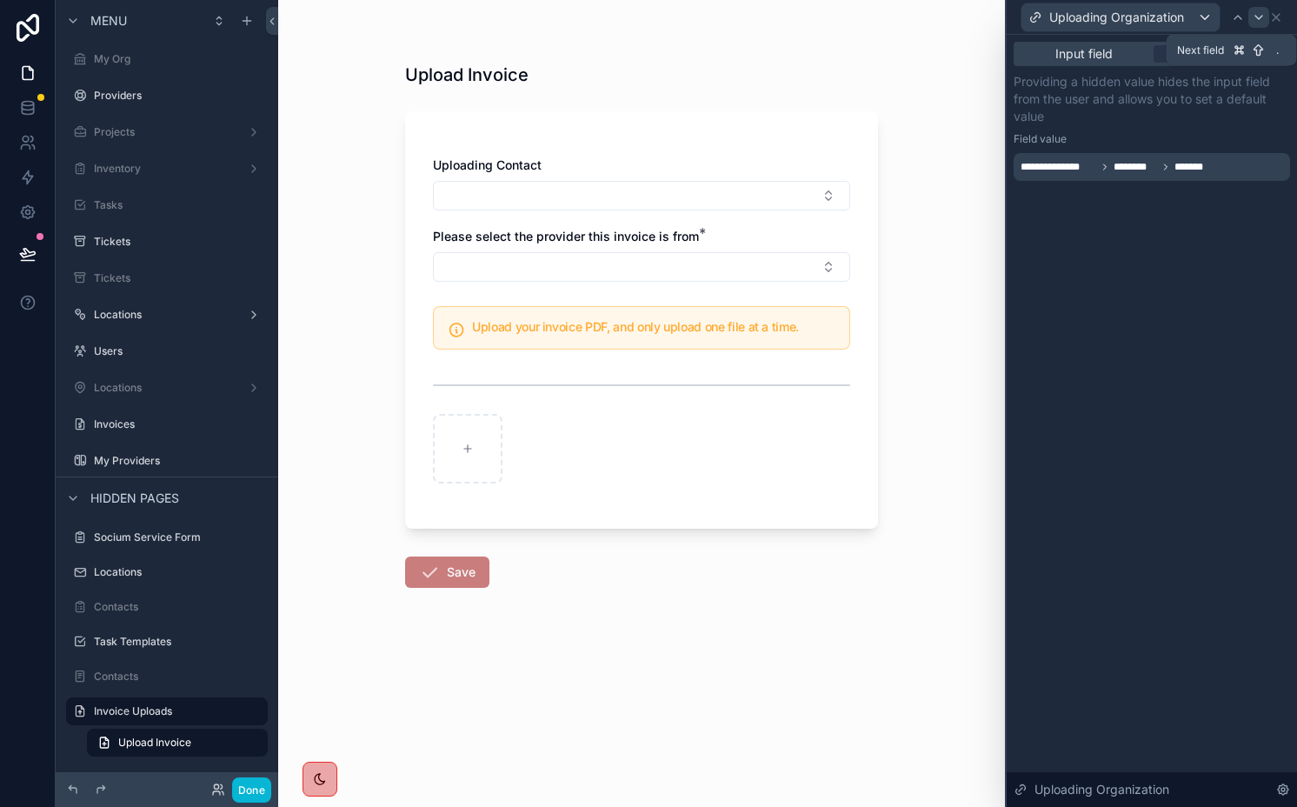
click at [1106, 20] on icon at bounding box center [1258, 17] width 14 height 14
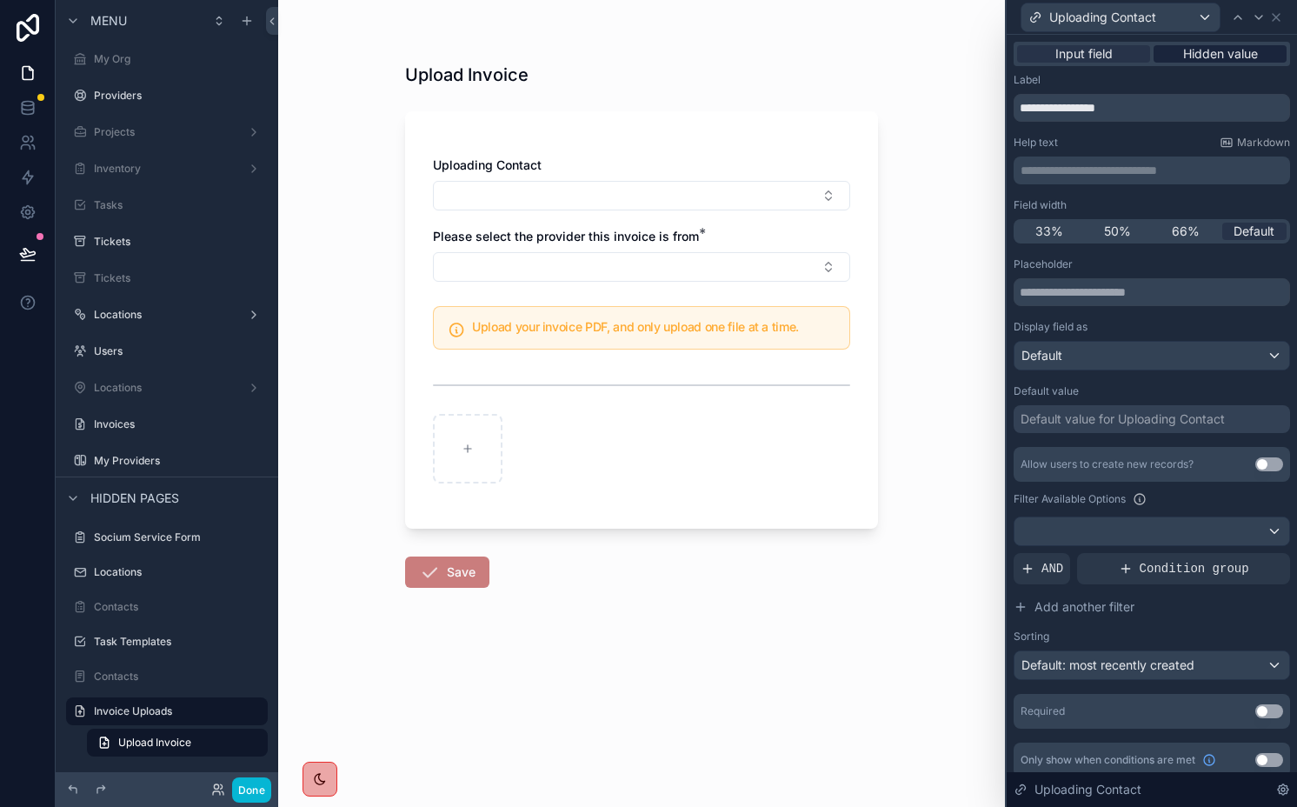
click at [1106, 55] on span "Hidden value" at bounding box center [1220, 53] width 75 height 17
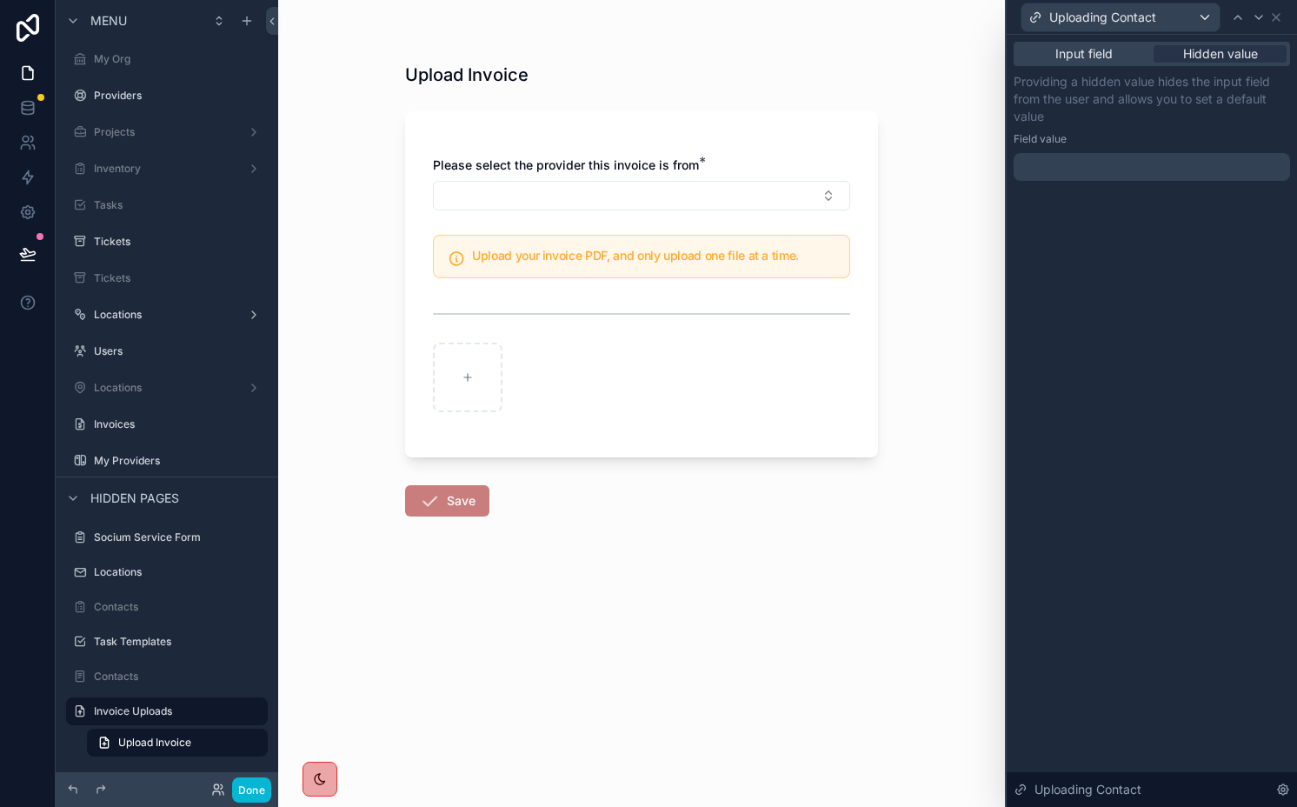
click at [1106, 177] on div at bounding box center [1151, 167] width 276 height 28
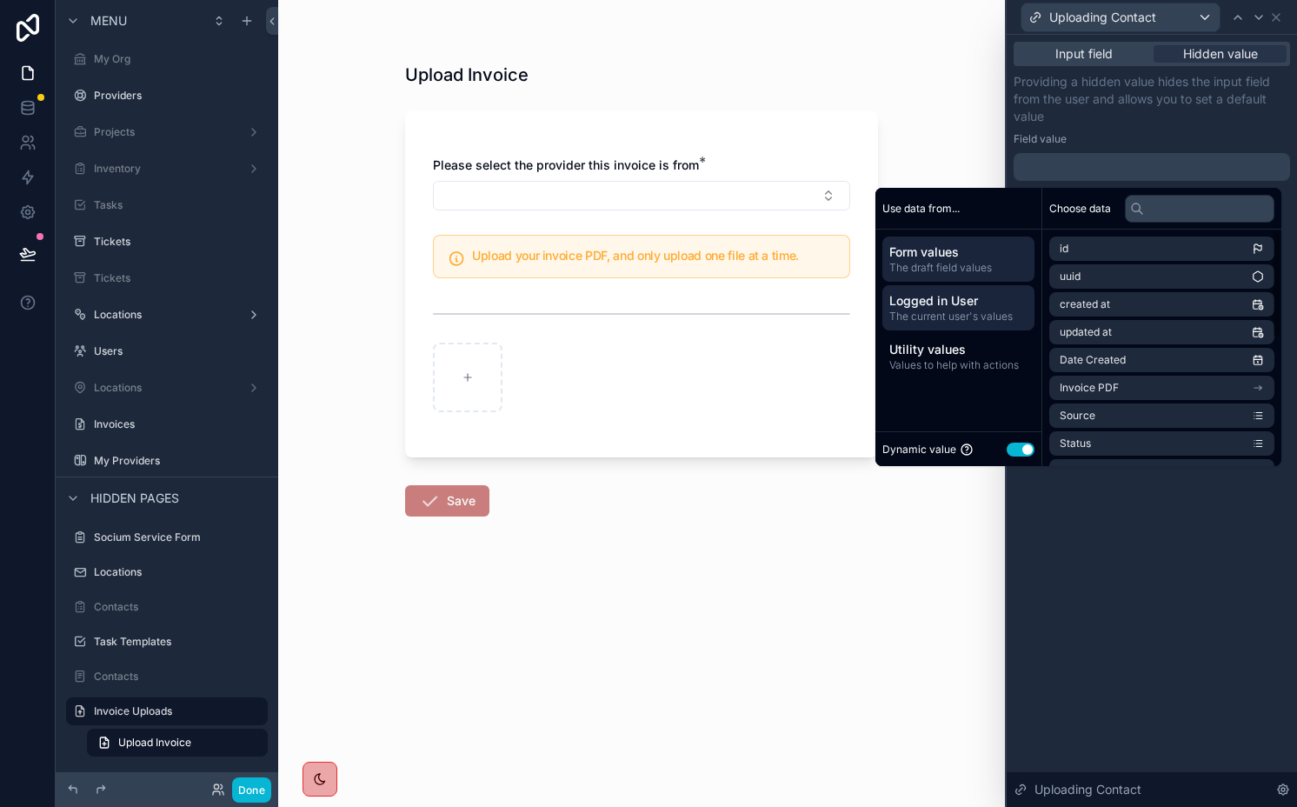
click at [997, 296] on span "Logged in User" at bounding box center [958, 300] width 138 height 17
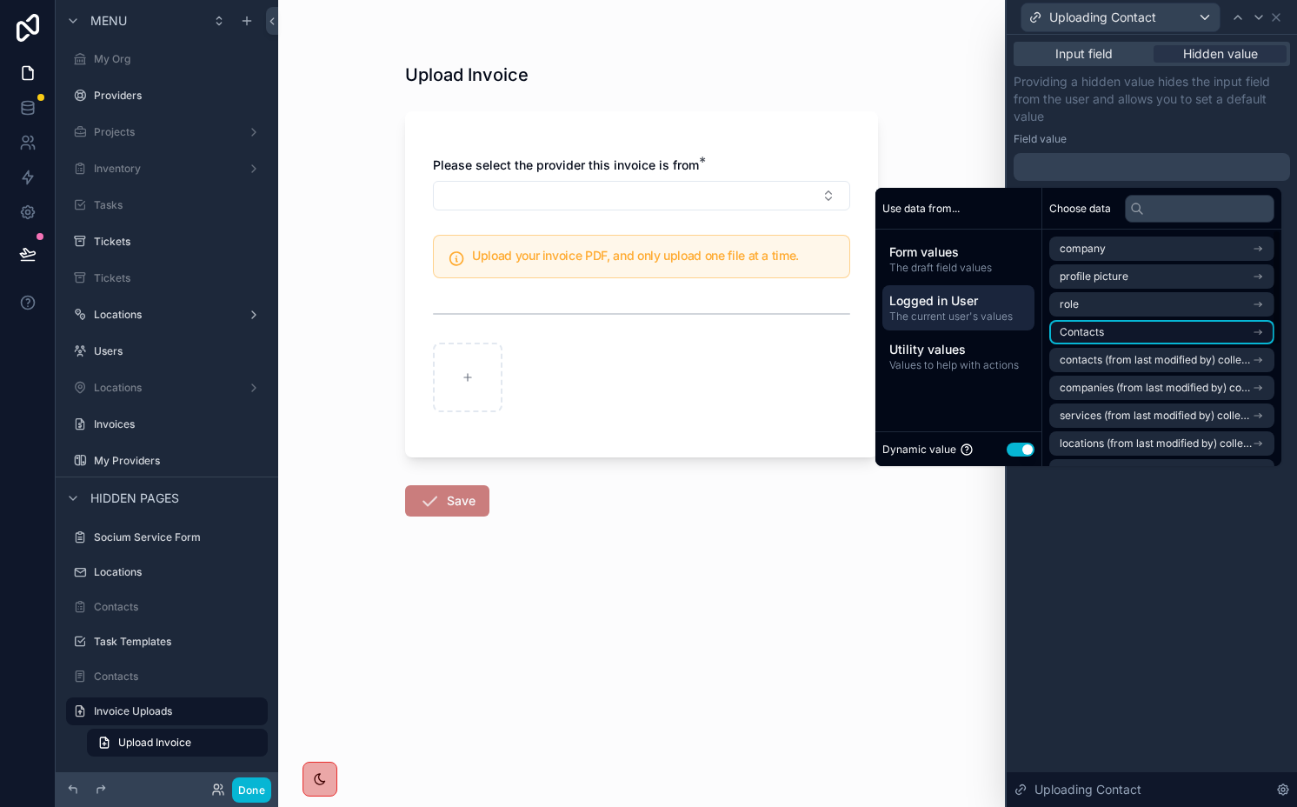
click at [1086, 331] on span "Contacts" at bounding box center [1081, 332] width 44 height 14
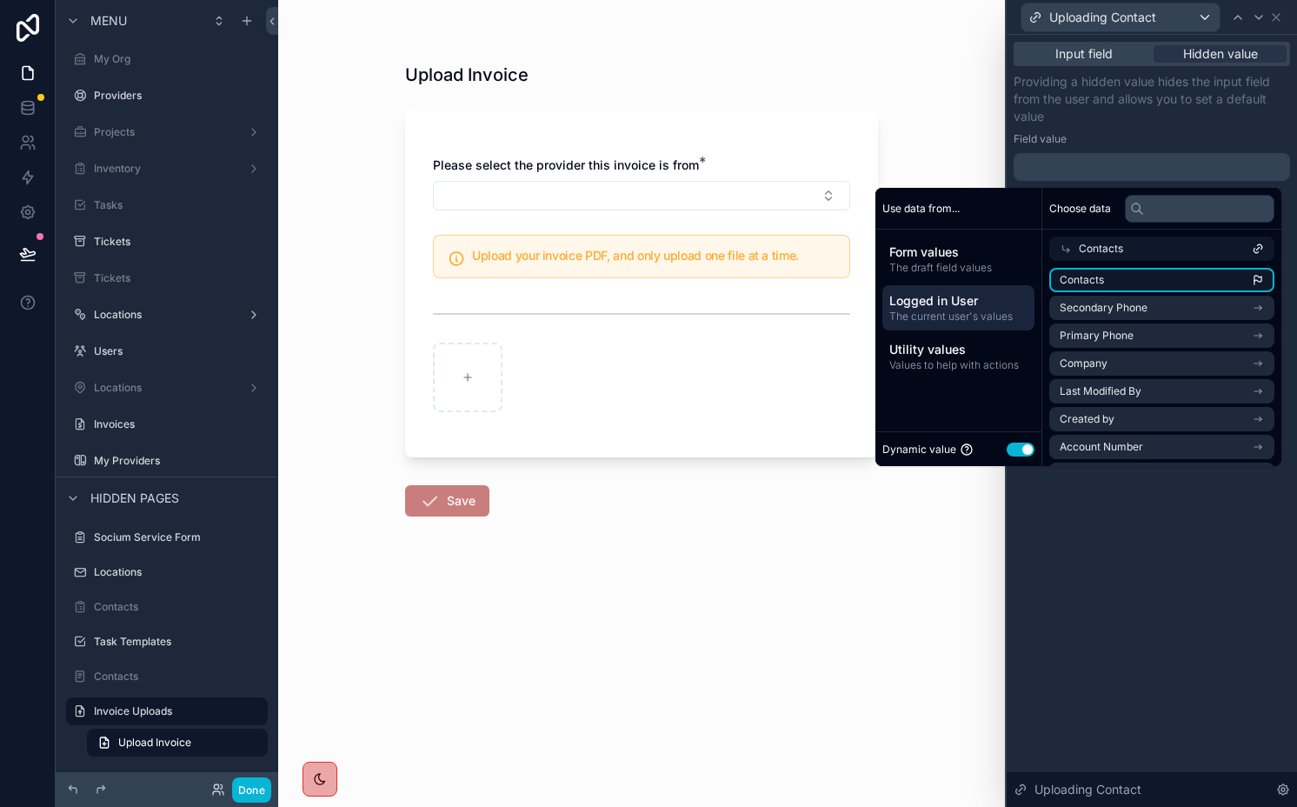
click at [1101, 280] on li "Contacts" at bounding box center [1161, 280] width 225 height 24
click at [1069, 531] on div "**********" at bounding box center [1151, 421] width 290 height 772
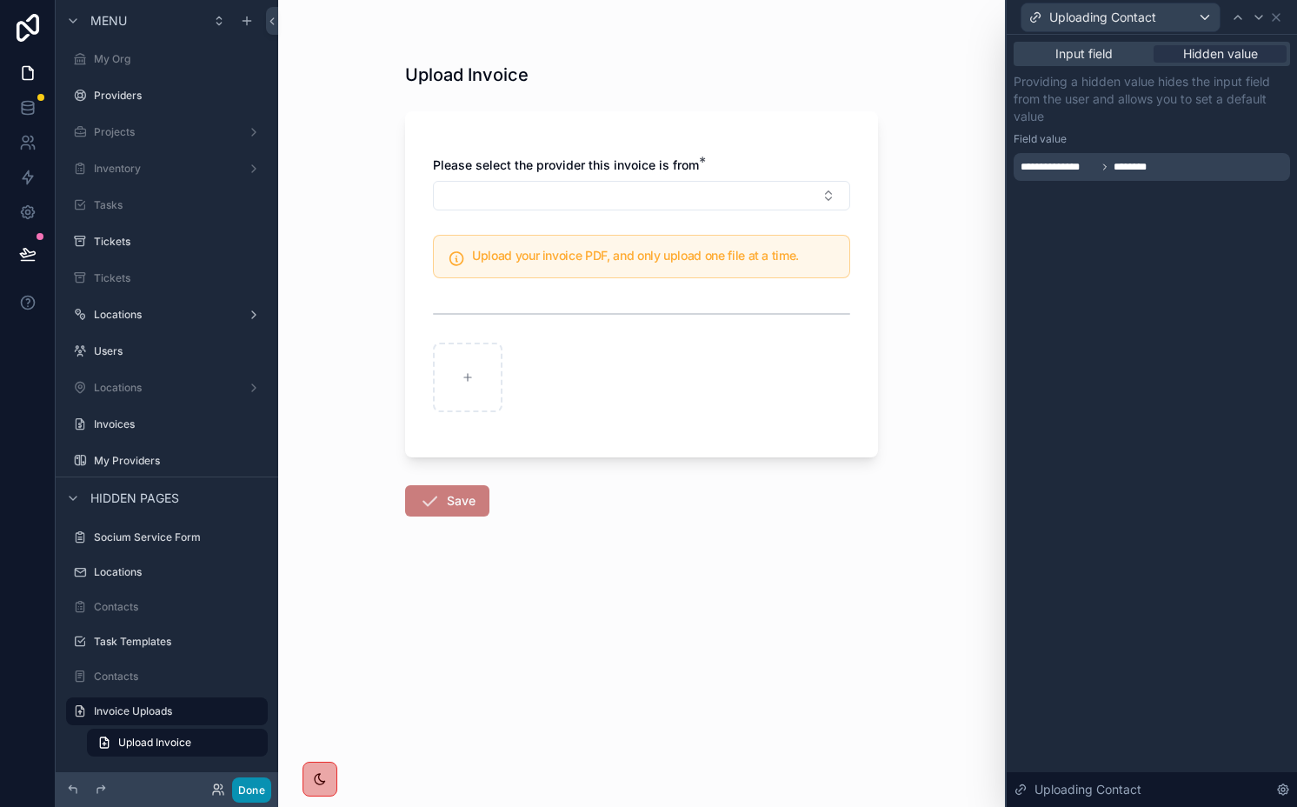
click at [269, 793] on button "Done" at bounding box center [251, 789] width 39 height 25
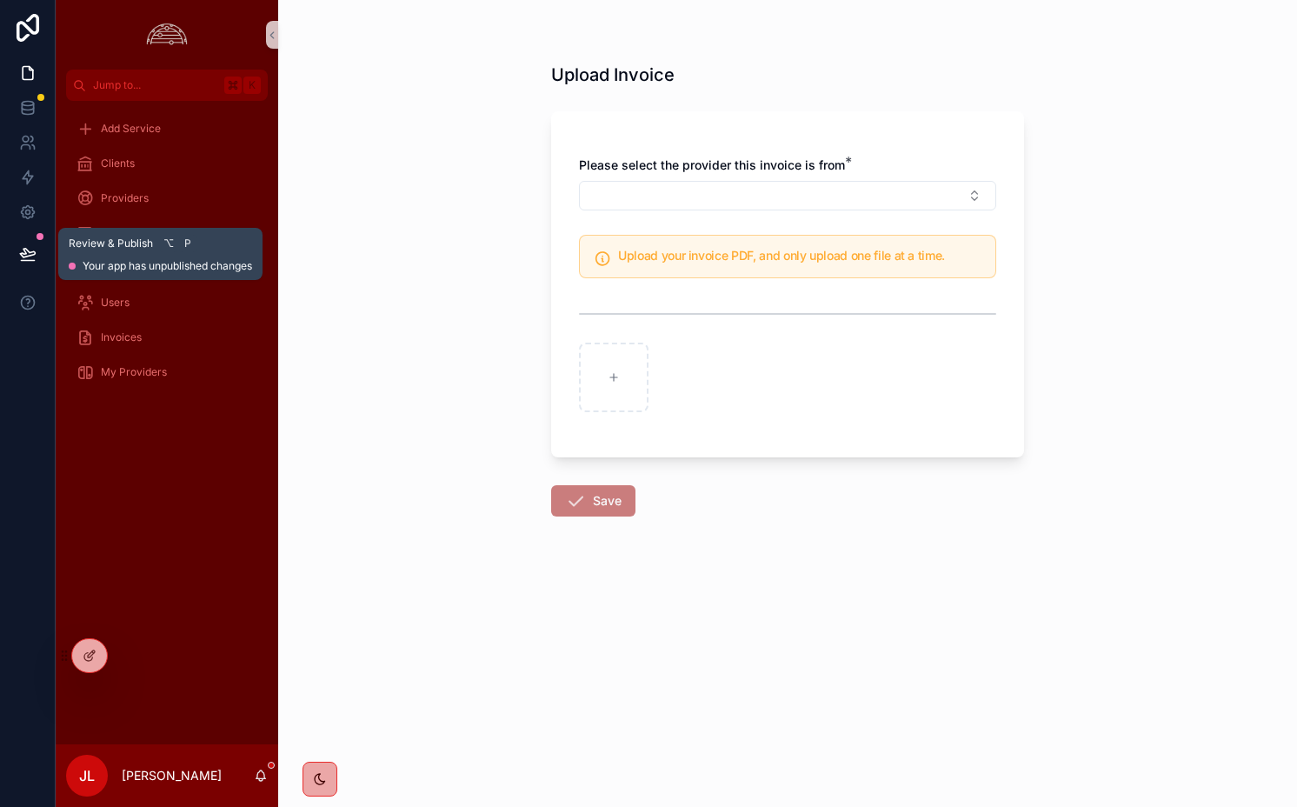
click at [41, 259] on button at bounding box center [28, 253] width 38 height 49
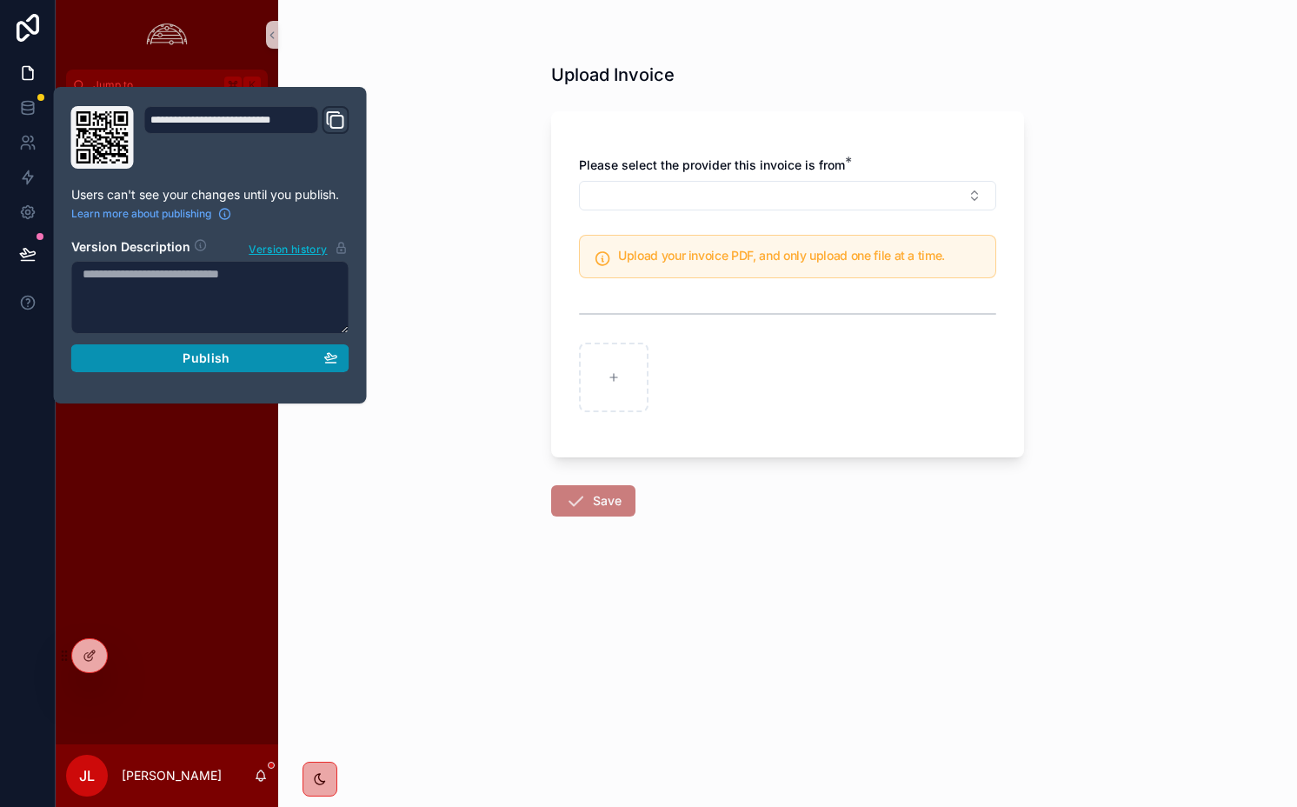
click at [185, 352] on span "Publish" at bounding box center [206, 358] width 47 height 16
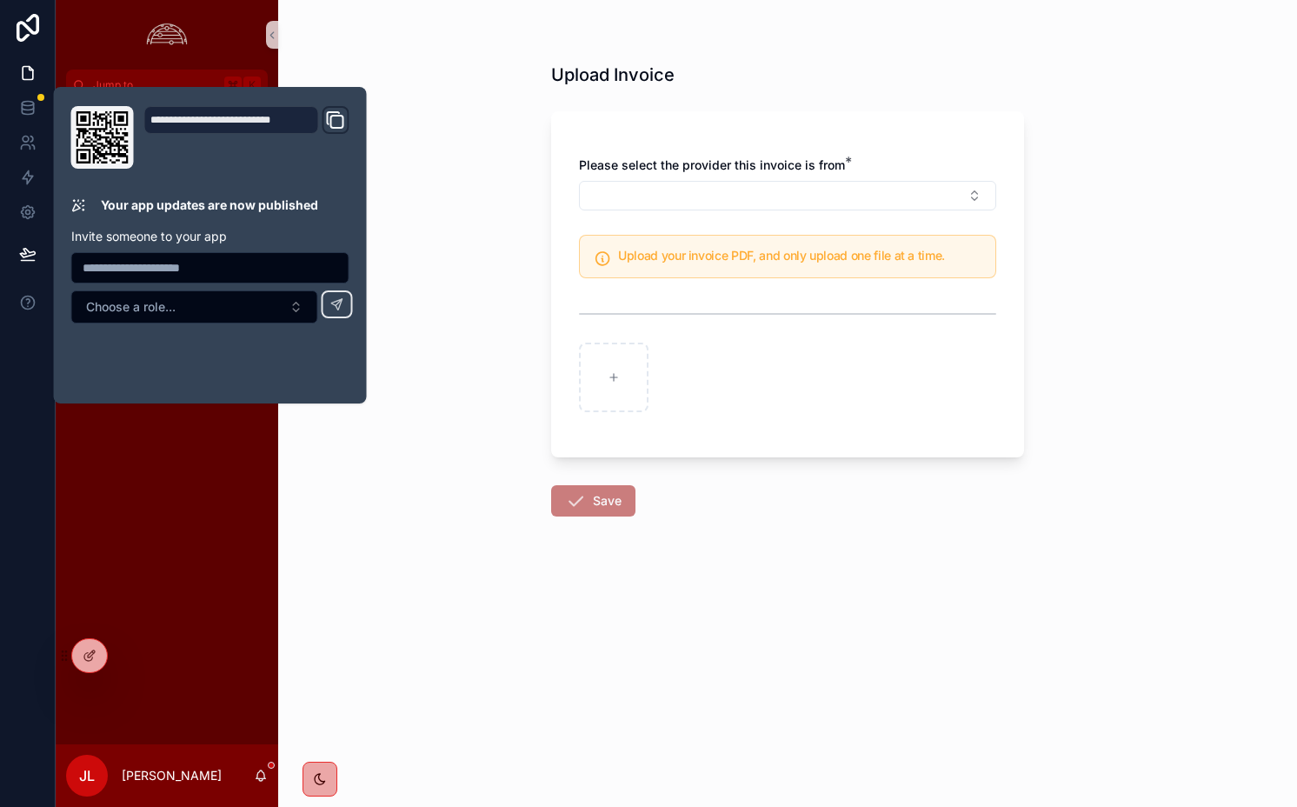
click at [401, 242] on div "Upload Invoice Please select the provider this invoice is from * Upload your in…" at bounding box center [787, 403] width 1019 height 807
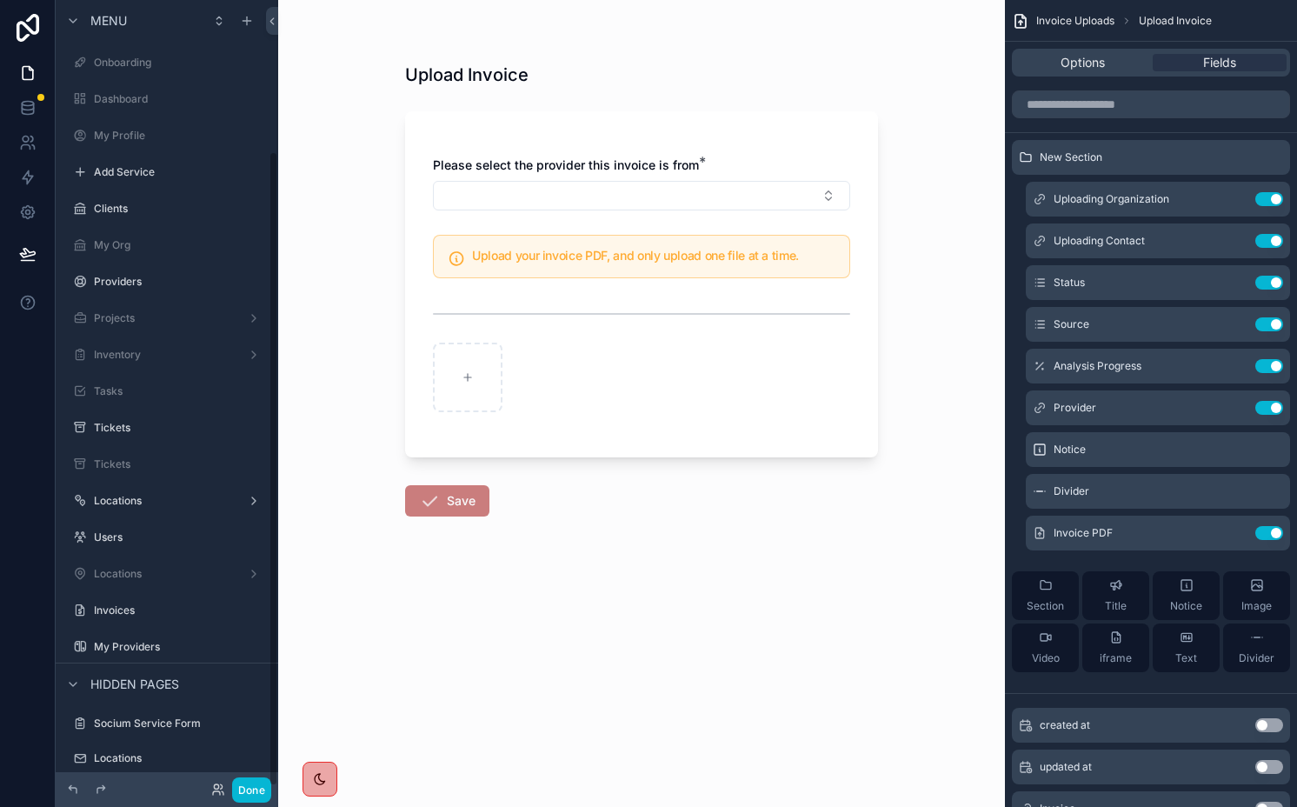
scroll to position [186, 0]
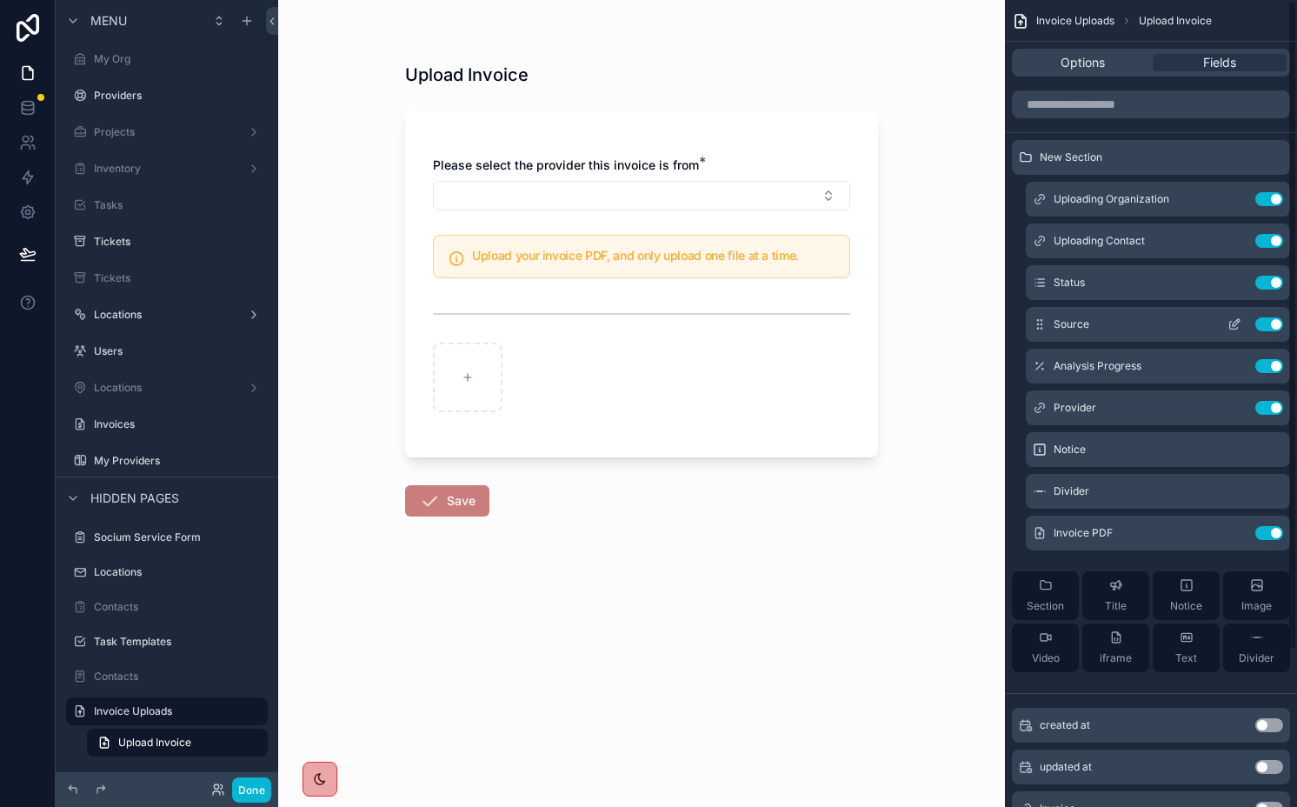
click at [1106, 318] on icon "scrollable content" at bounding box center [1234, 324] width 14 height 14
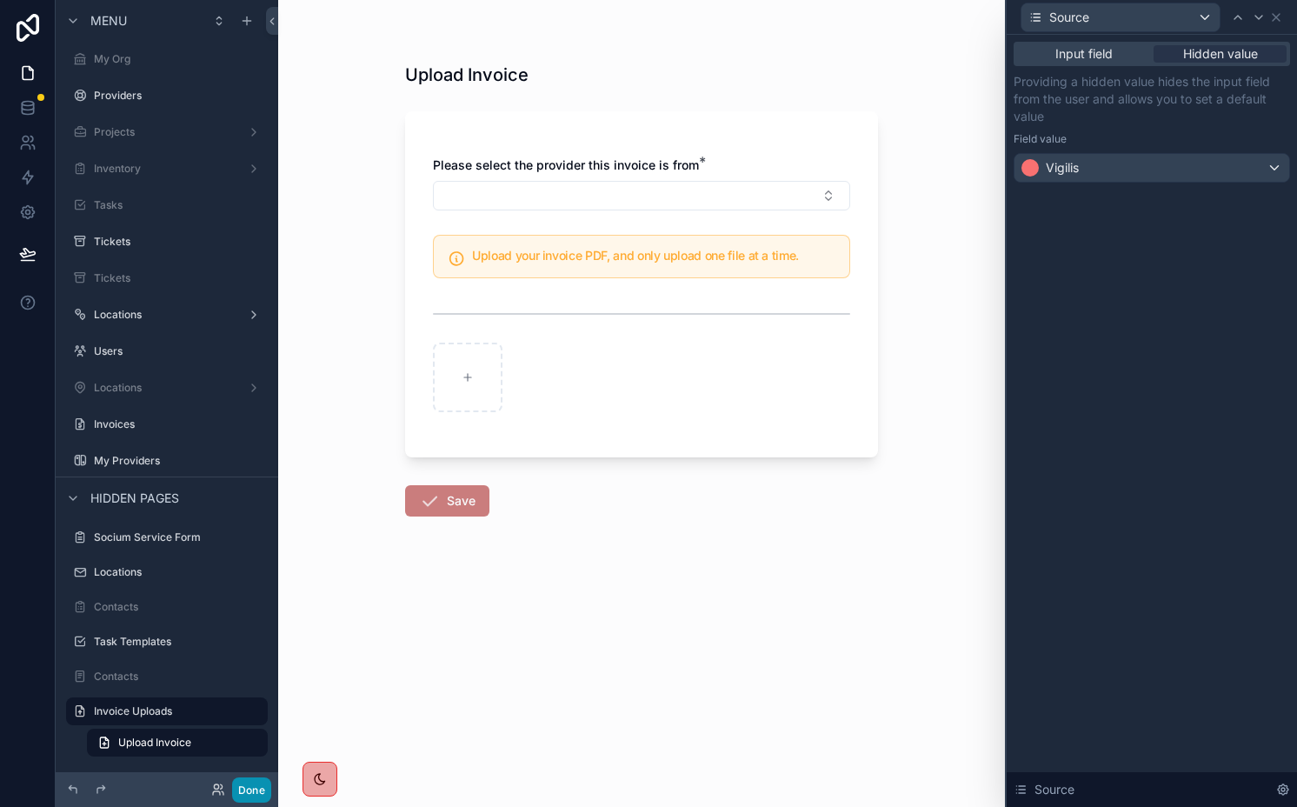
click at [253, 793] on button "Done" at bounding box center [251, 789] width 39 height 25
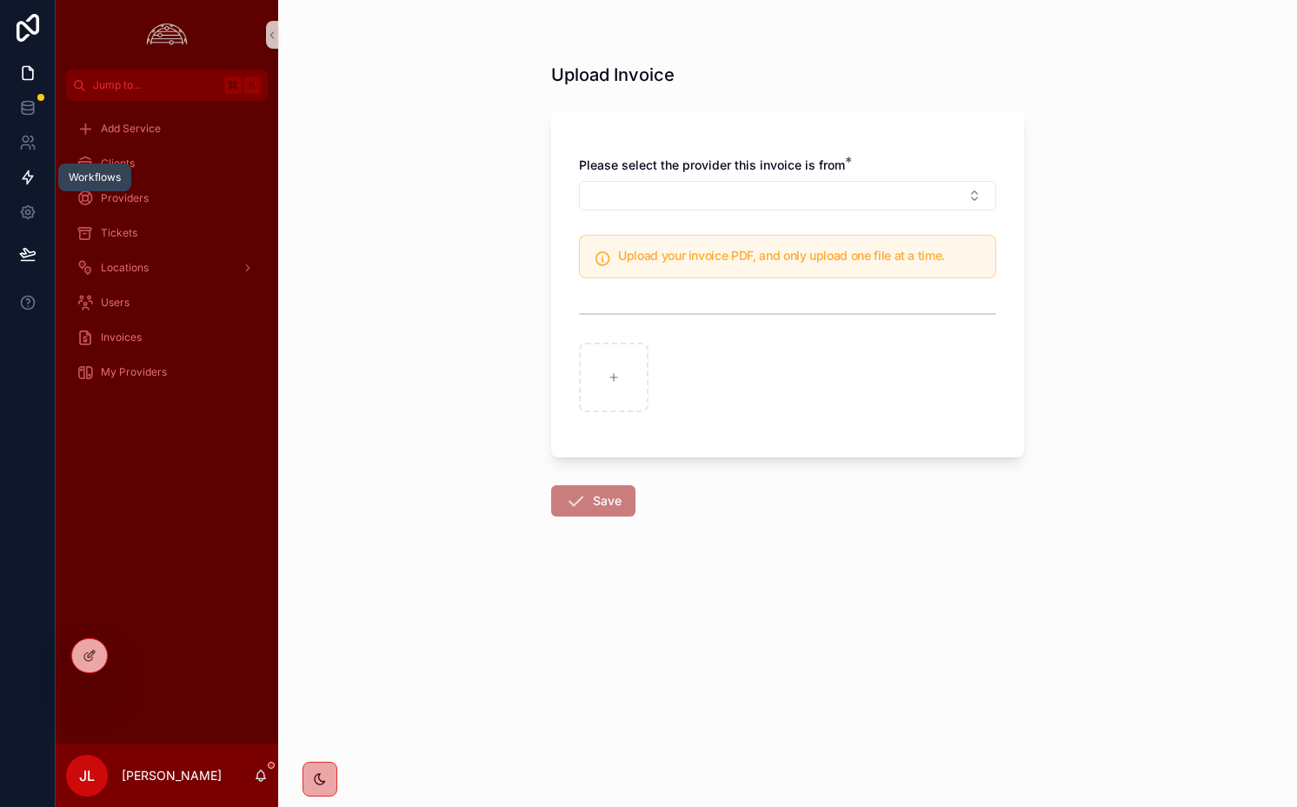
click at [24, 173] on icon at bounding box center [27, 177] width 17 height 17
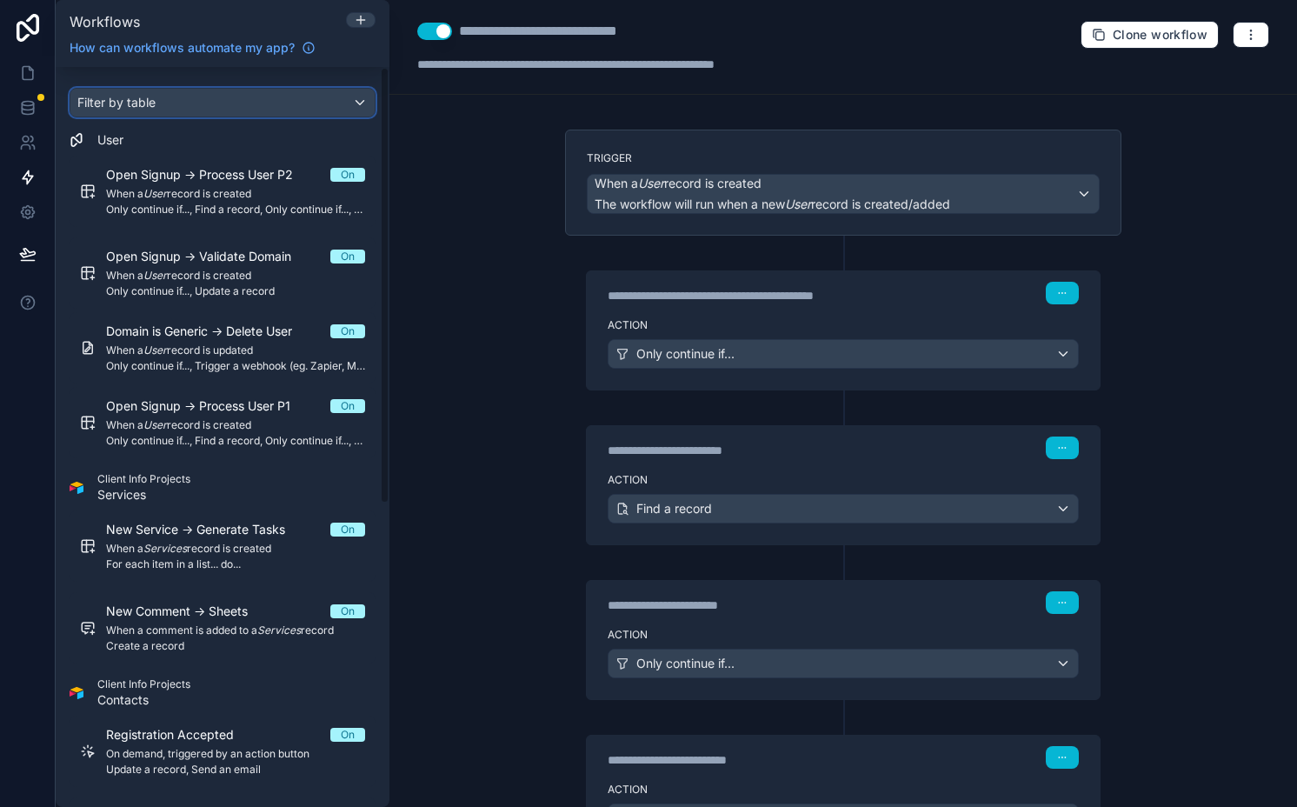
click at [322, 103] on div "Filter by table" at bounding box center [222, 103] width 304 height 28
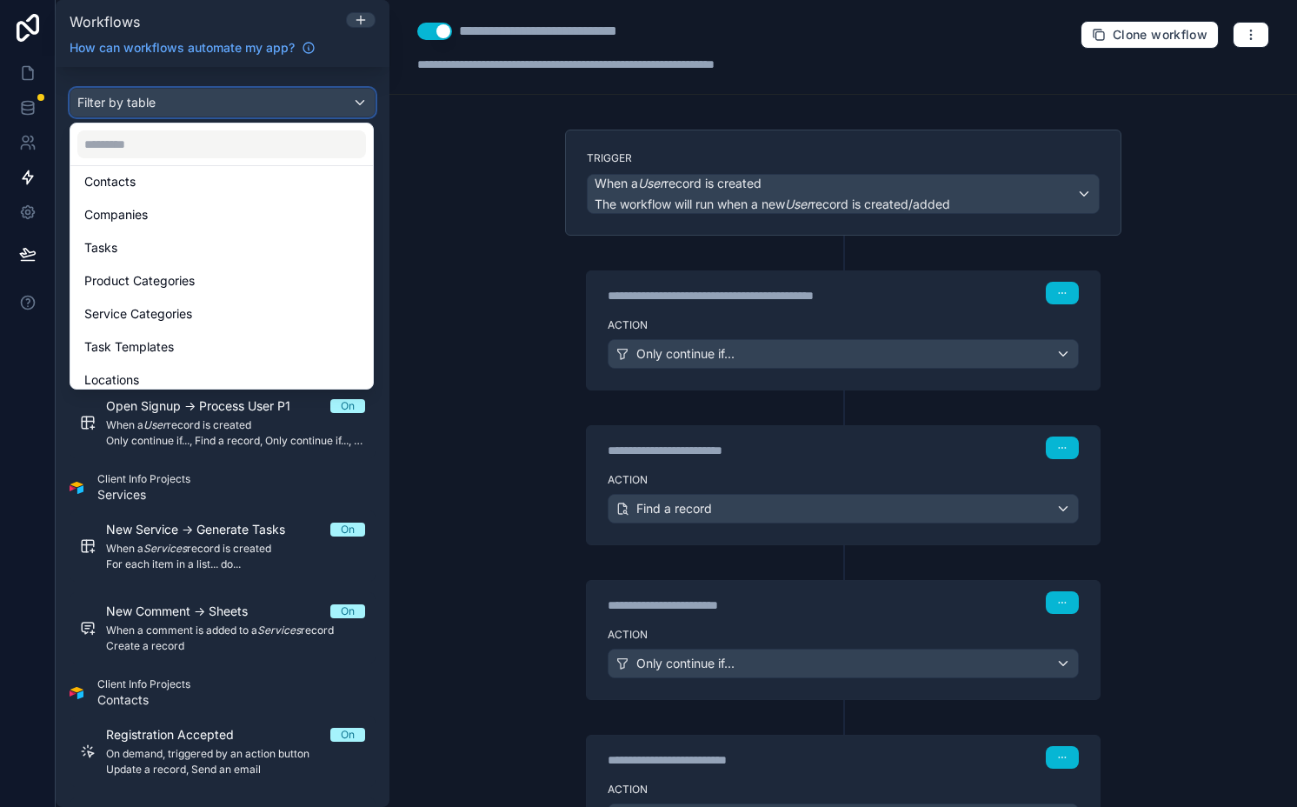
scroll to position [175, 0]
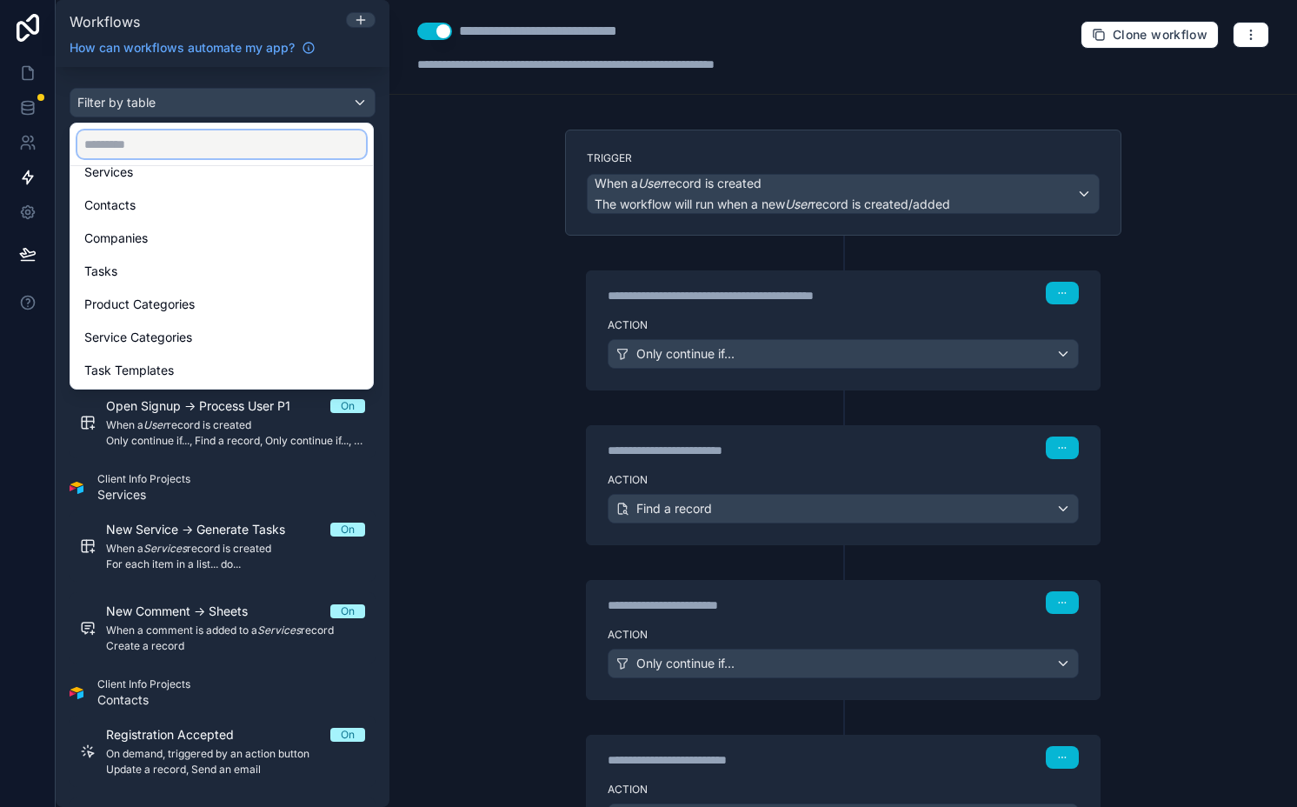
click at [229, 140] on input "text" at bounding box center [221, 144] width 289 height 28
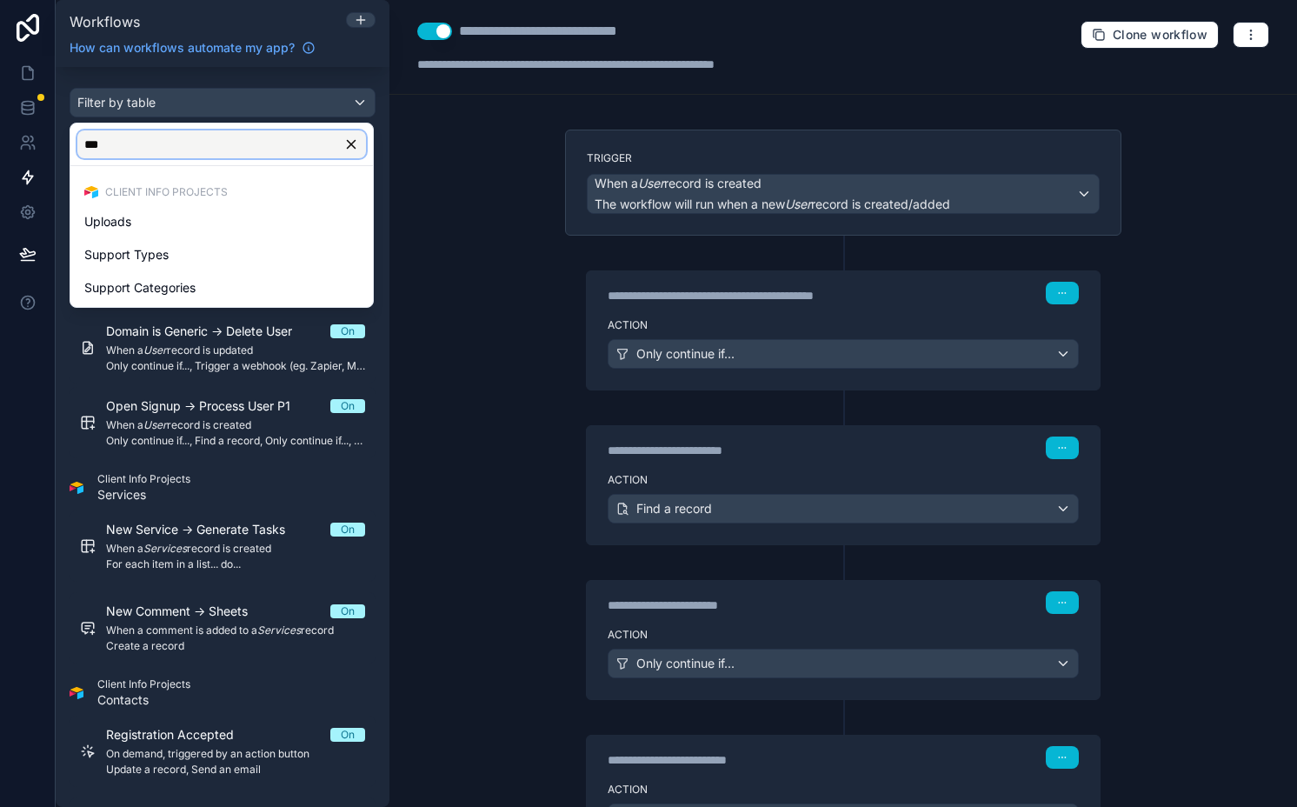
type input "****"
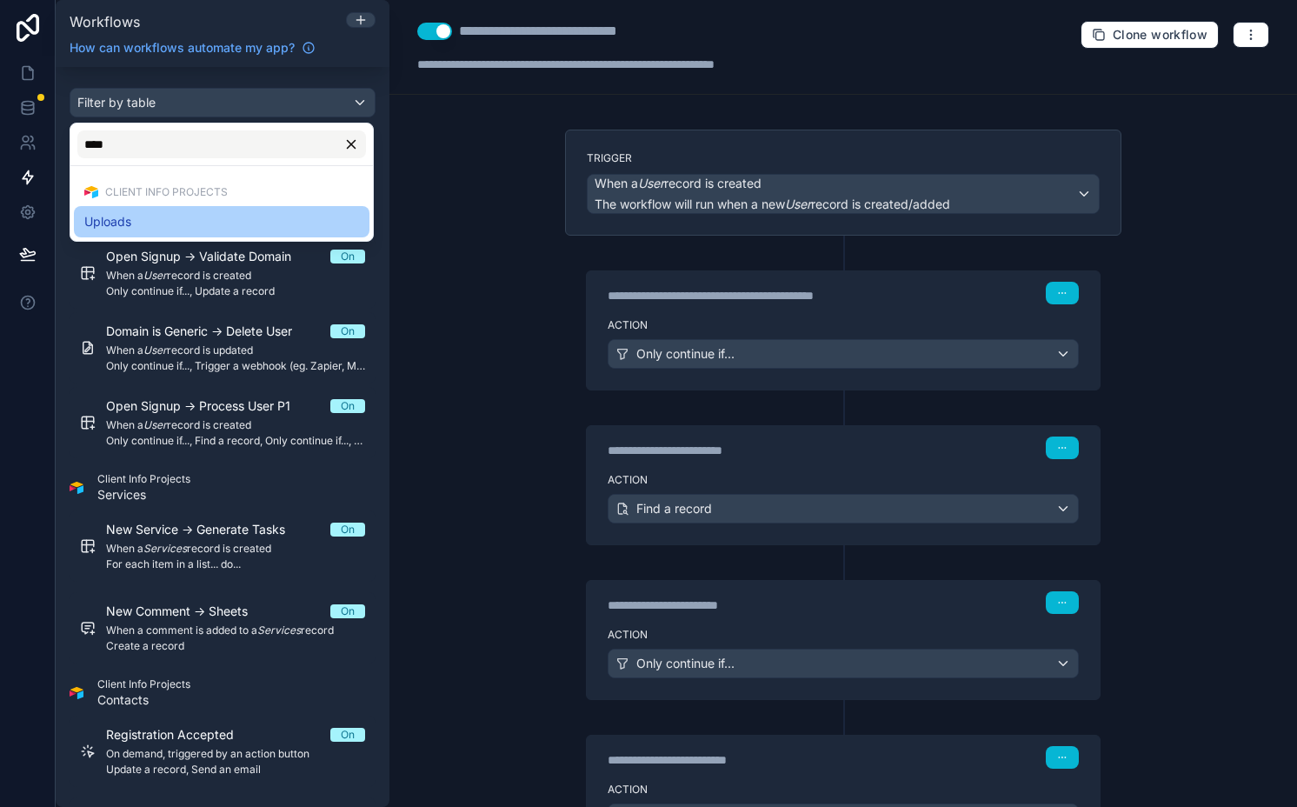
click at [214, 222] on div "Uploads" at bounding box center [221, 221] width 275 height 21
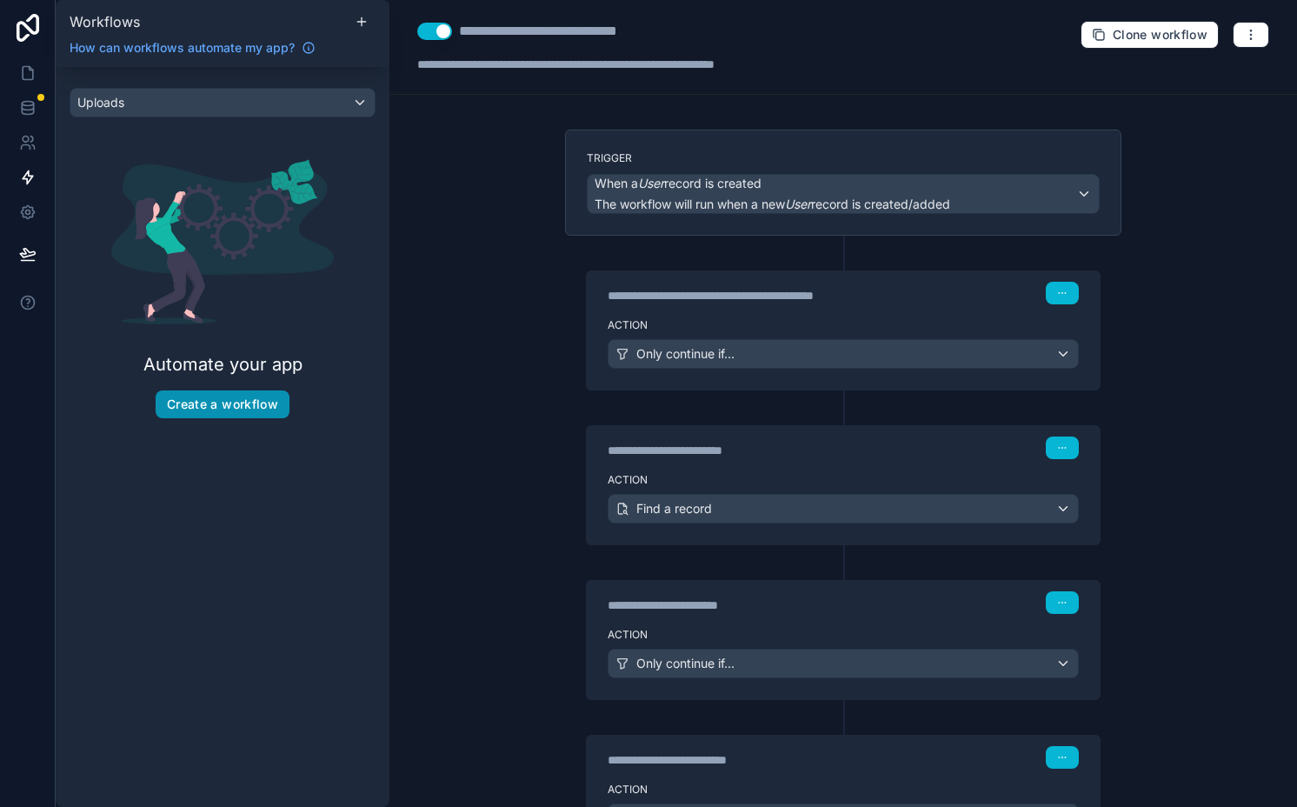
click at [267, 406] on button "Create a workflow" at bounding box center [223, 404] width 134 height 28
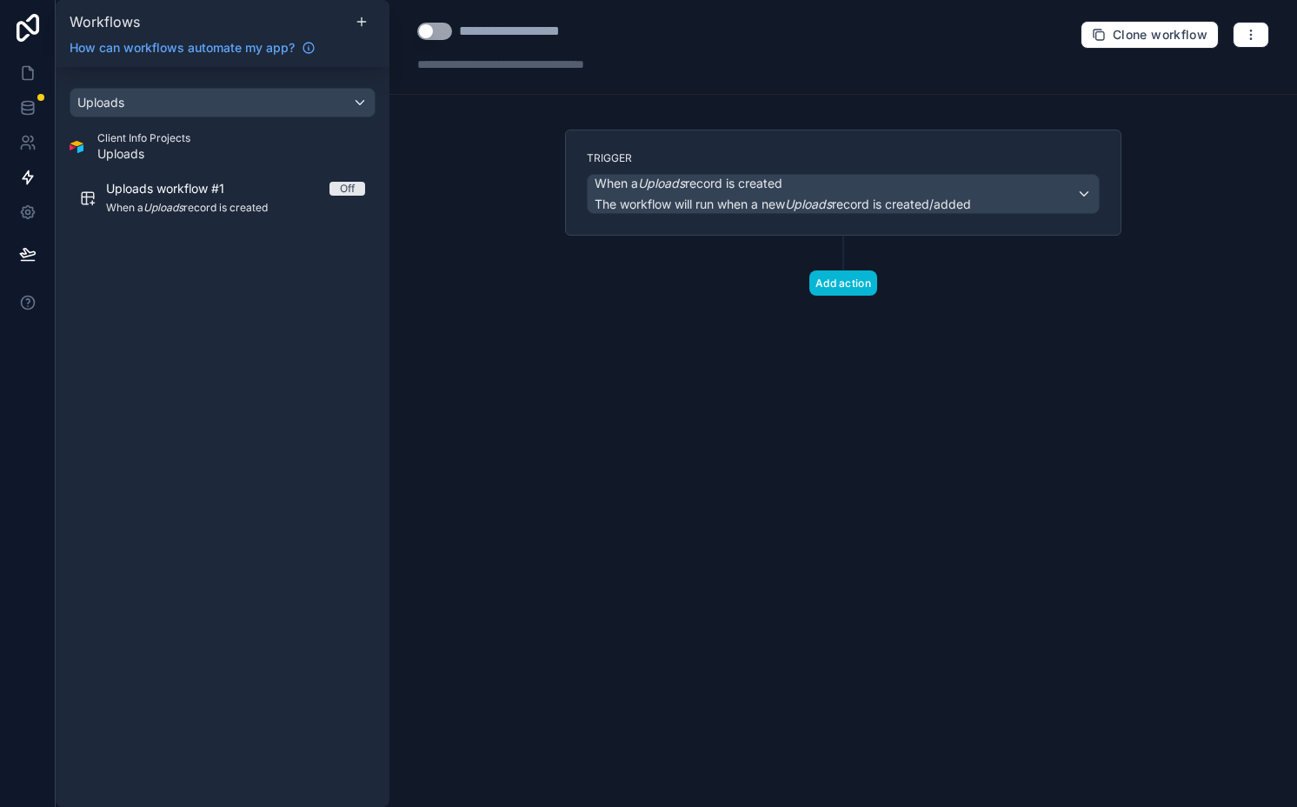
click at [482, 18] on div "**********" at bounding box center [842, 47] width 907 height 95
click at [482, 21] on div "**********" at bounding box center [534, 31] width 151 height 21
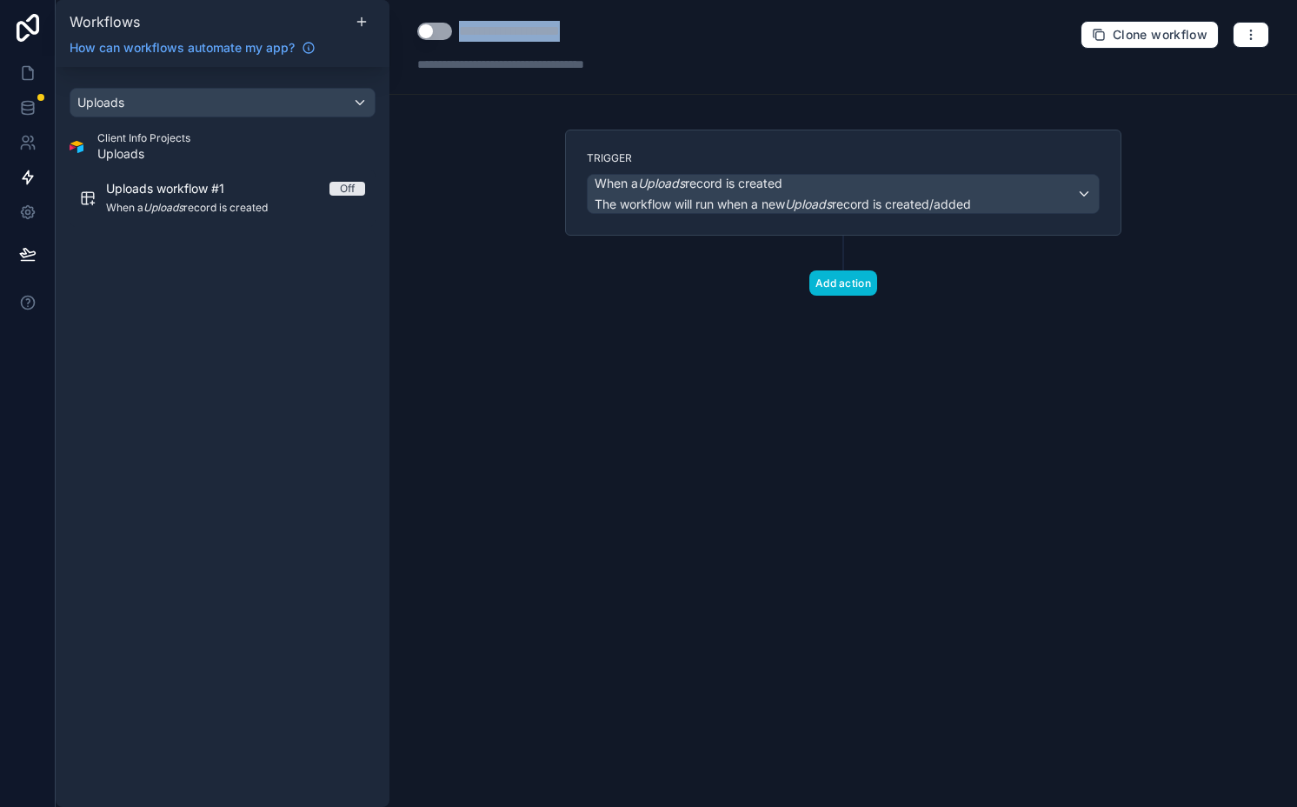
click at [482, 21] on div "**********" at bounding box center [534, 31] width 151 height 21
type div "**********"
click at [667, 179] on em "Uploads" at bounding box center [661, 183] width 47 height 15
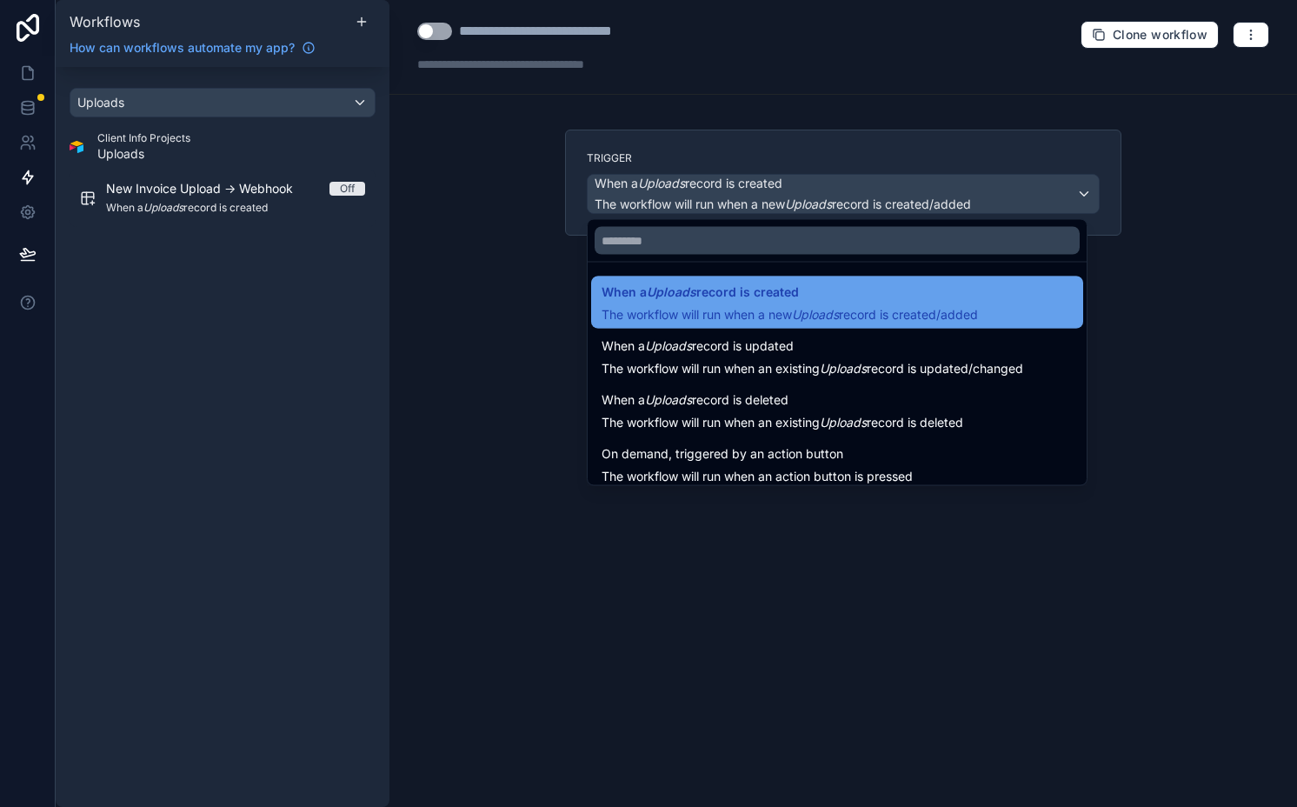
click at [755, 299] on span "When a Uploads record is created" at bounding box center [699, 292] width 197 height 21
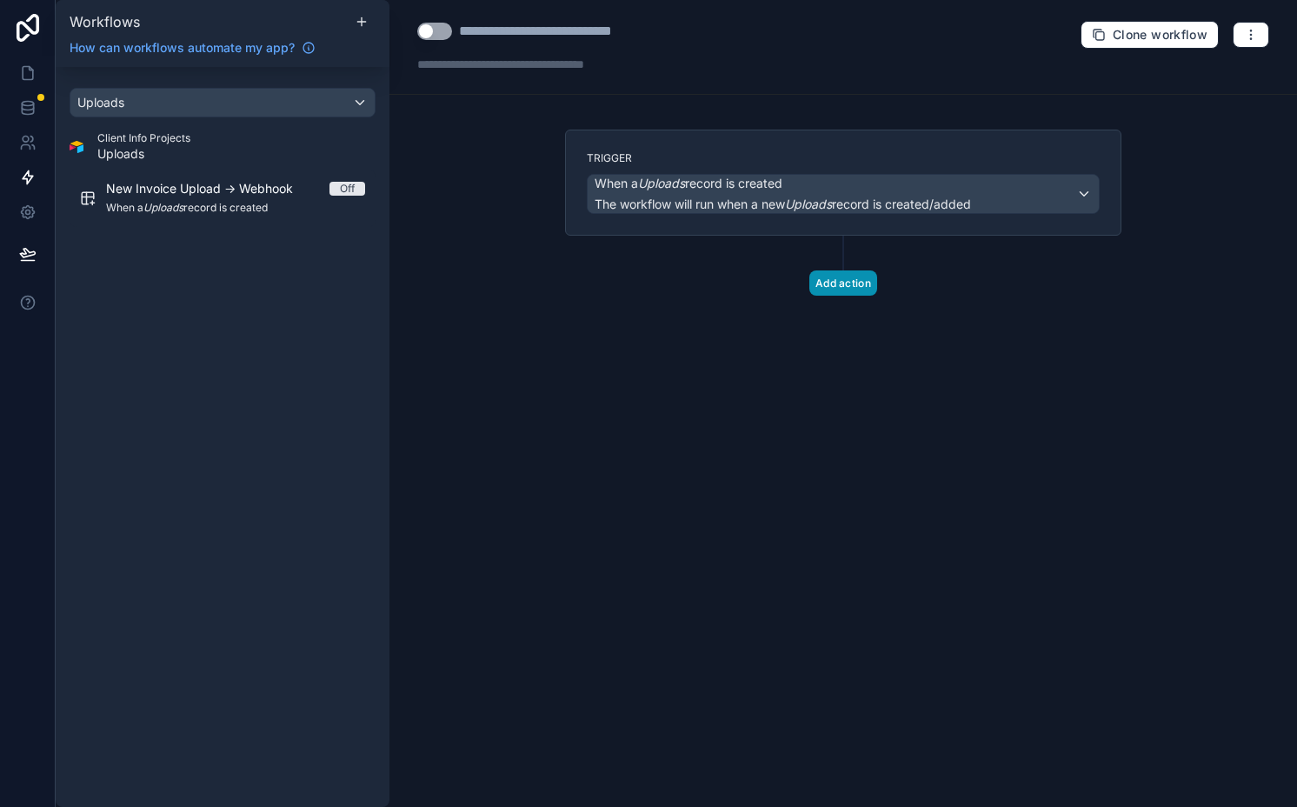
click at [836, 287] on button "Add action" at bounding box center [843, 282] width 68 height 25
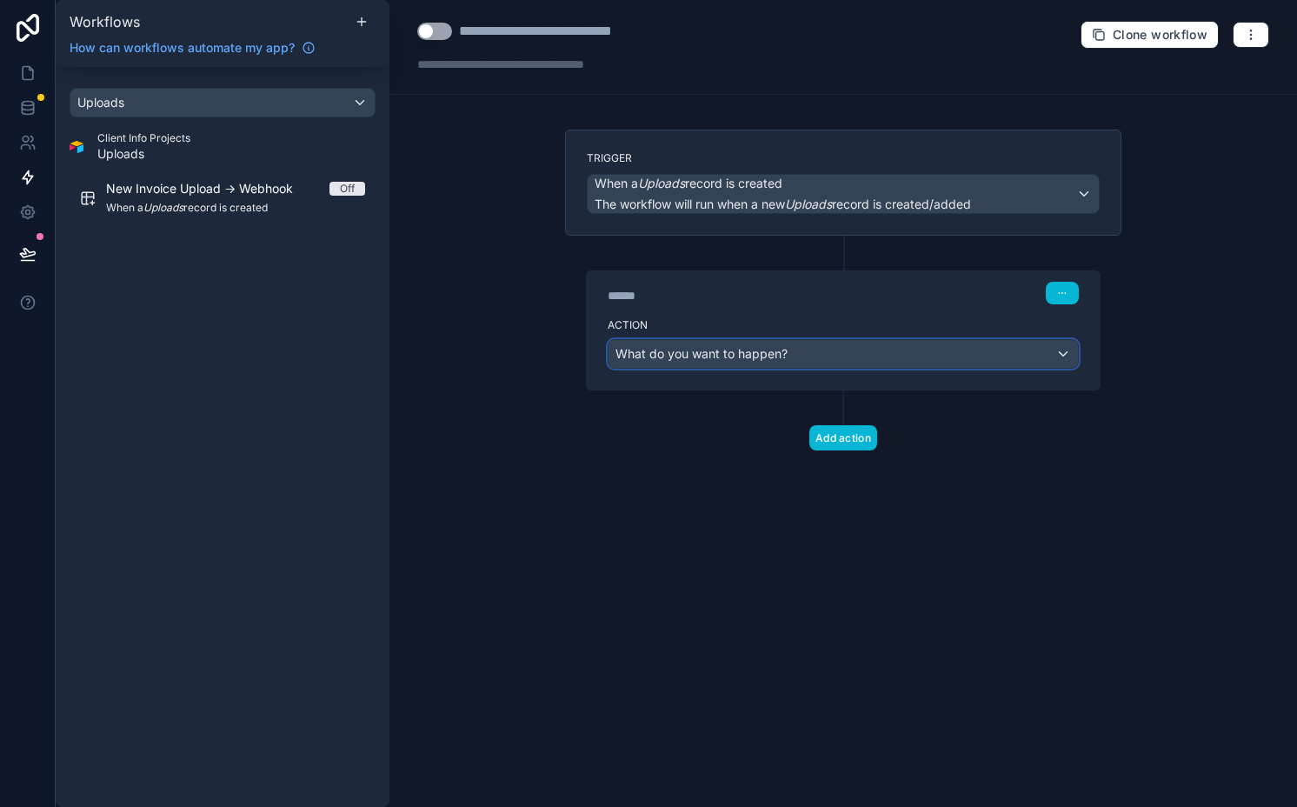
click at [740, 362] on div "What do you want to happen?" at bounding box center [842, 354] width 469 height 28
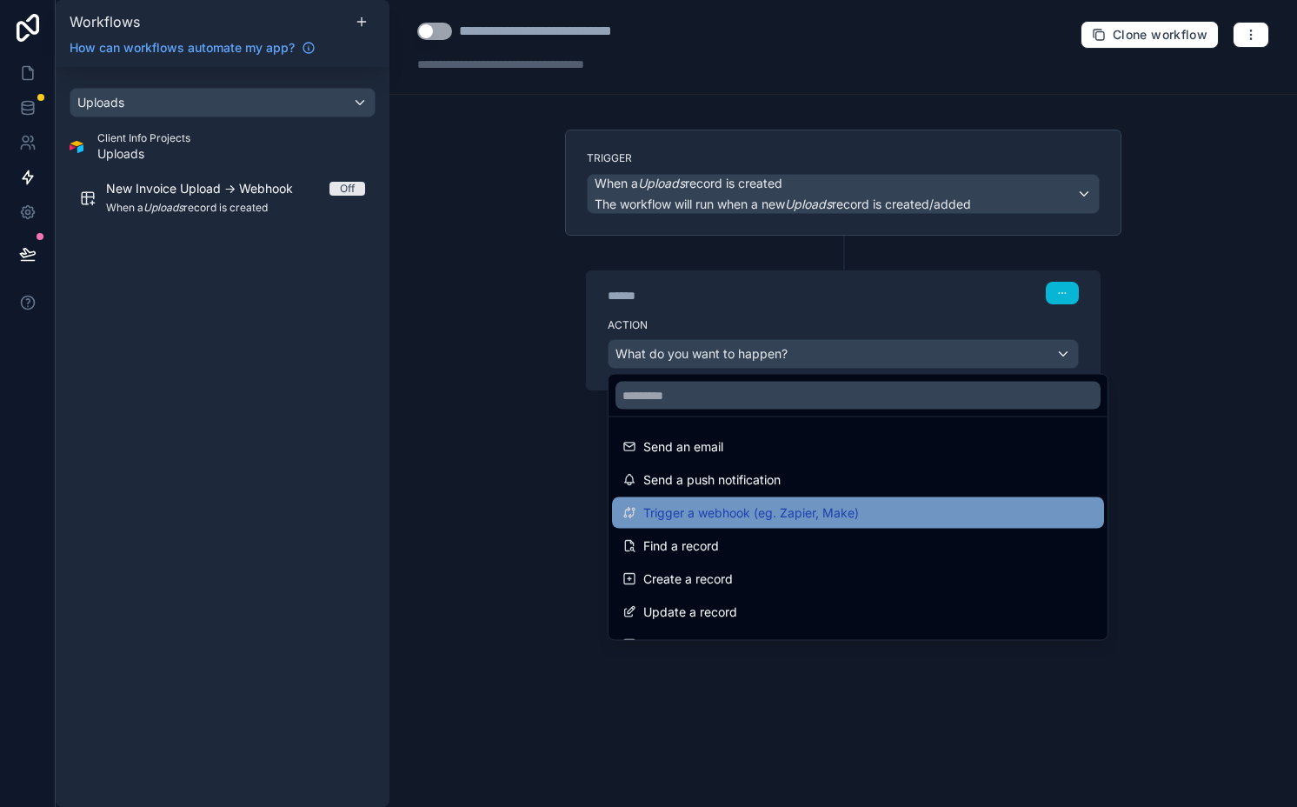
click at [751, 508] on span "Trigger a webhook (eg. Zapier, Make)" at bounding box center [751, 512] width 216 height 21
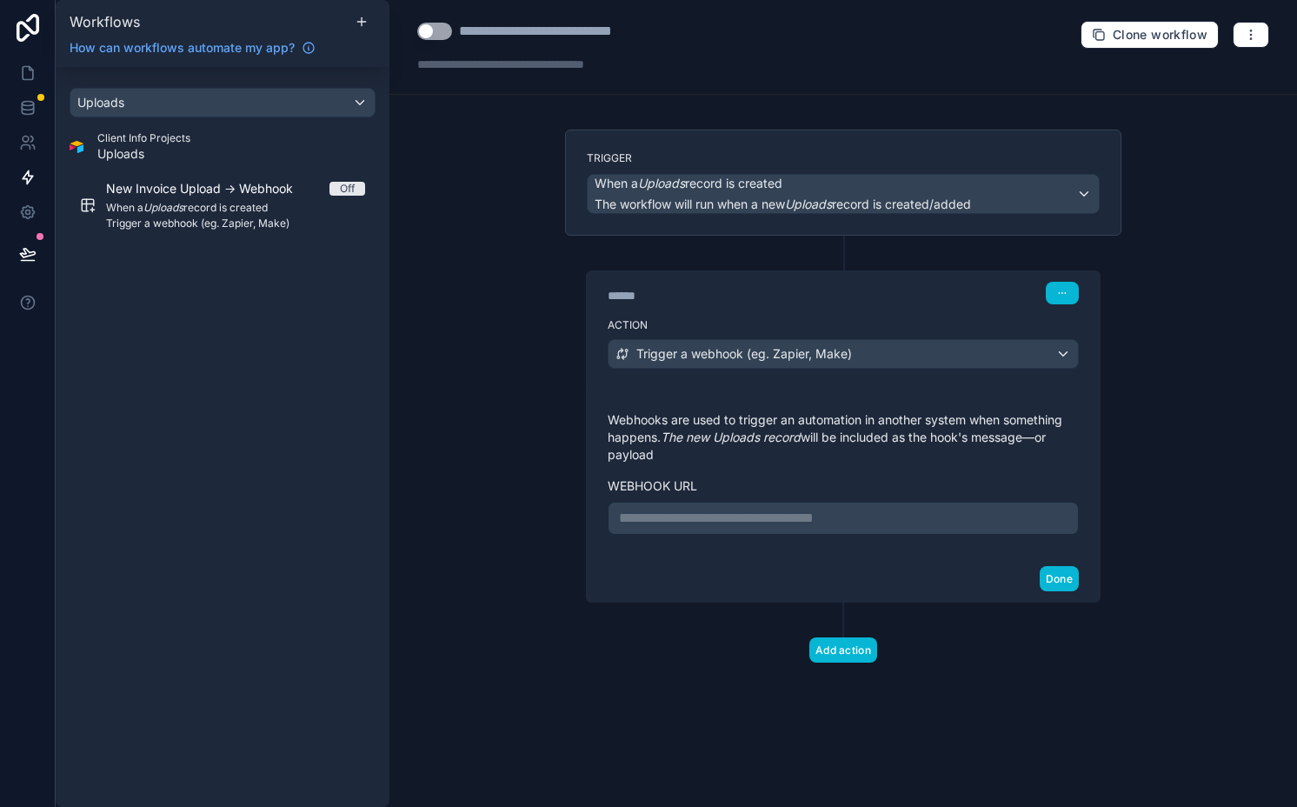
click at [728, 527] on p "**********" at bounding box center [843, 518] width 448 height 21
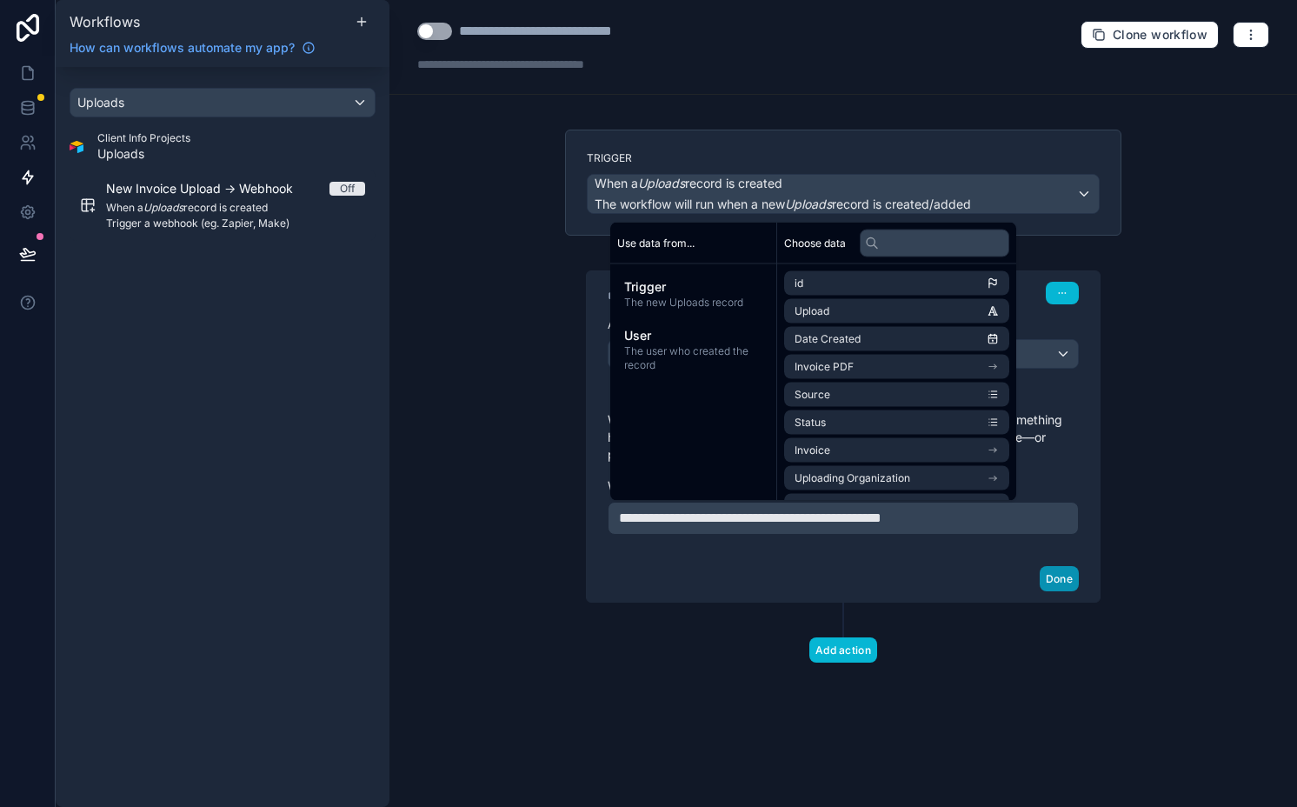
click at [1077, 571] on button "Done" at bounding box center [1058, 578] width 39 height 25
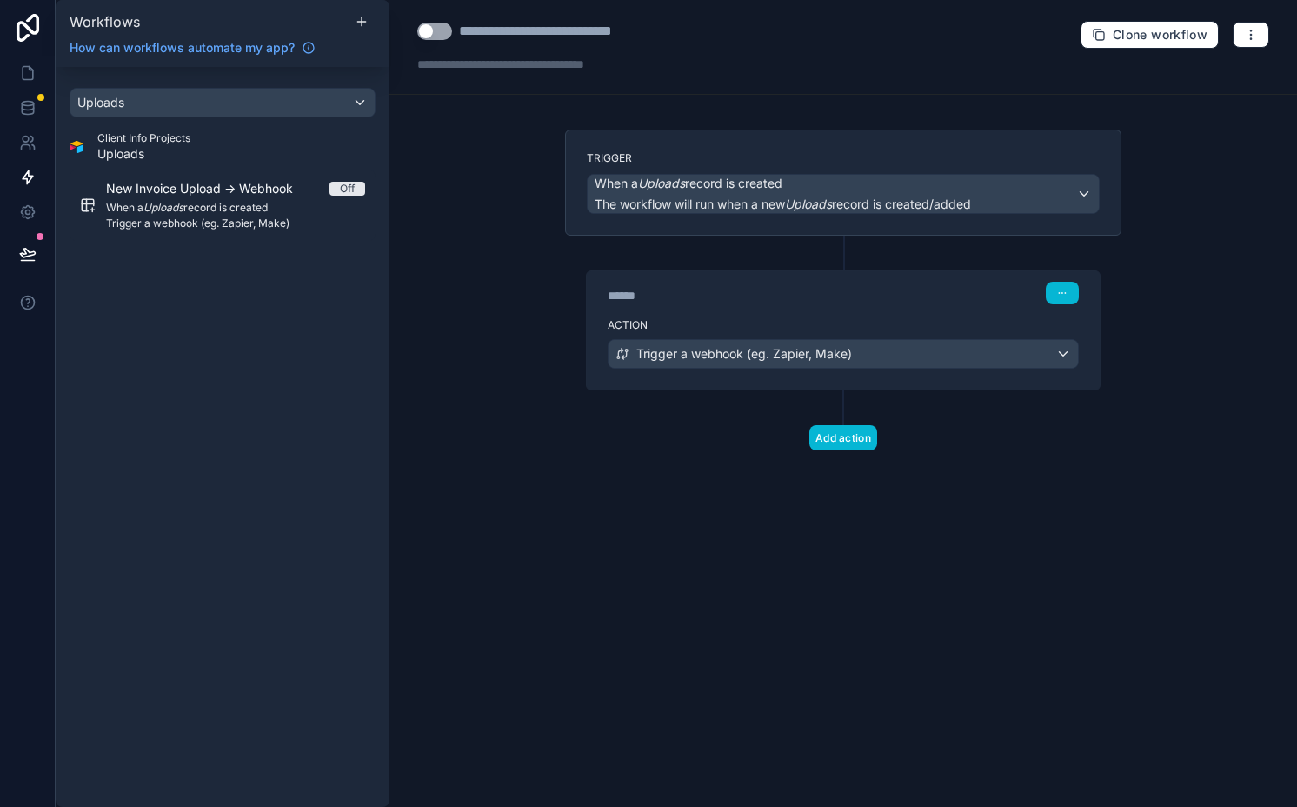
click at [641, 295] on div "******" at bounding box center [737, 295] width 261 height 17
type div "******"
click at [686, 355] on span "Trigger a webhook (eg. Zapier, Make)" at bounding box center [744, 353] width 216 height 17
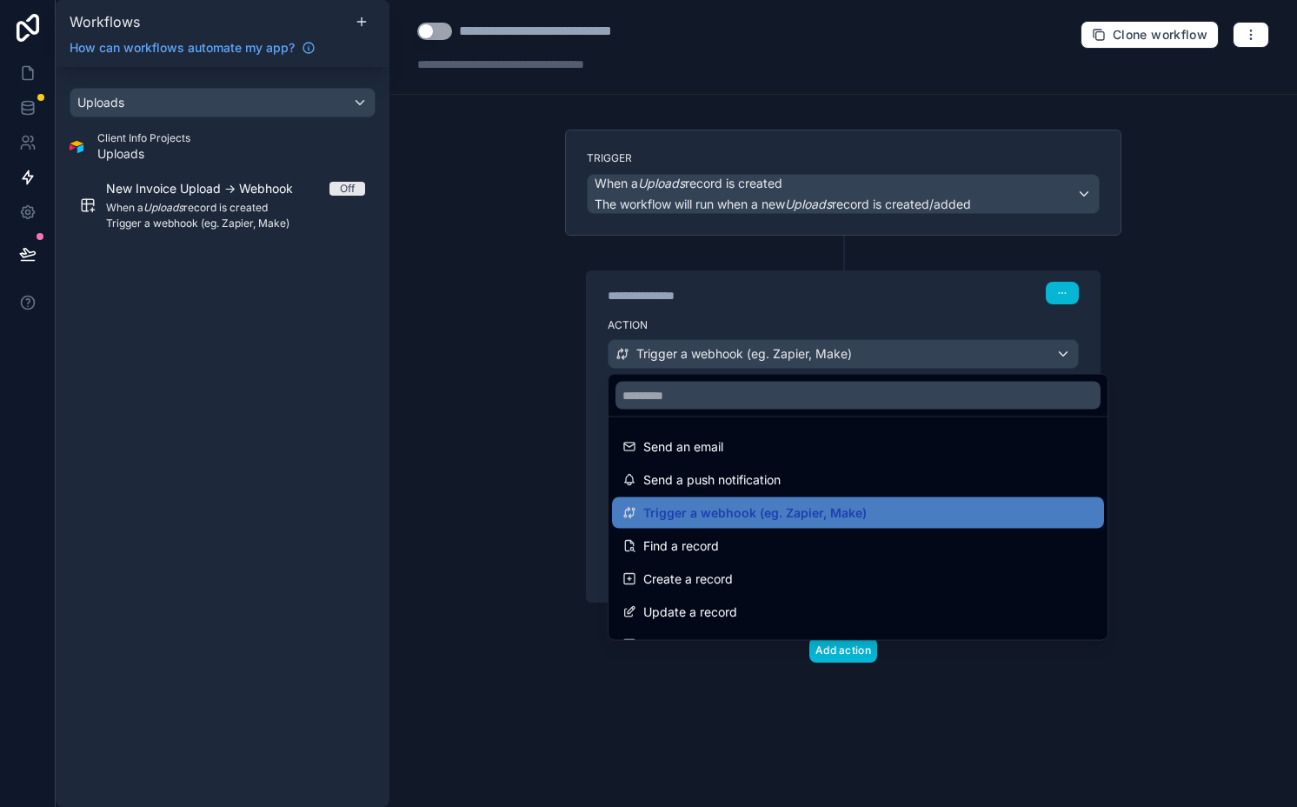
click at [686, 355] on div at bounding box center [648, 403] width 1297 height 807
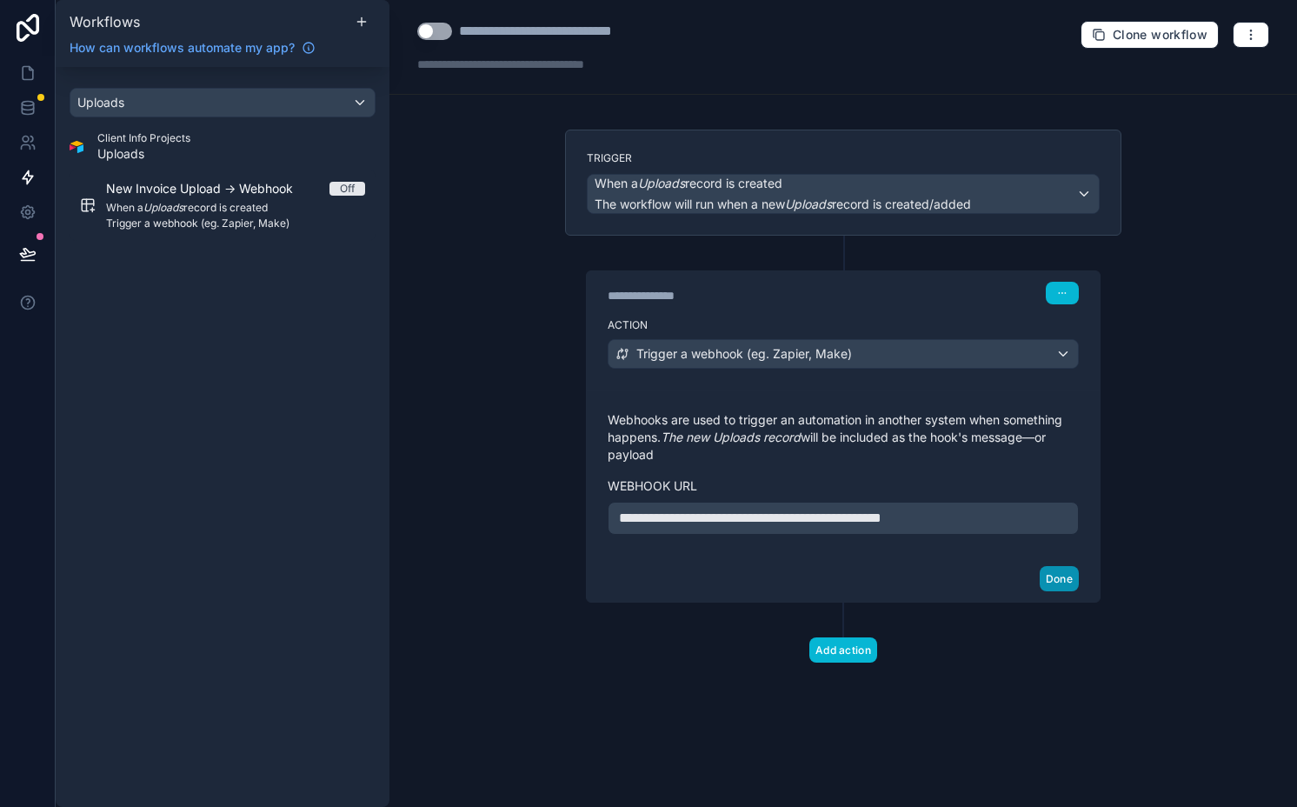
click at [1058, 566] on button "Done" at bounding box center [1058, 578] width 39 height 25
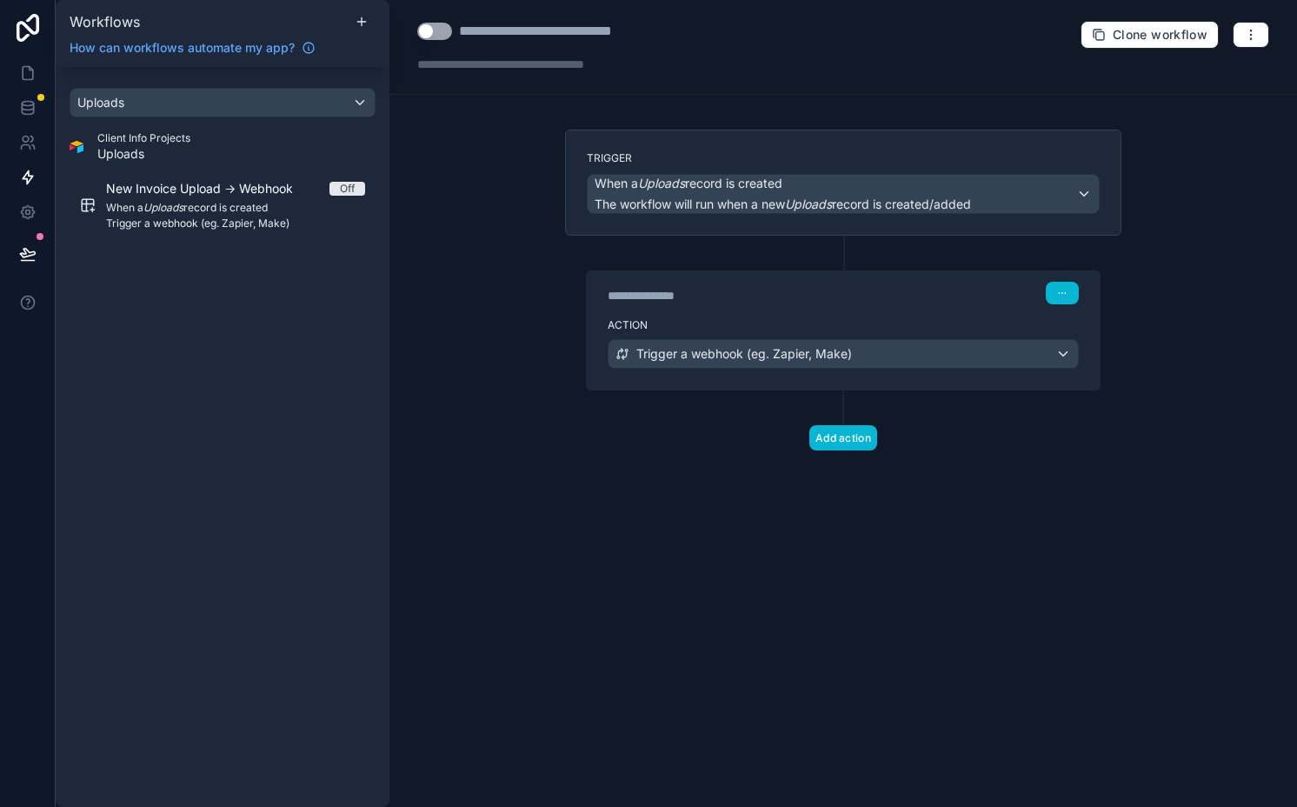
click at [443, 37] on button "Use setting" at bounding box center [434, 31] width 35 height 17
click at [25, 257] on icon at bounding box center [27, 253] width 17 height 17
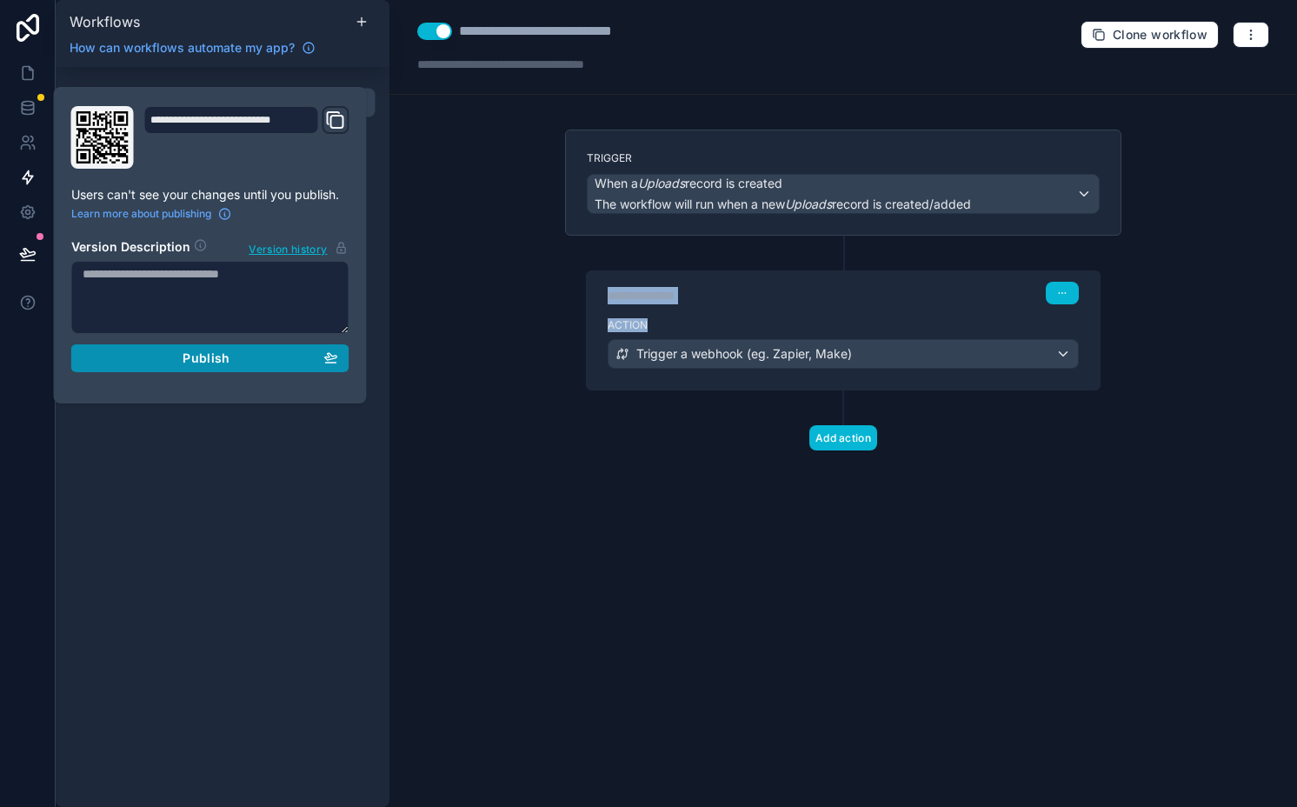
click at [236, 356] on div "Publish" at bounding box center [211, 358] width 256 height 16
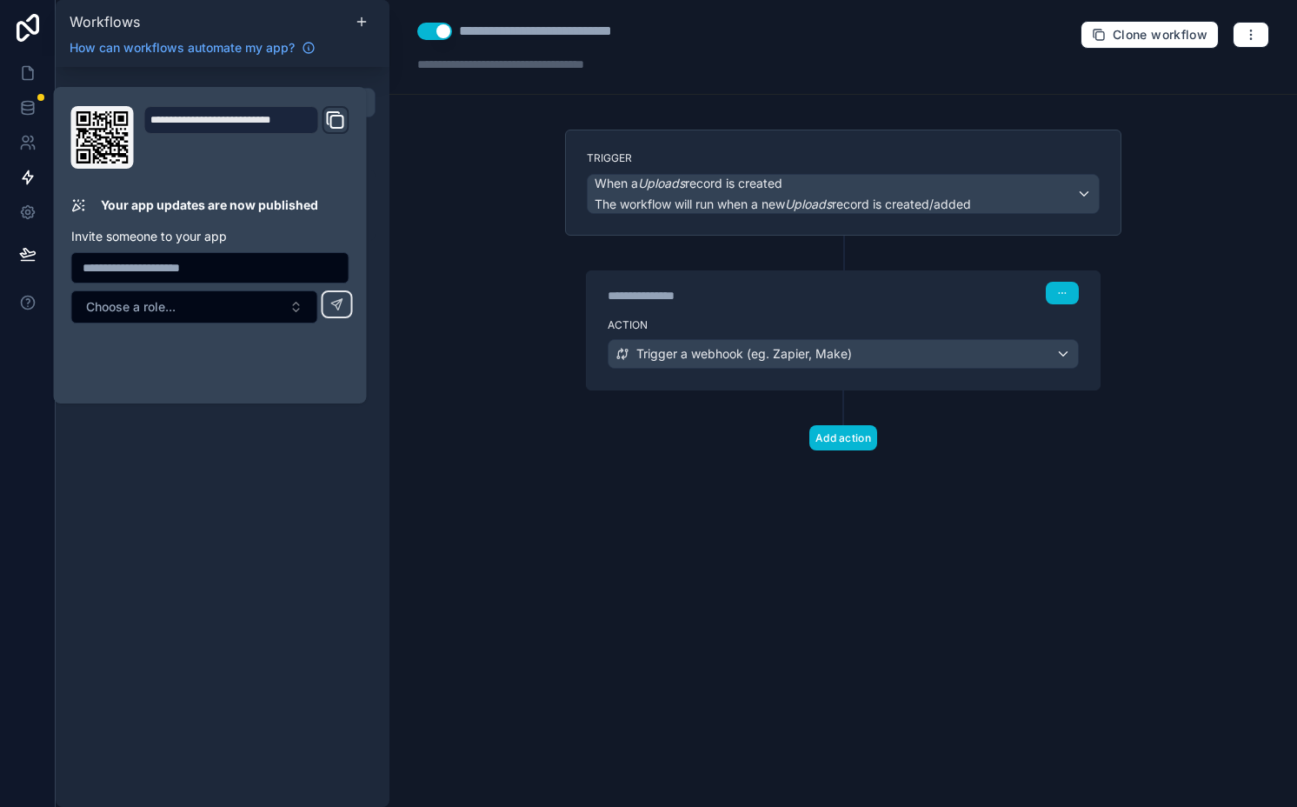
click at [511, 277] on div "**********" at bounding box center [842, 403] width 907 height 807
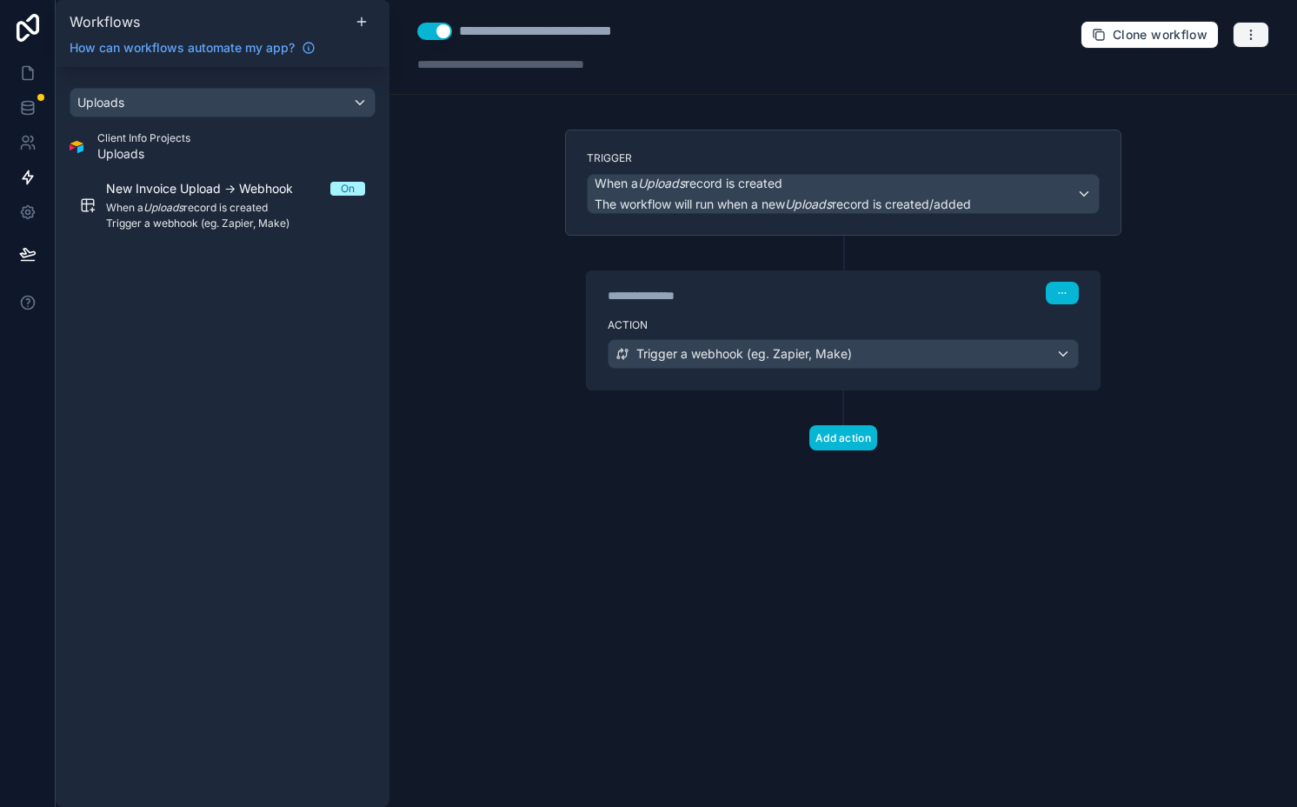
click at [1106, 43] on button "button" at bounding box center [1250, 35] width 37 height 26
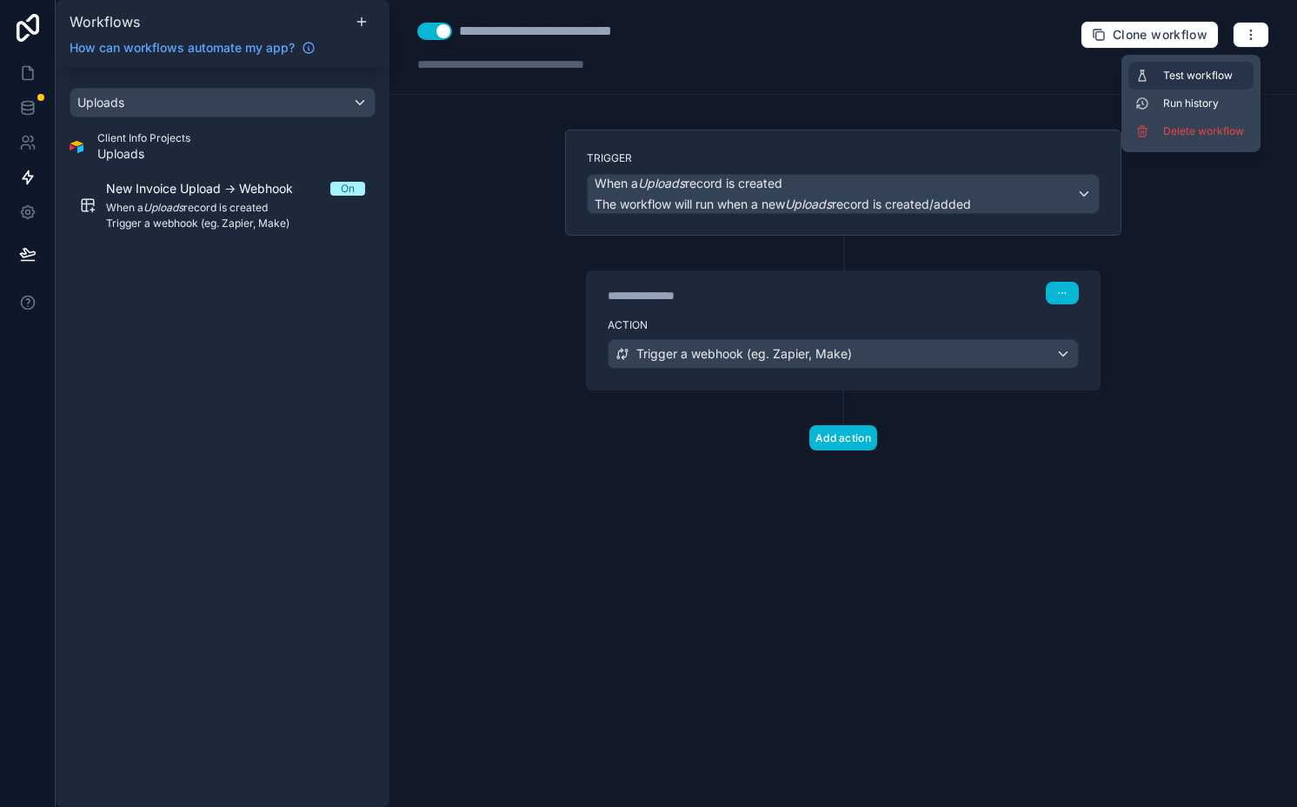
click at [1106, 76] on span "Test workflow" at bounding box center [1204, 76] width 83 height 14
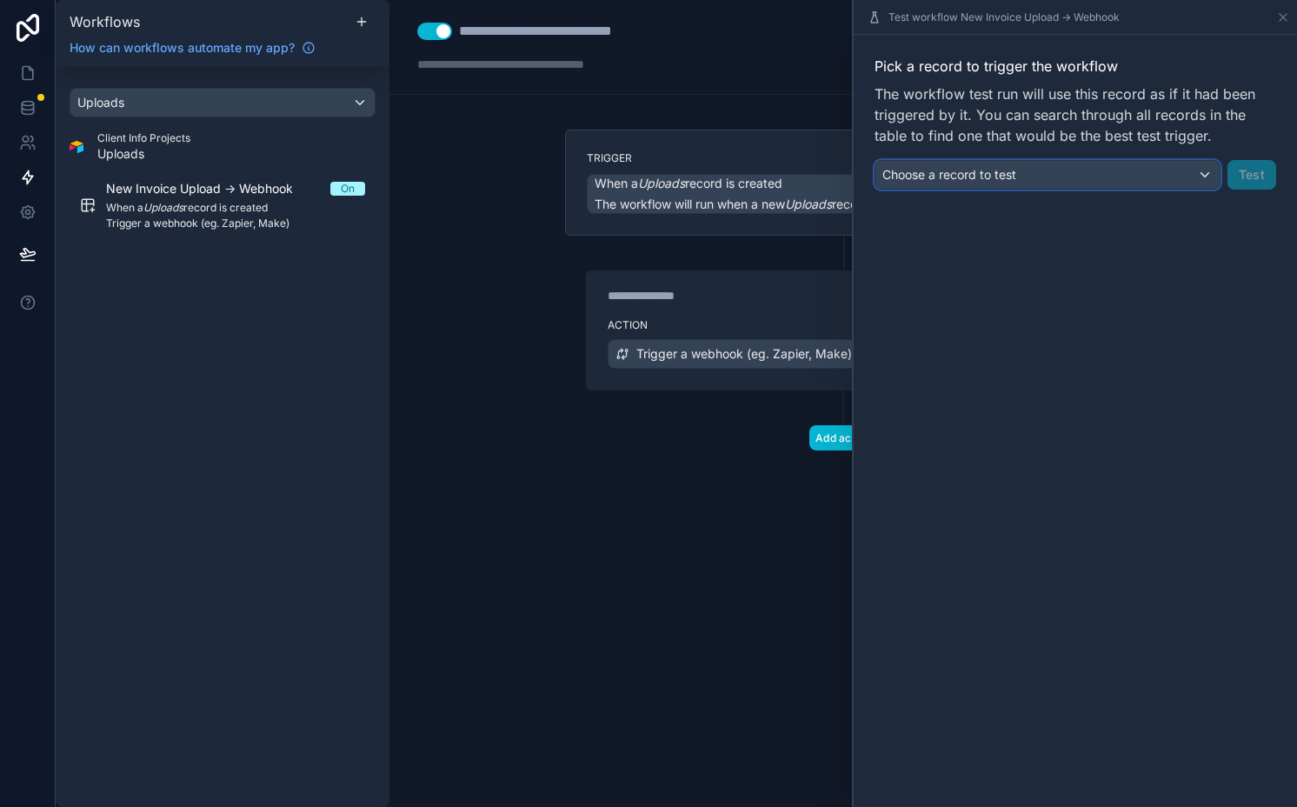
click at [1033, 171] on div "Choose a record to test" at bounding box center [1047, 175] width 344 height 28
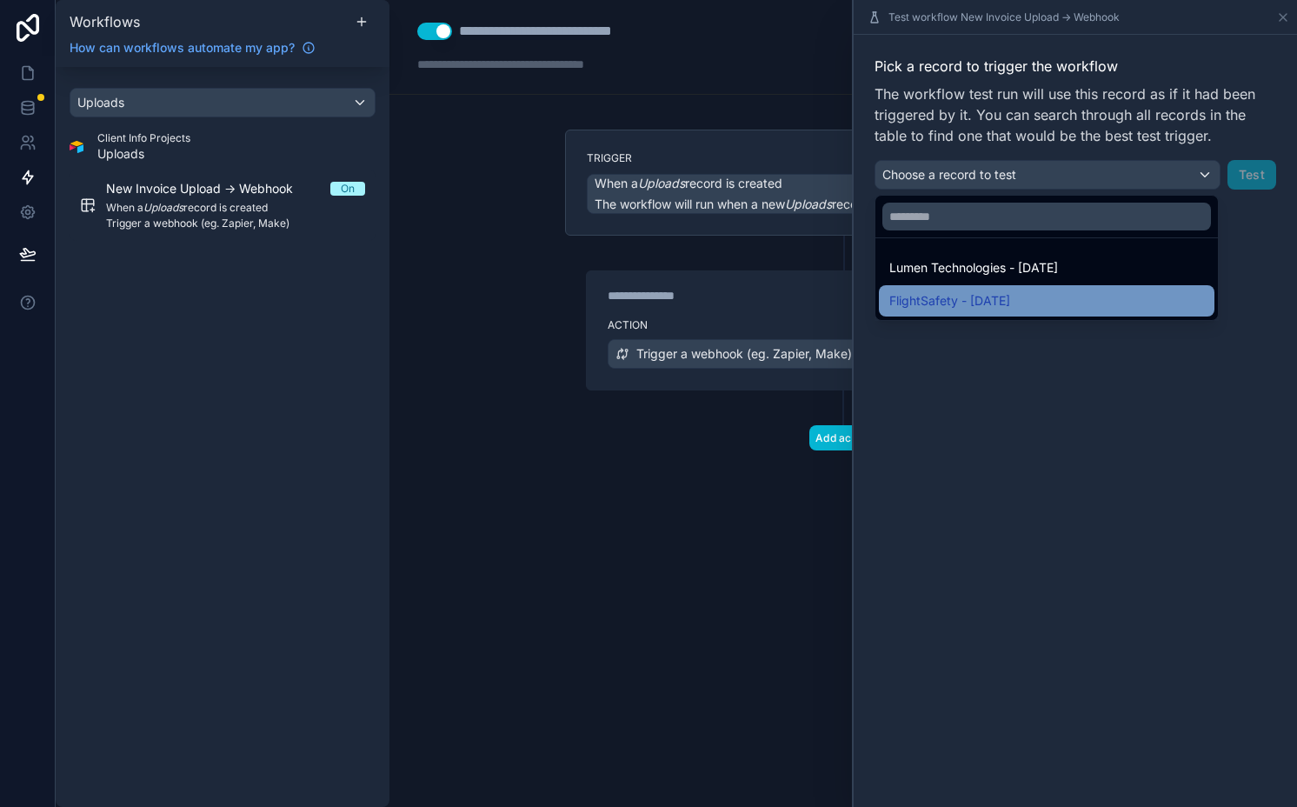
click at [996, 290] on span "FlightSafety - 8/11/2025" at bounding box center [949, 300] width 121 height 21
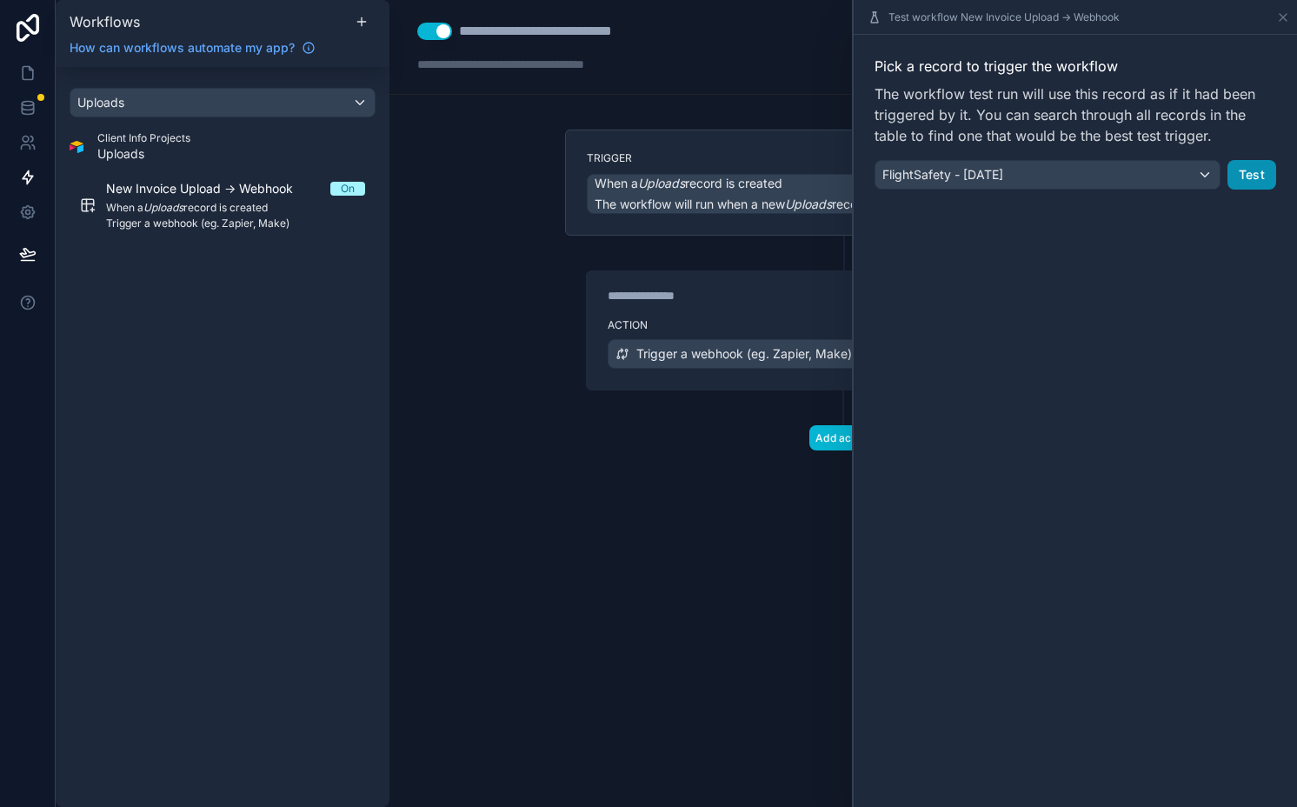
click at [1106, 173] on button "Test" at bounding box center [1251, 175] width 49 height 30
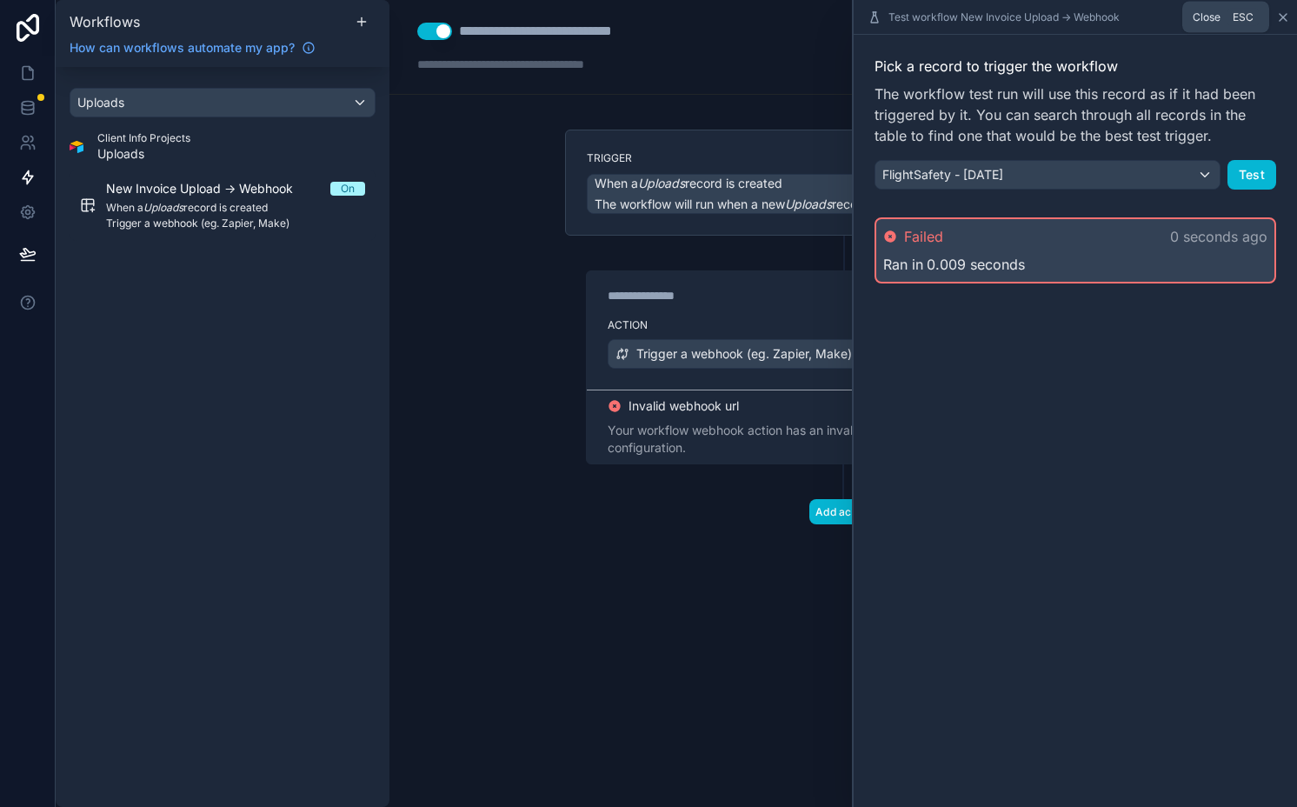
click at [1106, 15] on icon at bounding box center [1282, 17] width 7 height 7
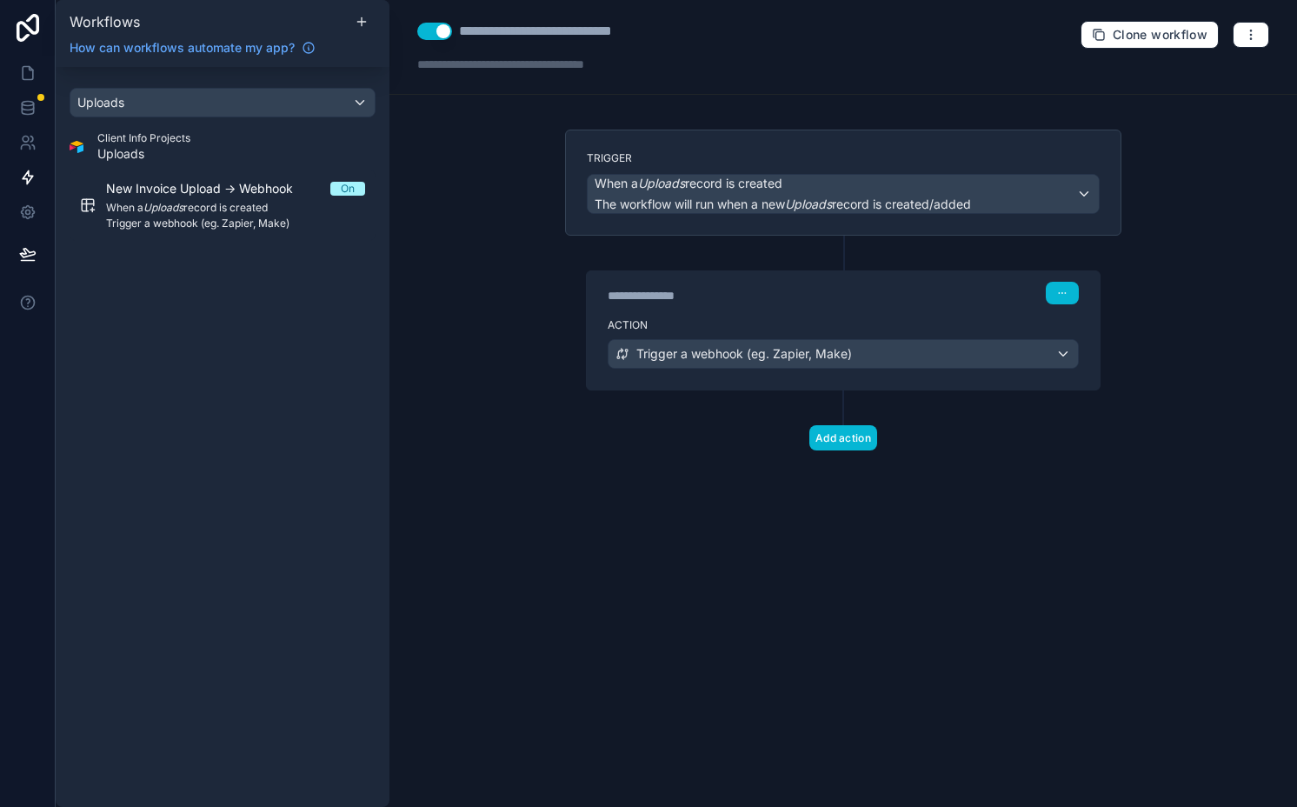
click at [440, 26] on button "Use setting" at bounding box center [434, 31] width 35 height 17
click at [477, 27] on div "**********" at bounding box center [573, 31] width 229 height 21
type div "**********"
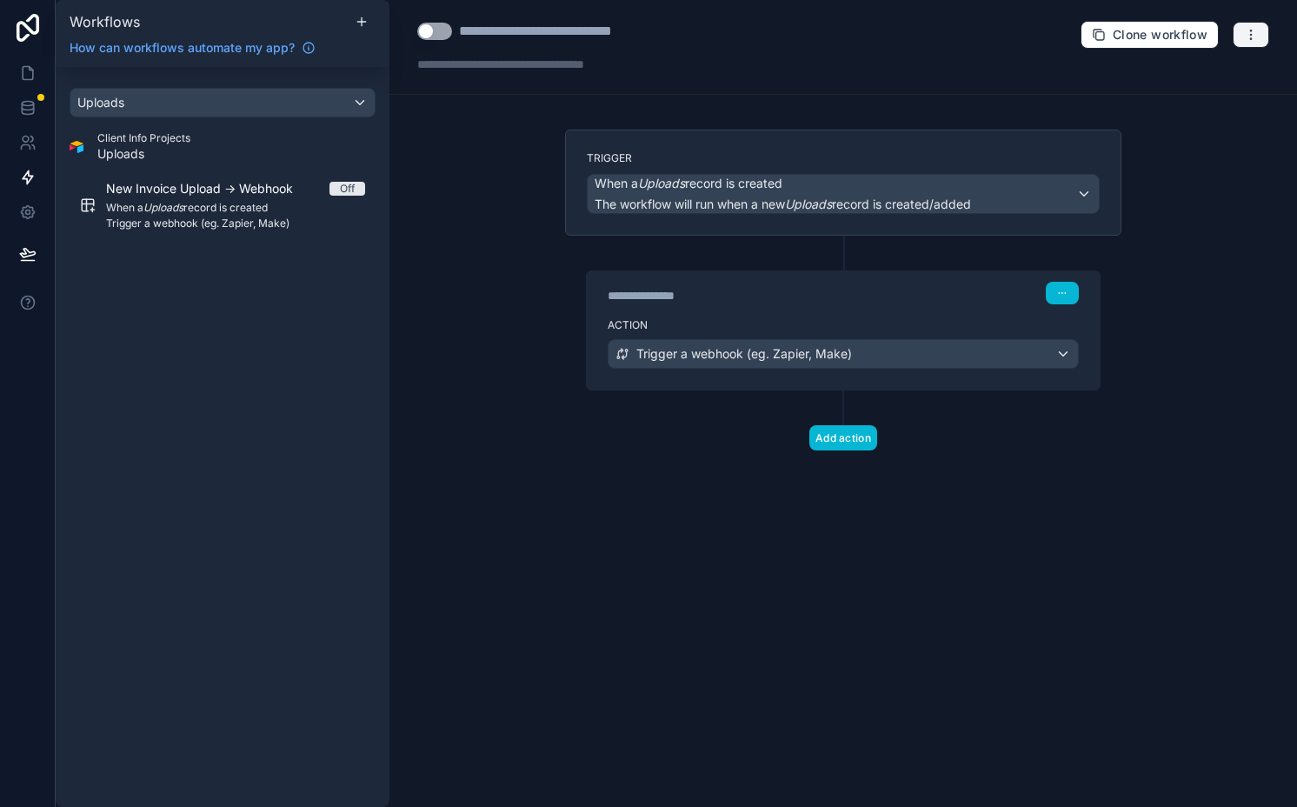
click at [1106, 36] on icon "button" at bounding box center [1251, 35] width 14 height 14
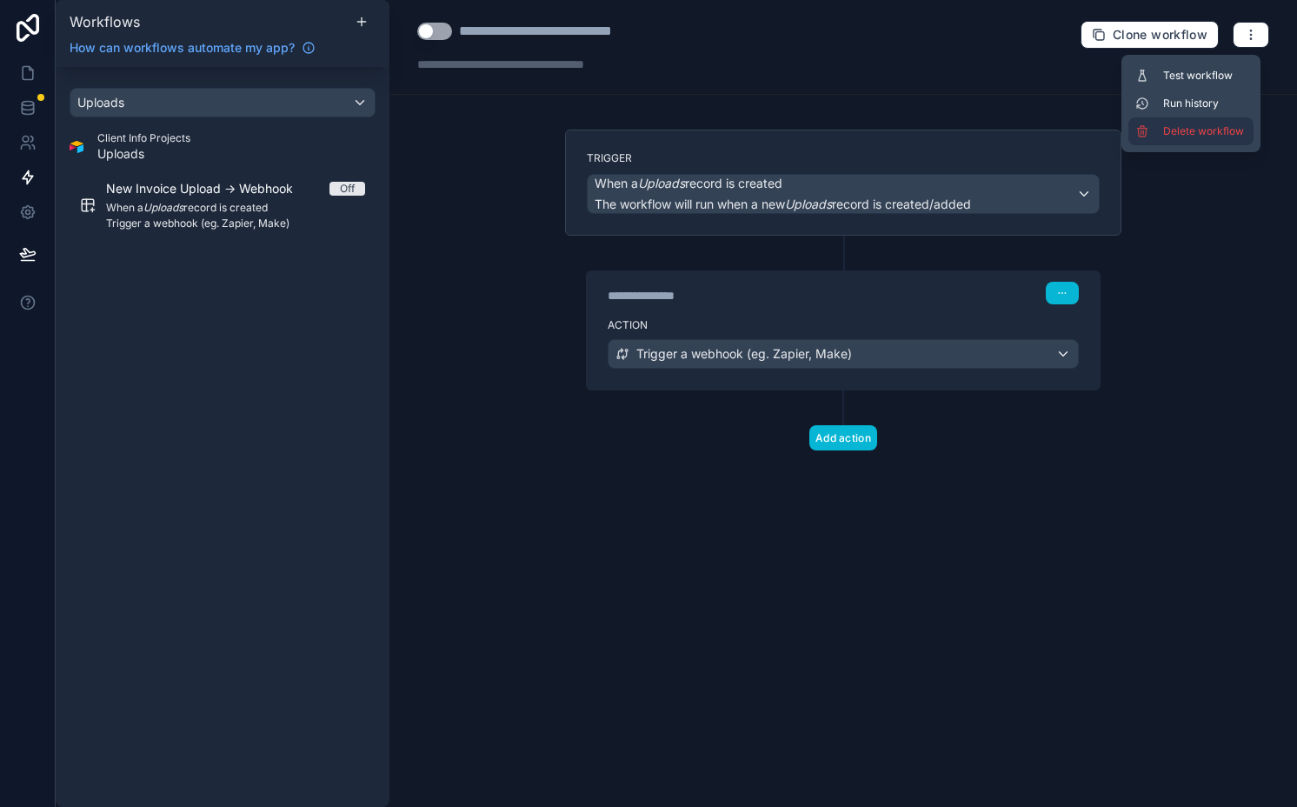
click at [1106, 123] on button "Delete workflow" at bounding box center [1190, 131] width 125 height 28
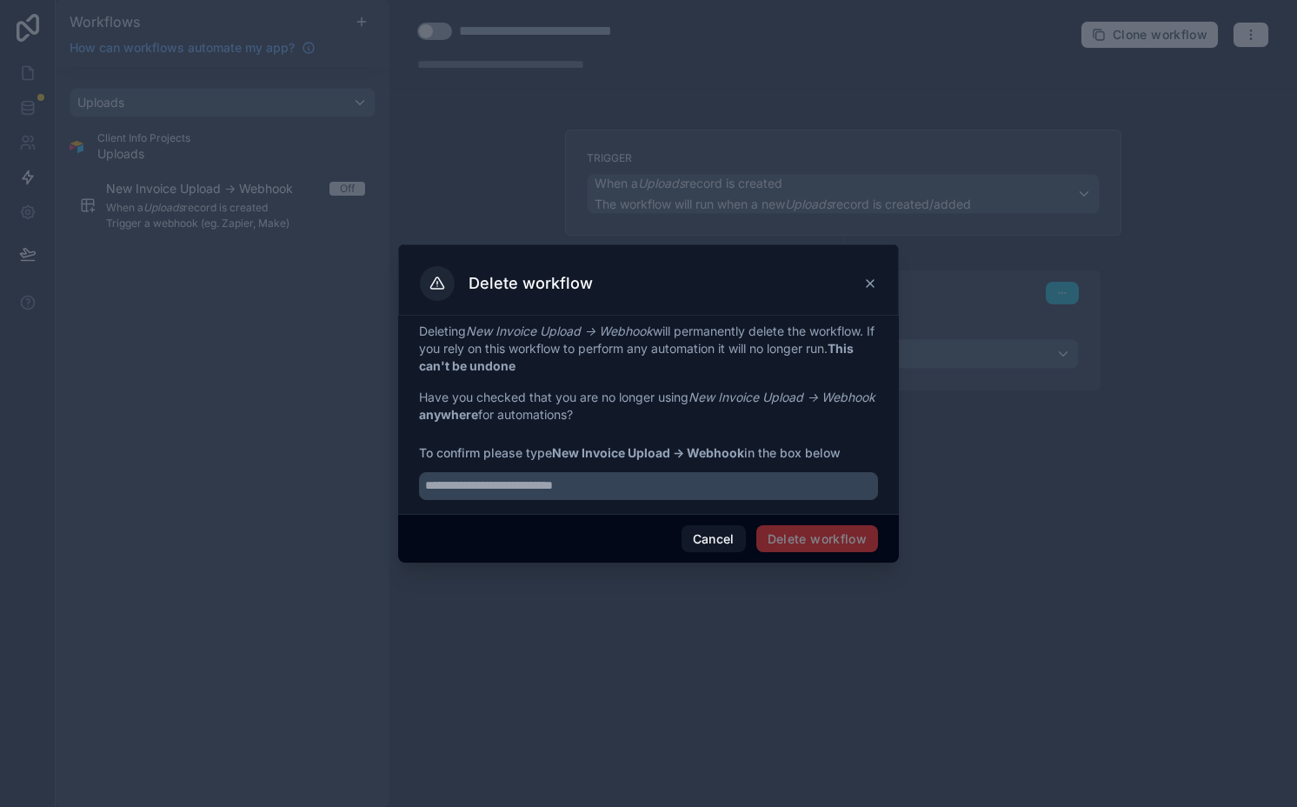
click at [561, 457] on strong "New Invoice Upload -> Webhook" at bounding box center [648, 452] width 192 height 15
copy strong "New Invoice Upload -> Webhook"
click at [583, 481] on input "text" at bounding box center [648, 486] width 459 height 28
paste input "**********"
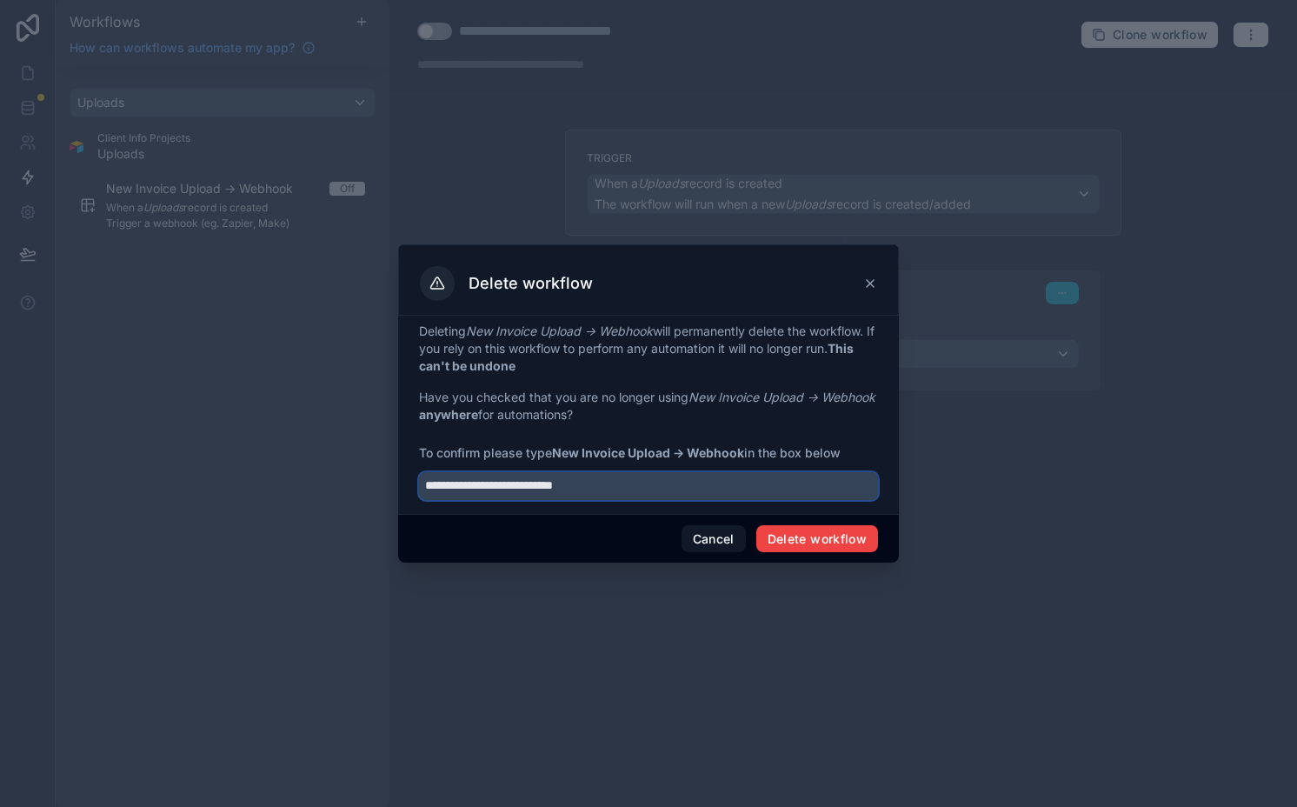
type input "**********"
click at [812, 518] on div "Cancel Delete workflow" at bounding box center [648, 539] width 501 height 50
click at [807, 534] on button "Delete workflow" at bounding box center [817, 539] width 122 height 28
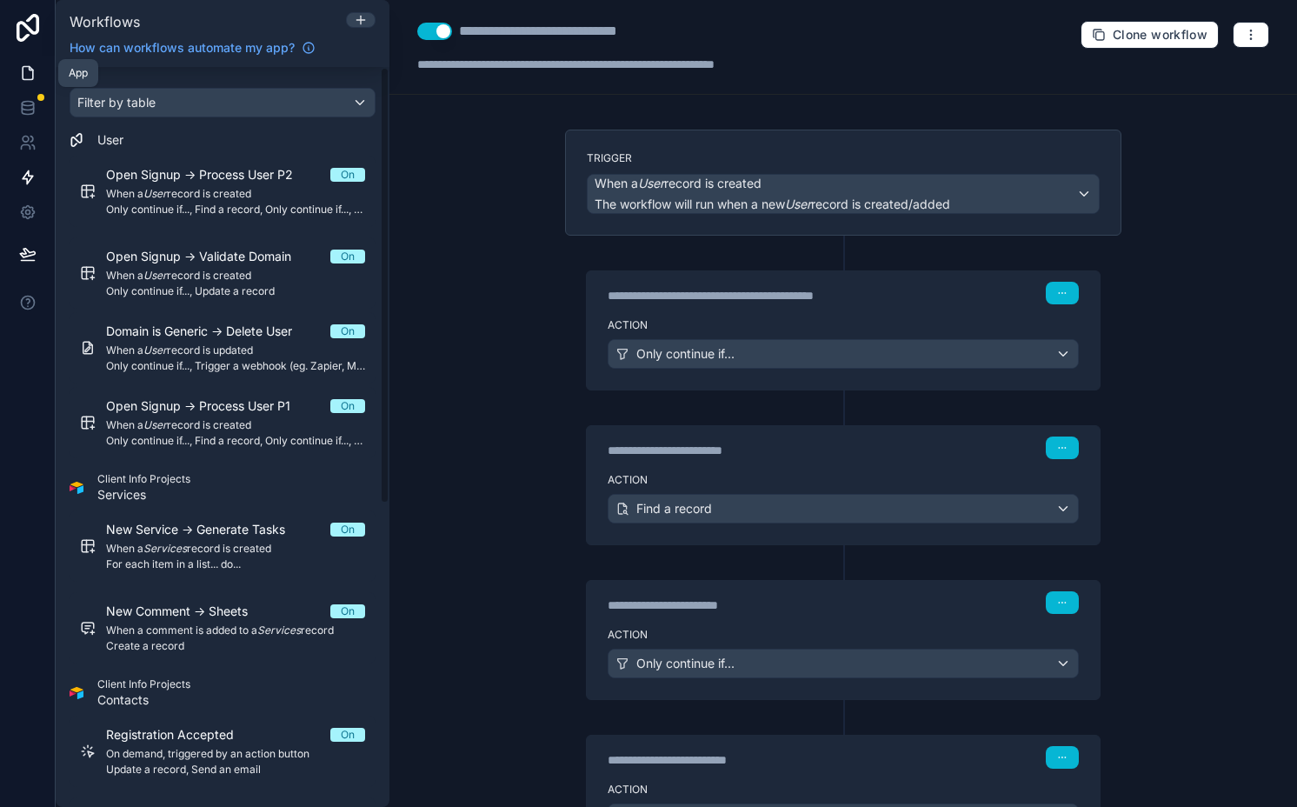
click at [27, 64] on icon at bounding box center [27, 72] width 17 height 17
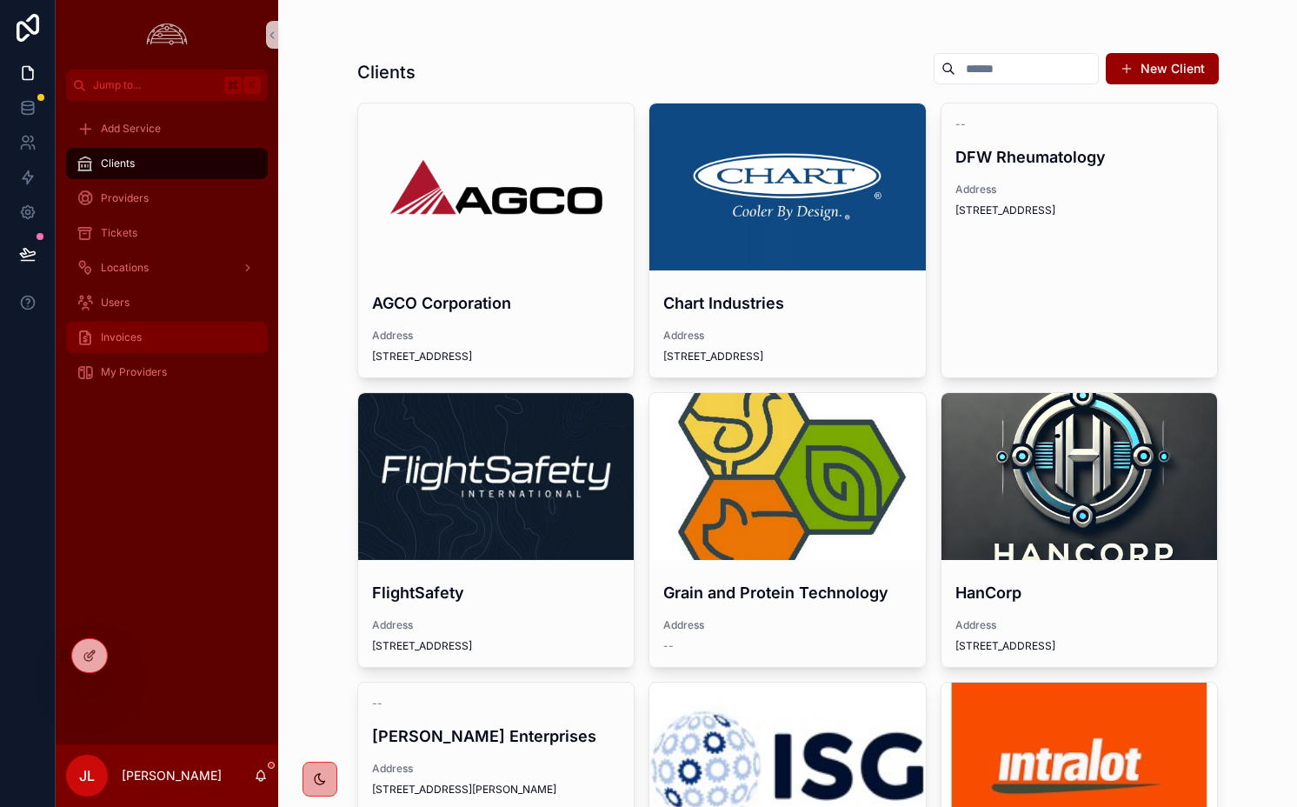
click at [154, 329] on div "Invoices" at bounding box center [166, 337] width 181 height 28
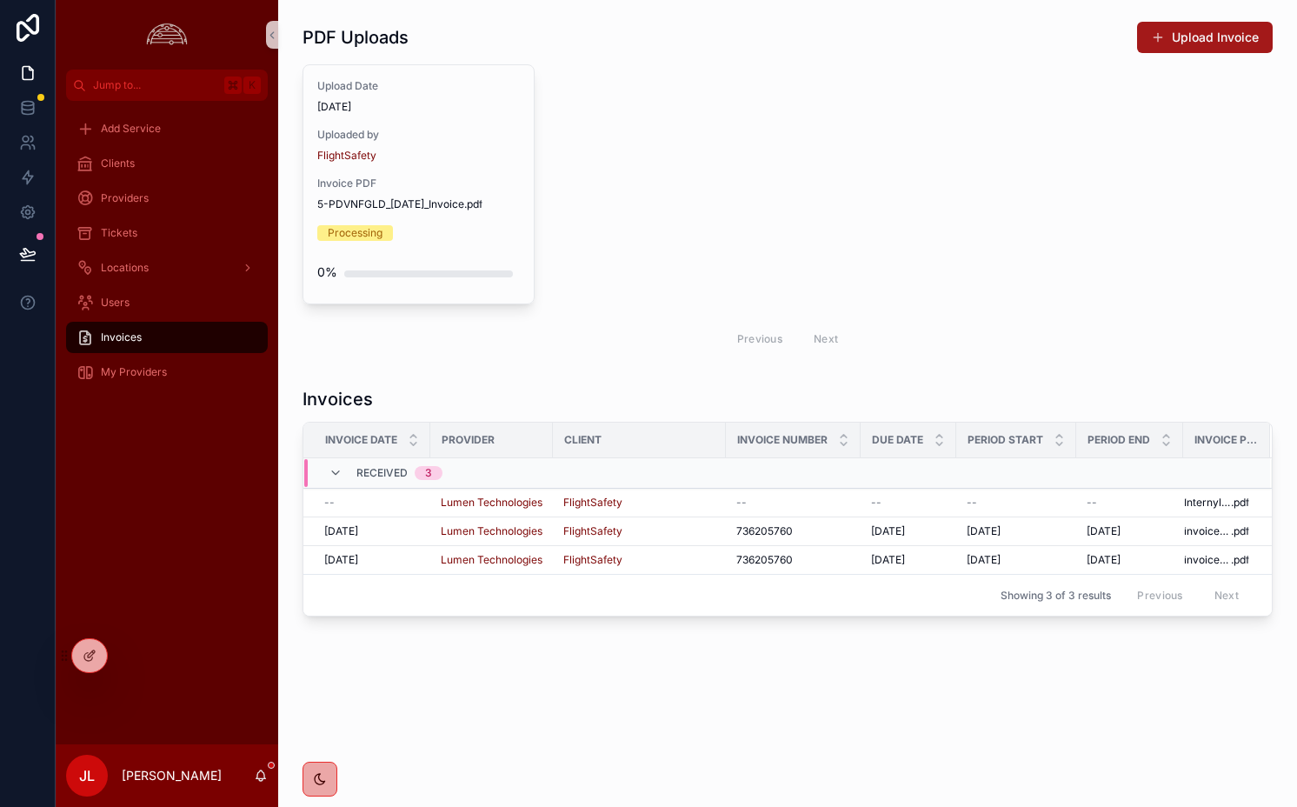
click at [1179, 46] on button "Upload Invoice" at bounding box center [1205, 37] width 136 height 31
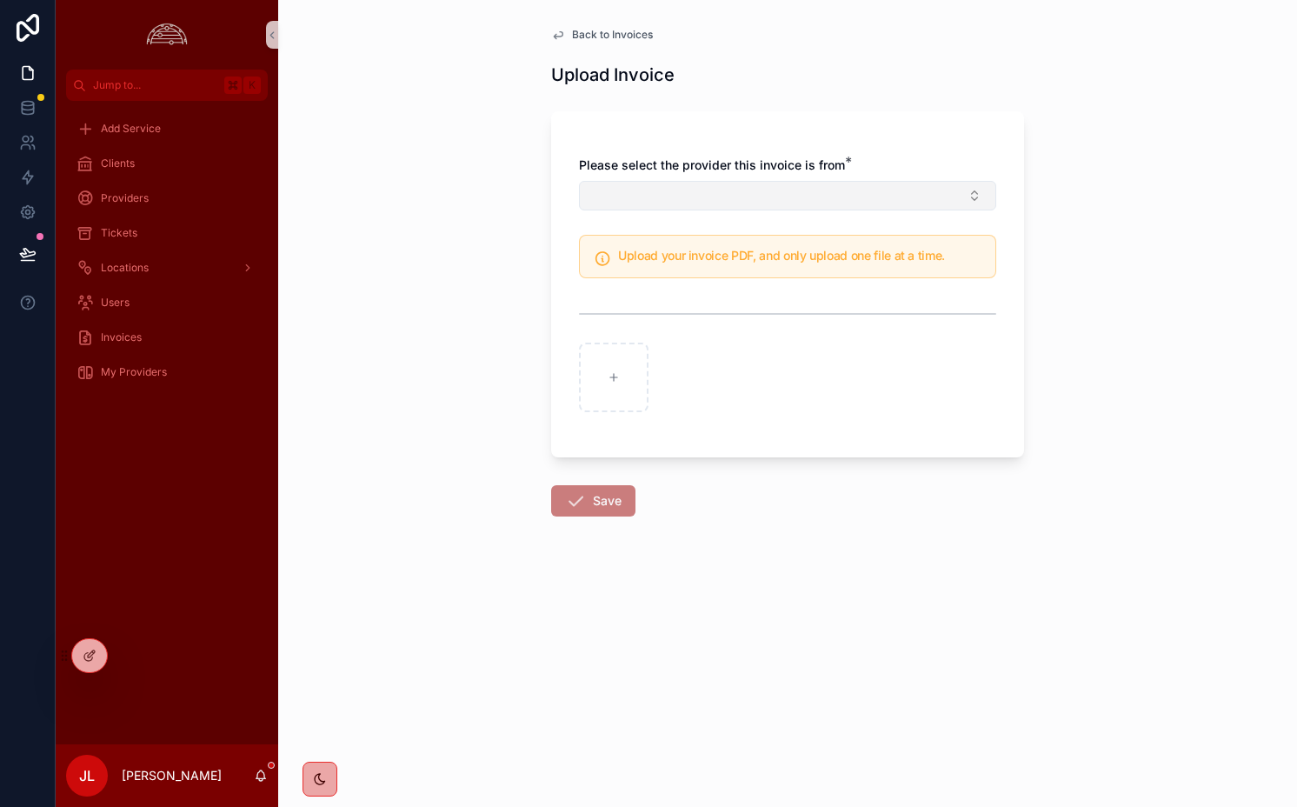
click at [664, 192] on button "Select Button" at bounding box center [787, 196] width 417 height 30
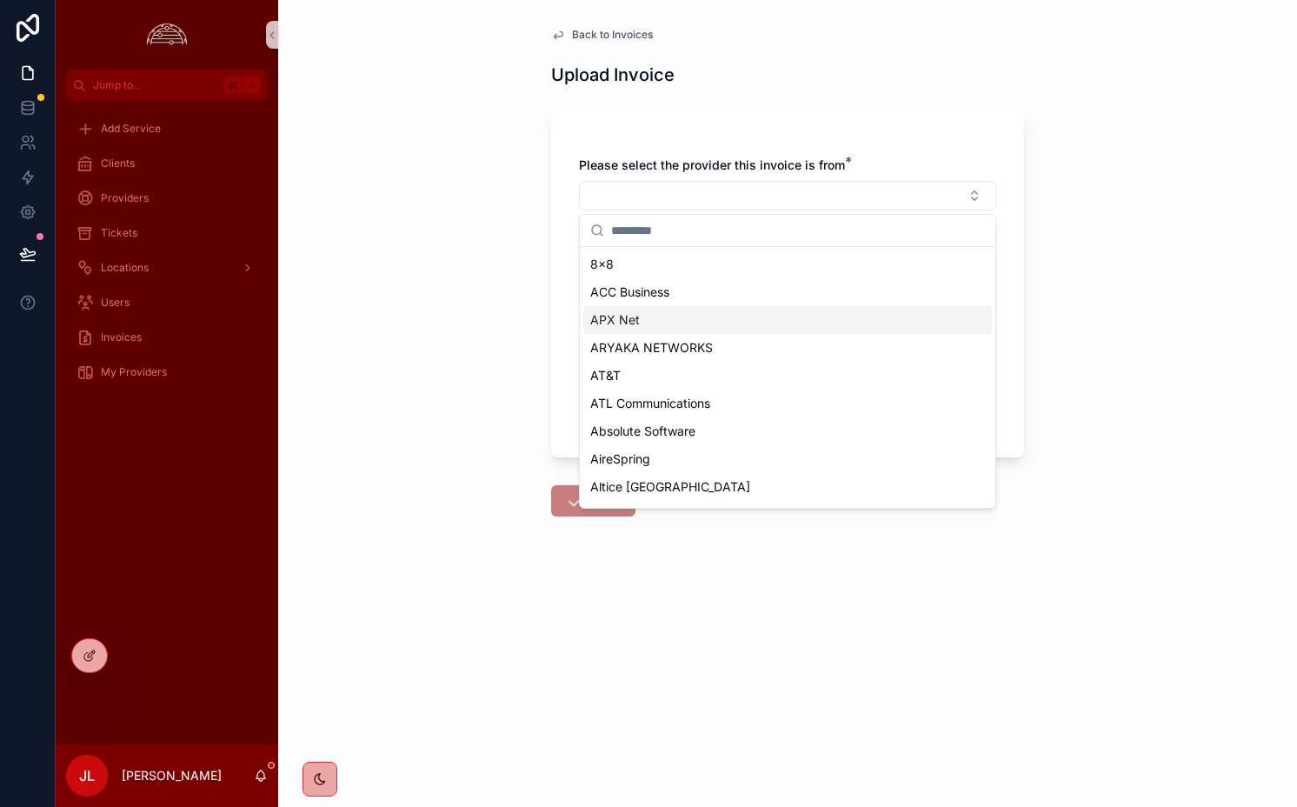
click at [711, 317] on div "APX Net" at bounding box center [787, 320] width 408 height 28
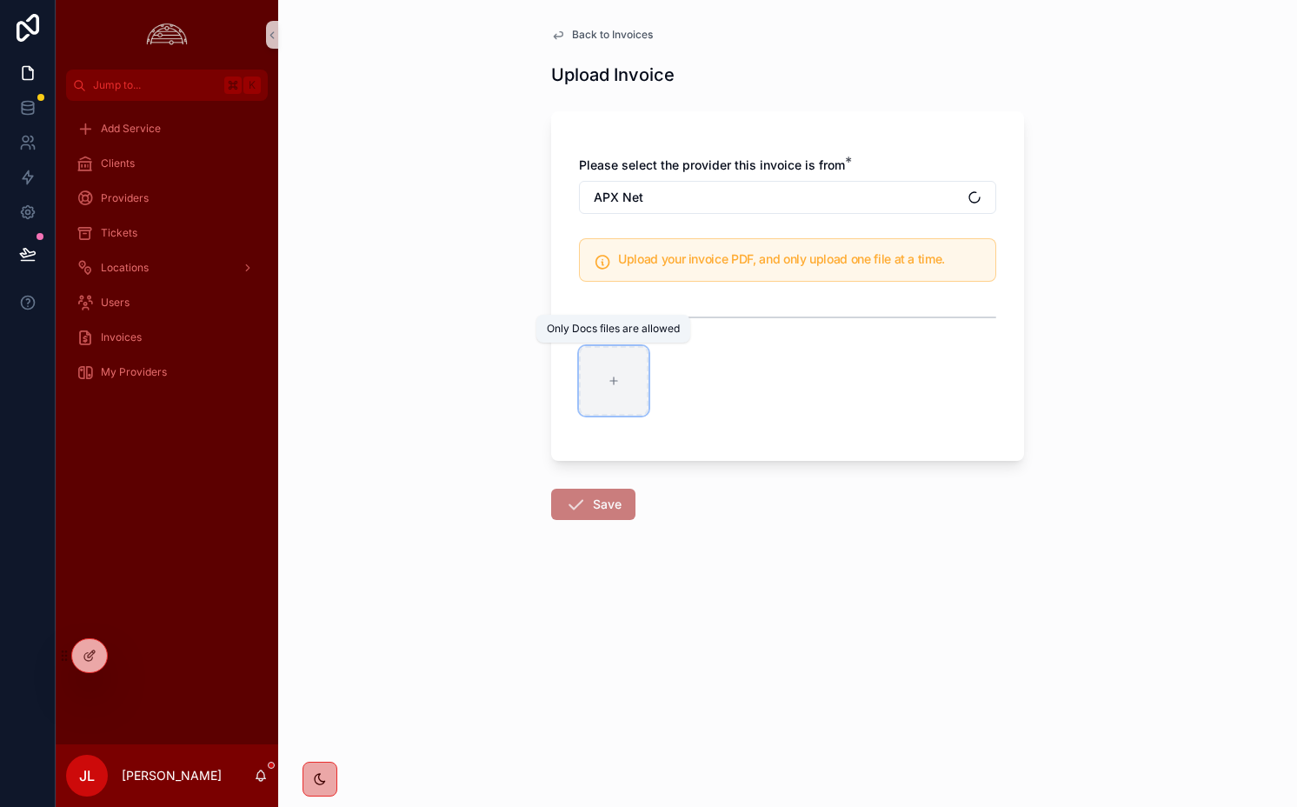
click at [631, 381] on div "scrollable content" at bounding box center [614, 381] width 70 height 70
type input "**********"
click at [579, 504] on icon "scrollable content" at bounding box center [575, 504] width 21 height 21
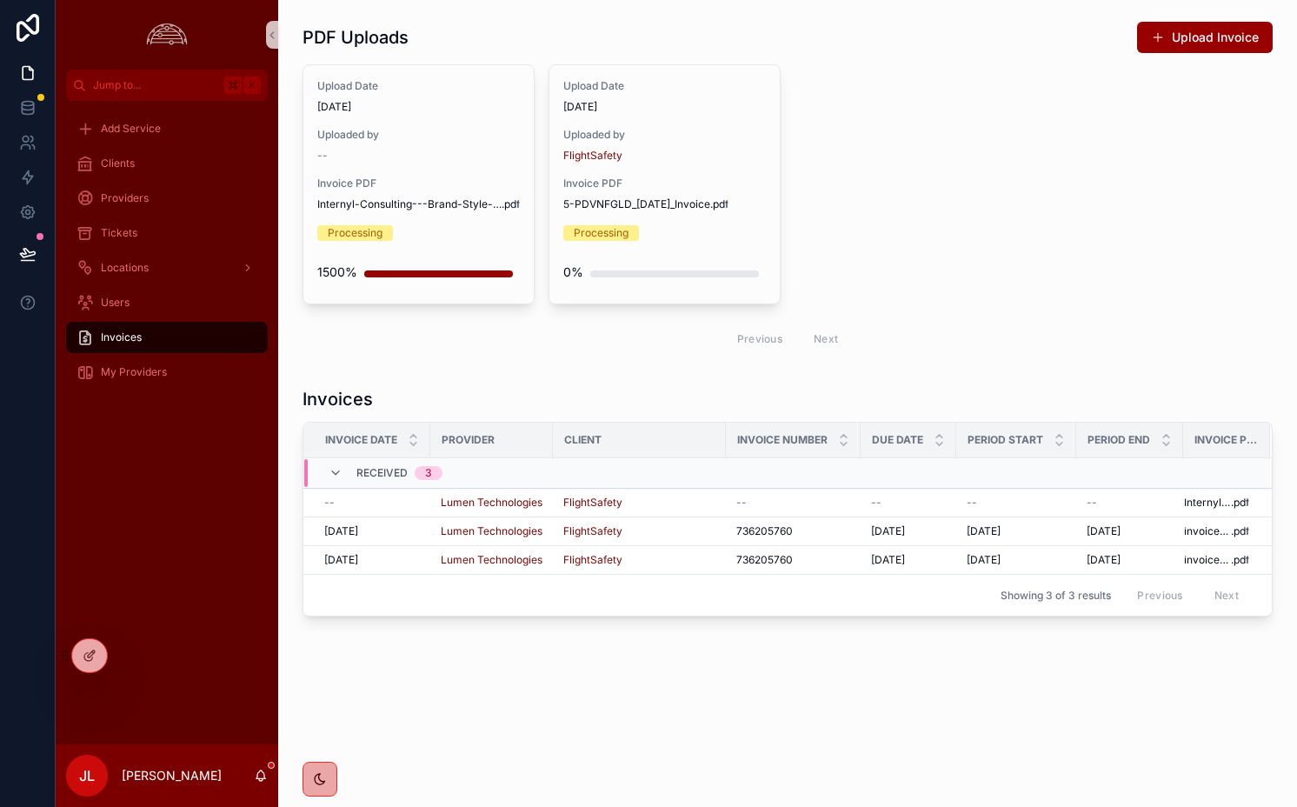
click at [888, 234] on div "Upload Date [DATE] Uploaded by -- Invoice PDF Internyl-Consulting---Brand-Style…" at bounding box center [787, 211] width 970 height 295
